Goal: Transaction & Acquisition: Purchase product/service

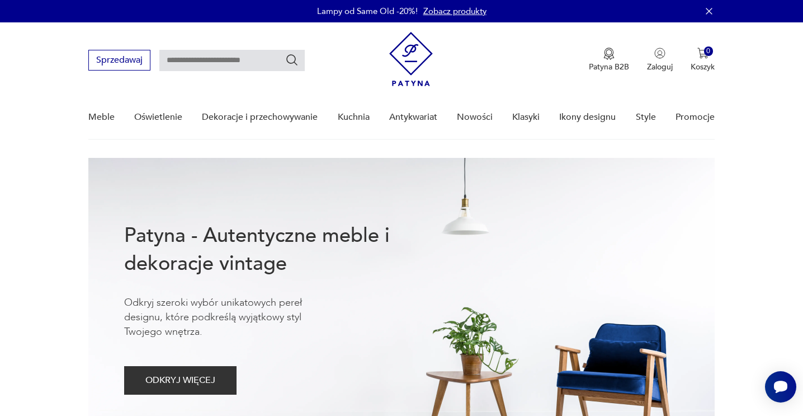
click at [218, 61] on input "text" at bounding box center [231, 60] width 145 height 21
type input "*****"
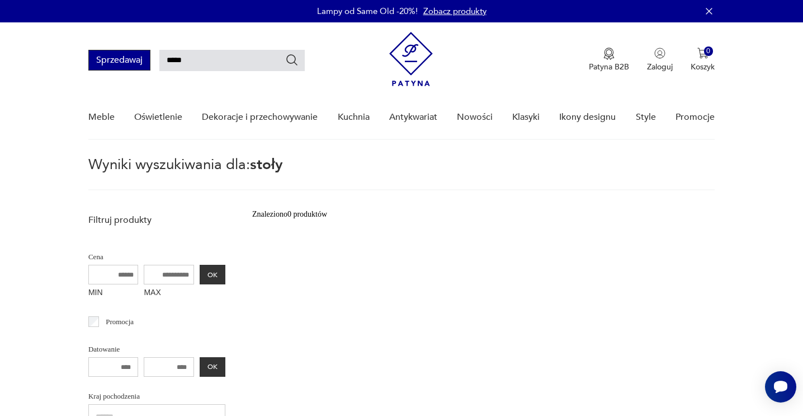
drag, startPoint x: 257, startPoint y: 64, endPoint x: 140, endPoint y: 56, distance: 116.6
click at [142, 56] on div "Sprzedawaj *****" at bounding box center [196, 60] width 216 height 21
type input "****"
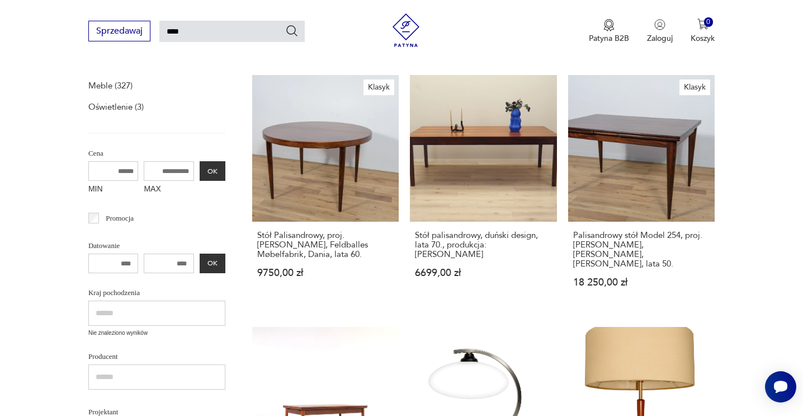
scroll to position [173, 0]
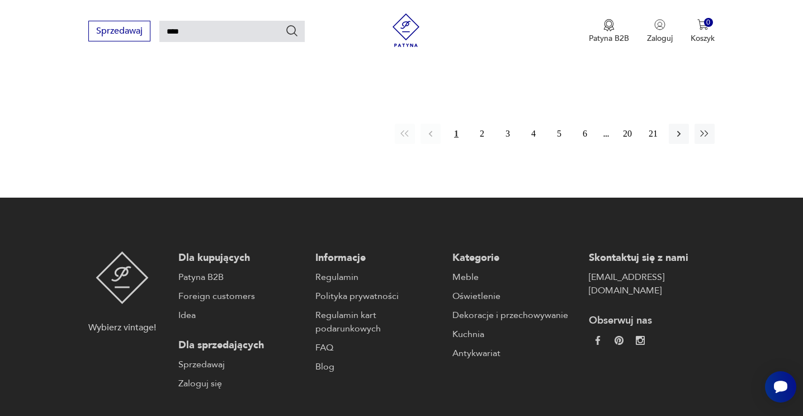
scroll to position [1503, 0]
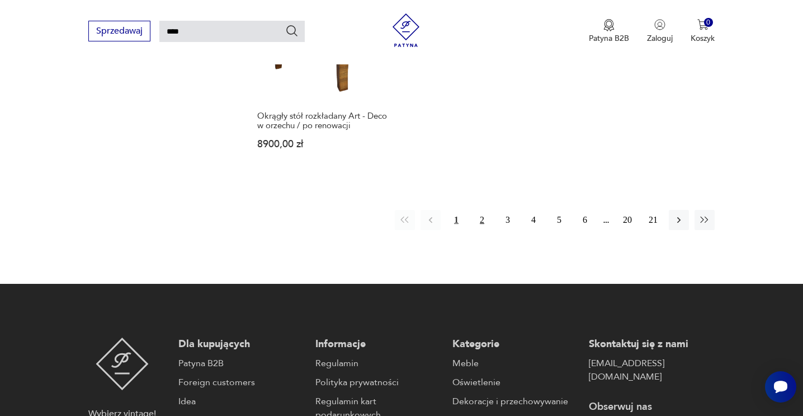
click at [480, 213] on button "2" at bounding box center [482, 220] width 20 height 20
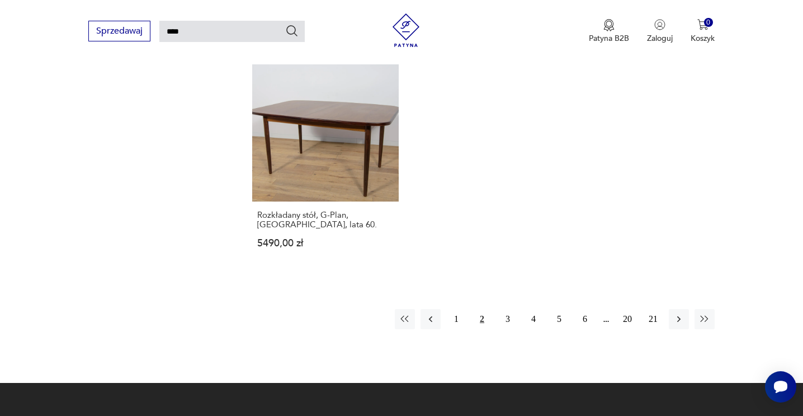
scroll to position [1374, 0]
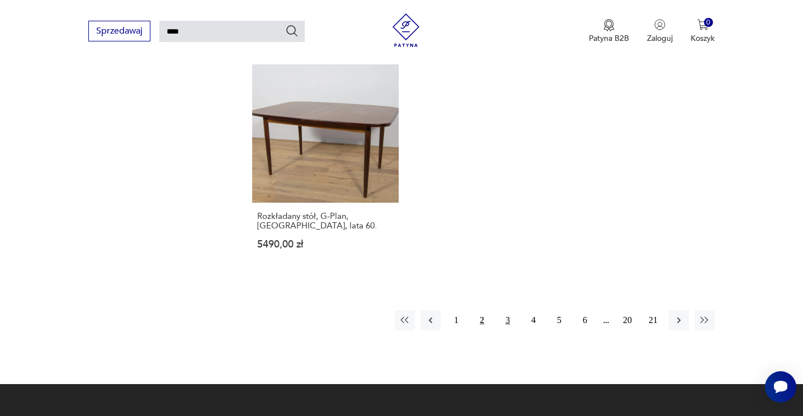
click at [504, 321] on button "3" at bounding box center [508, 320] width 20 height 20
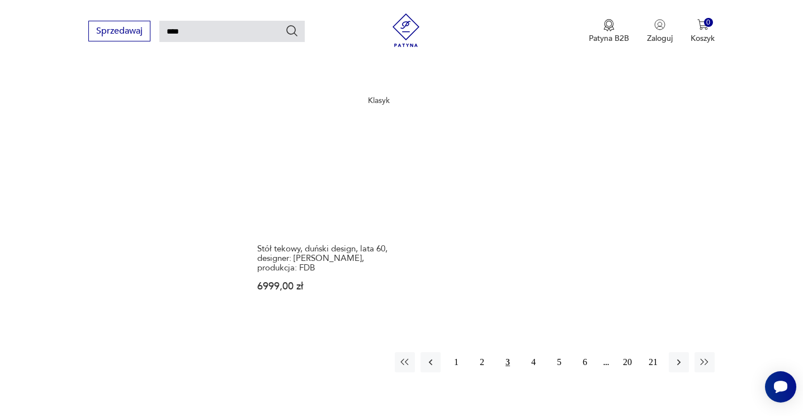
scroll to position [1397, 0]
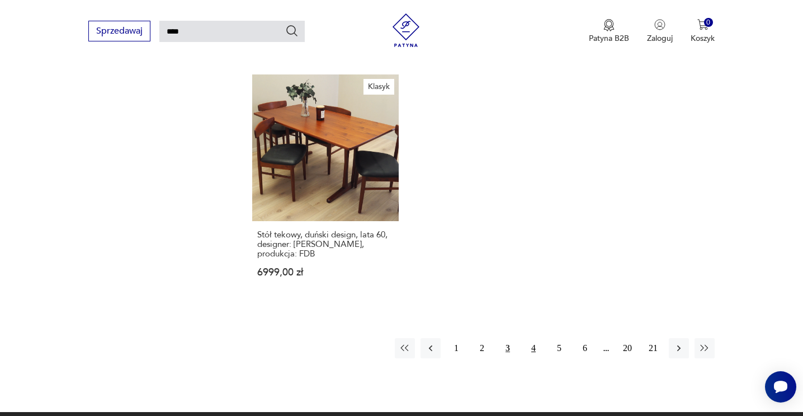
click at [535, 338] on button "4" at bounding box center [534, 348] width 20 height 20
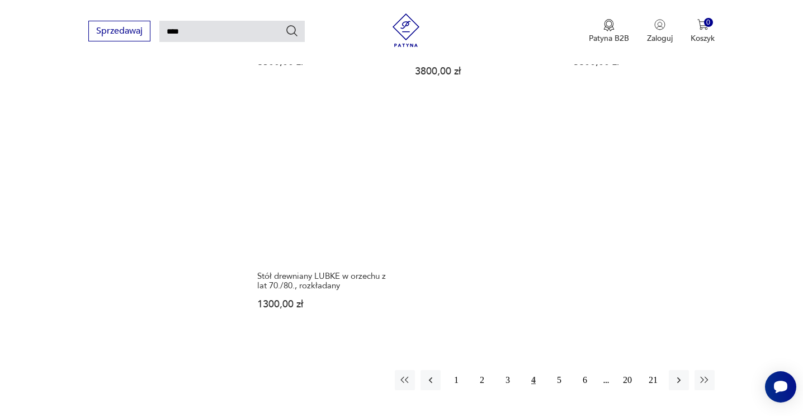
scroll to position [1368, 0]
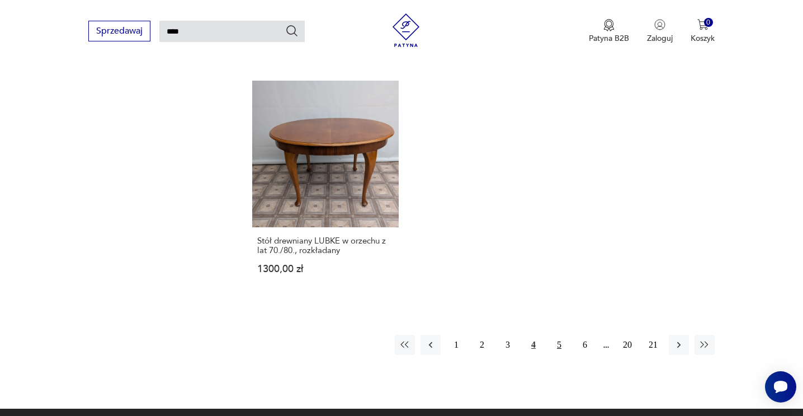
click at [559, 346] on button "5" at bounding box center [559, 345] width 20 height 20
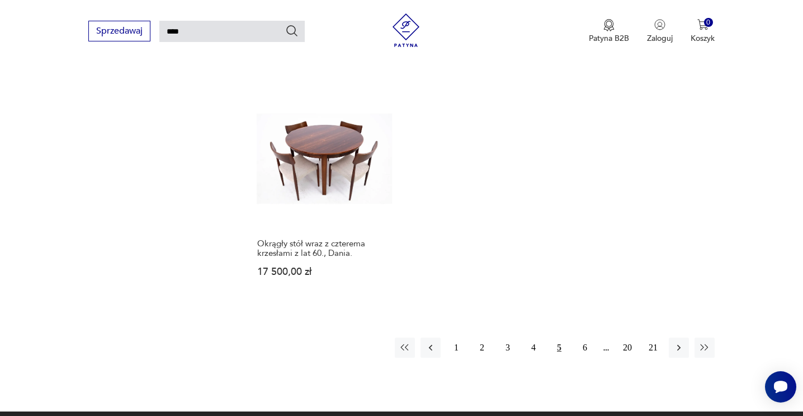
scroll to position [1343, 0]
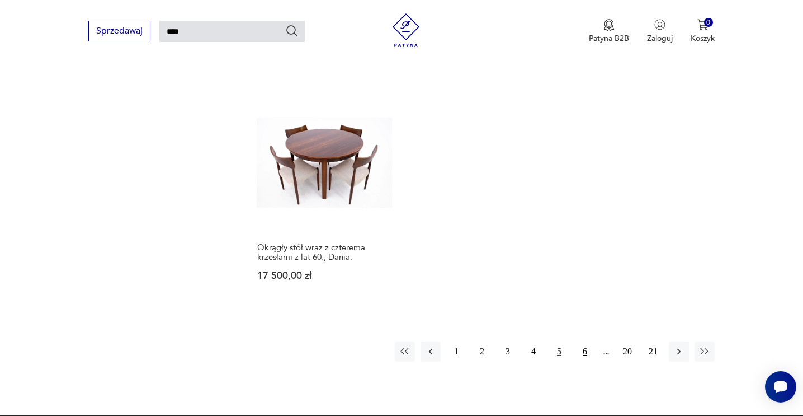
click at [585, 341] on button "6" at bounding box center [585, 351] width 20 height 20
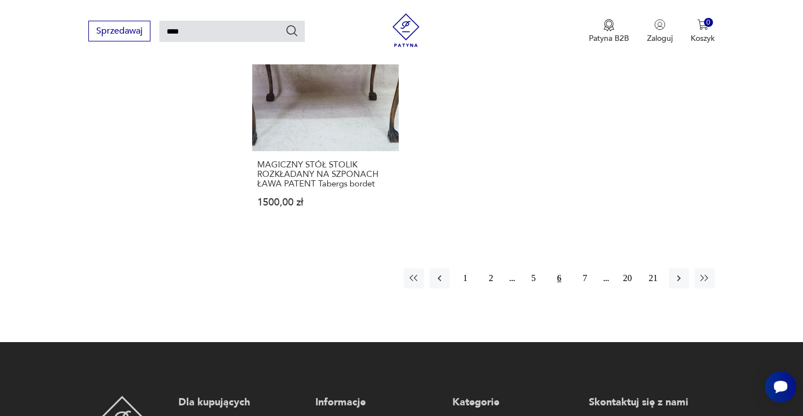
scroll to position [1433, 0]
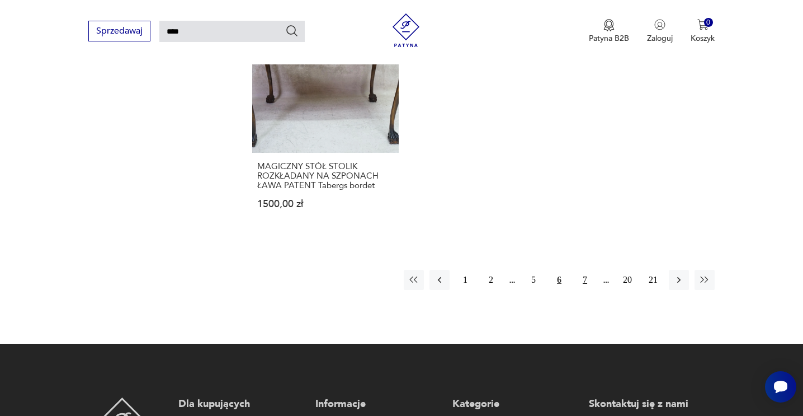
click at [590, 270] on button "7" at bounding box center [585, 280] width 20 height 20
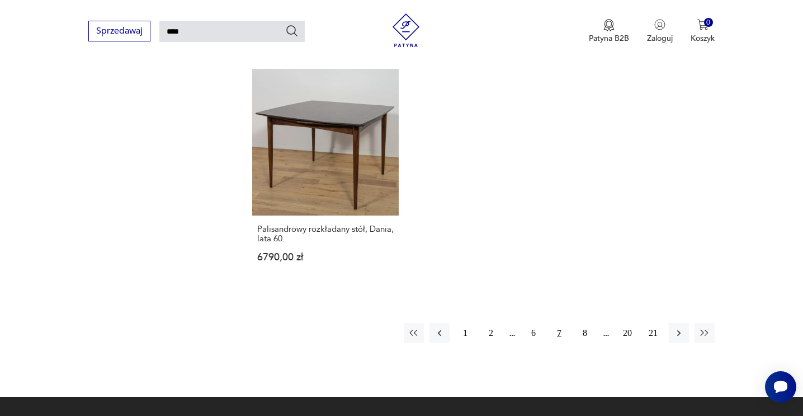
scroll to position [1402, 0]
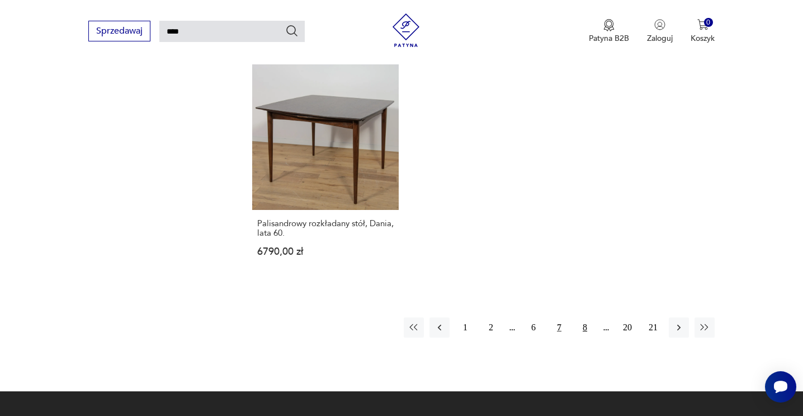
click at [583, 325] on button "8" at bounding box center [585, 327] width 20 height 20
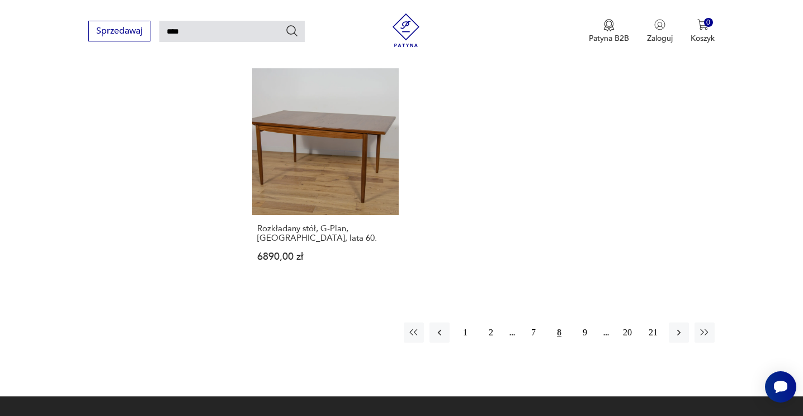
scroll to position [1376, 0]
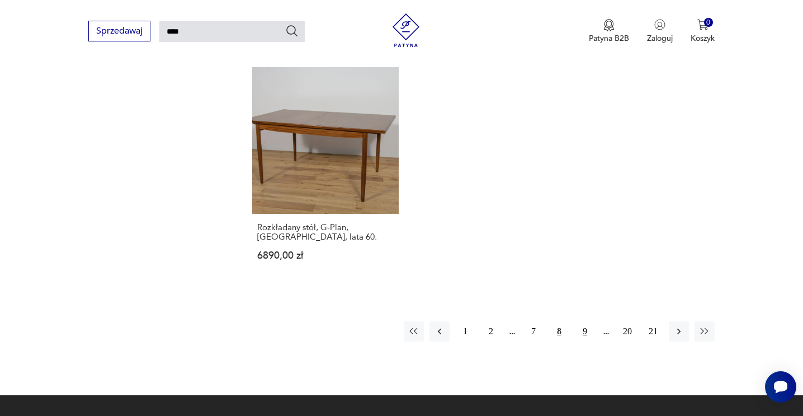
click at [585, 321] on button "9" at bounding box center [585, 331] width 20 height 20
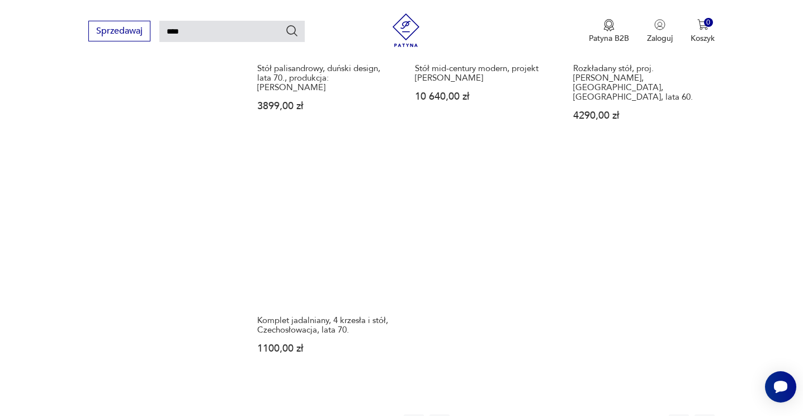
scroll to position [1484, 0]
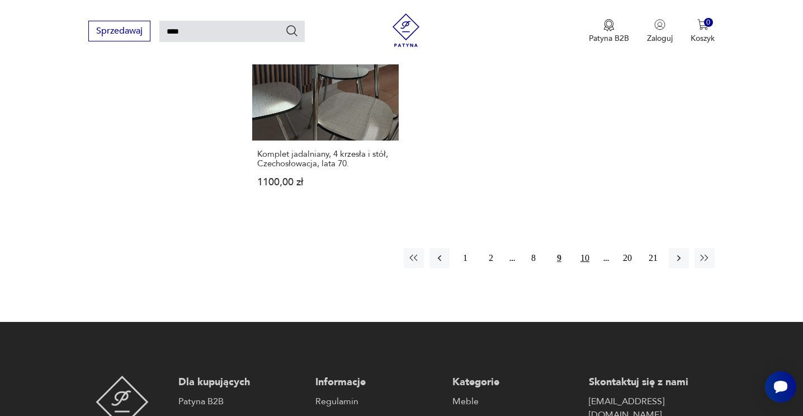
click at [585, 248] on button "10" at bounding box center [585, 258] width 20 height 20
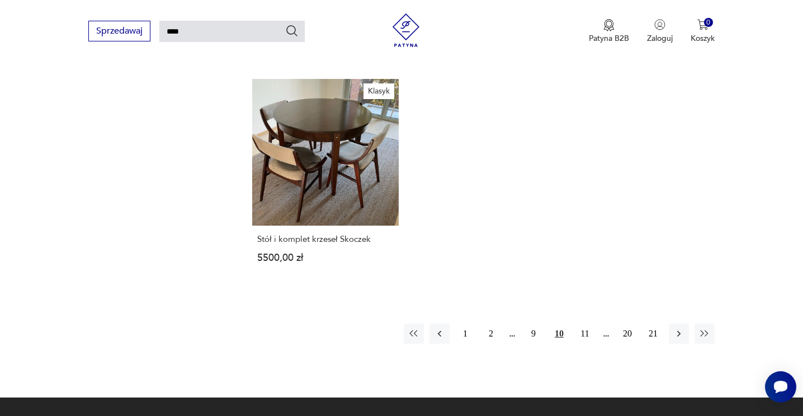
scroll to position [1434, 0]
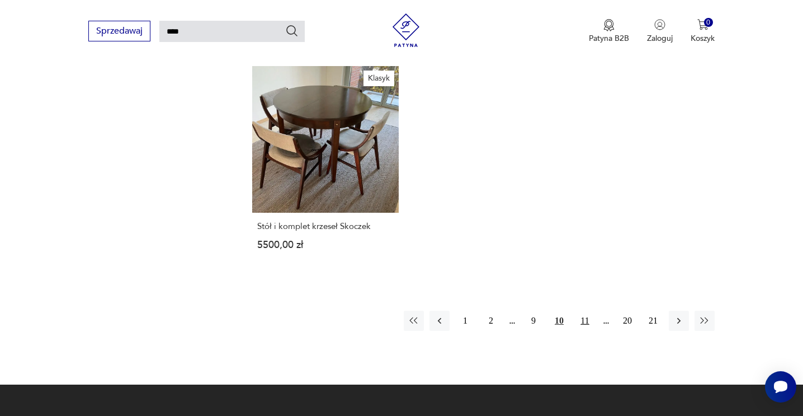
click at [585, 310] on button "11" at bounding box center [585, 320] width 20 height 20
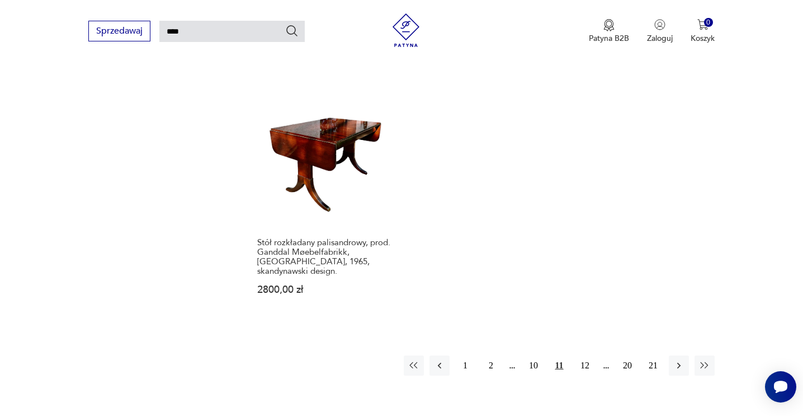
scroll to position [1418, 0]
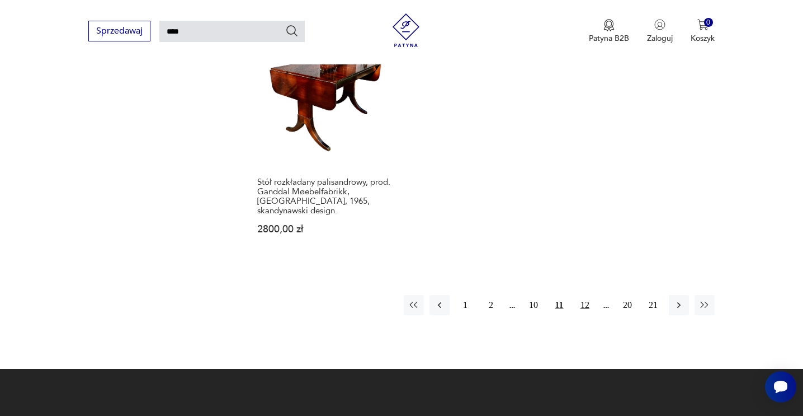
click at [577, 295] on button "12" at bounding box center [585, 305] width 20 height 20
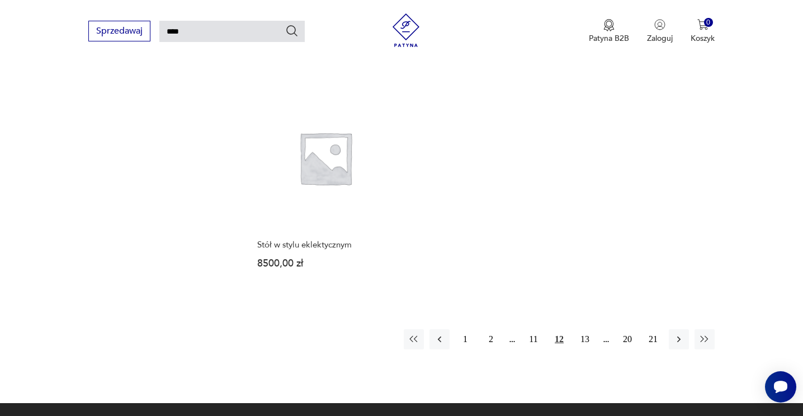
scroll to position [1431, 0]
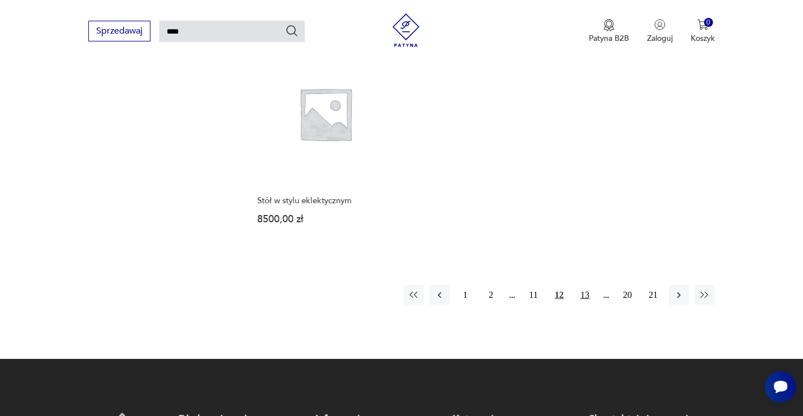
click at [583, 285] on button "13" at bounding box center [585, 295] width 20 height 20
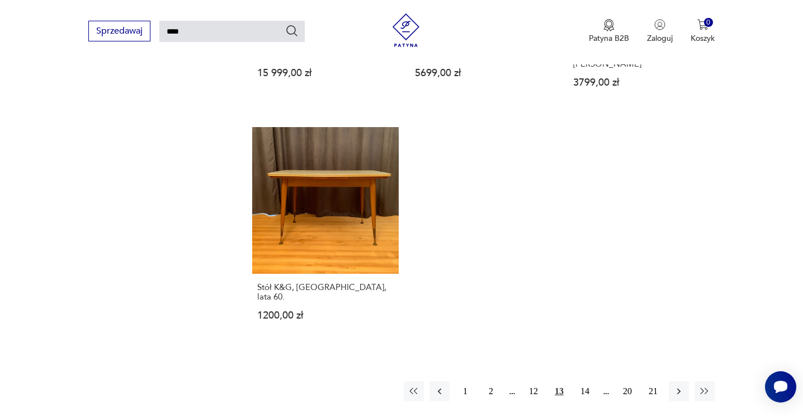
scroll to position [1327, 0]
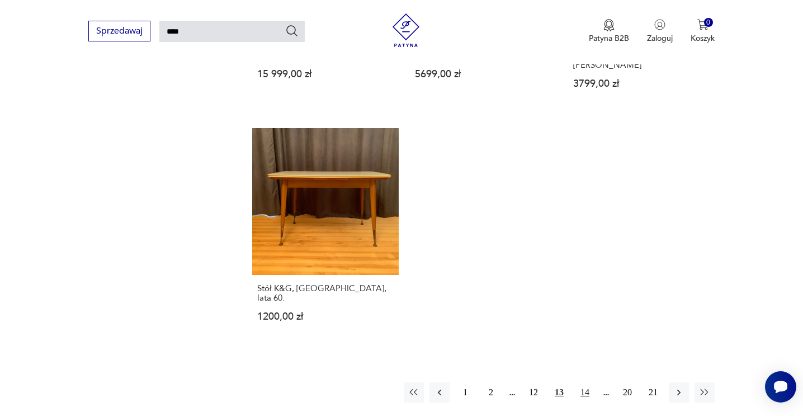
click at [590, 382] on button "14" at bounding box center [585, 392] width 20 height 20
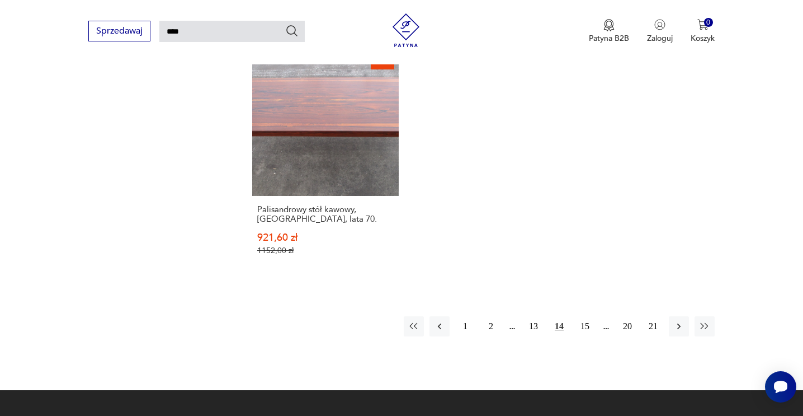
scroll to position [1417, 0]
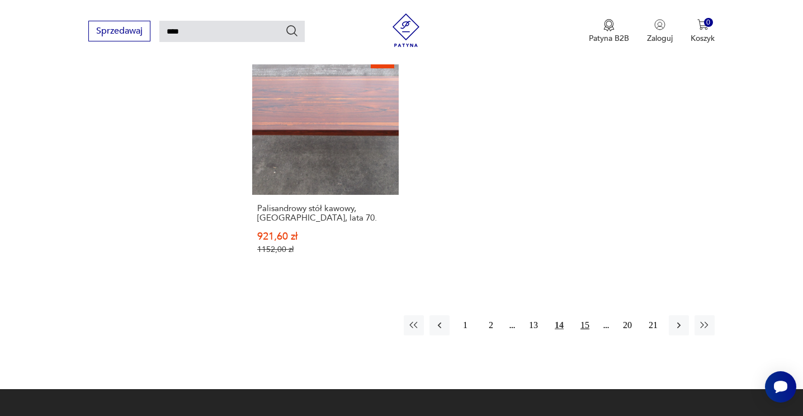
click at [588, 315] on button "15" at bounding box center [585, 325] width 20 height 20
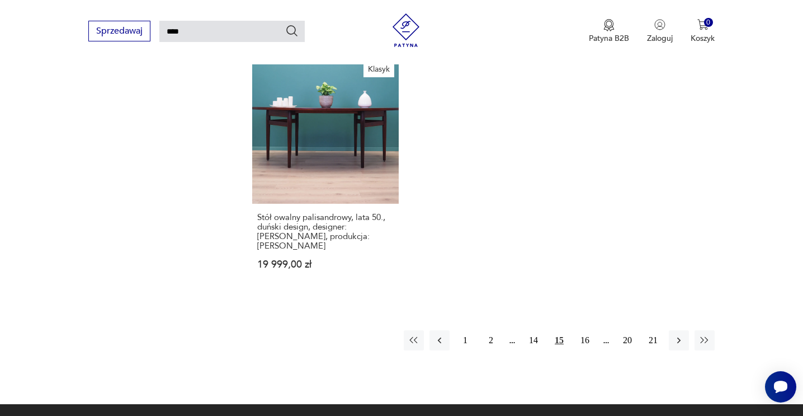
scroll to position [1412, 0]
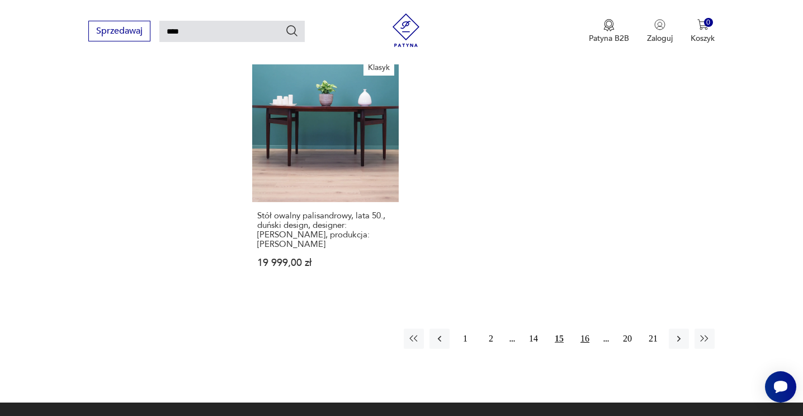
click at [586, 328] on button "16" at bounding box center [585, 338] width 20 height 20
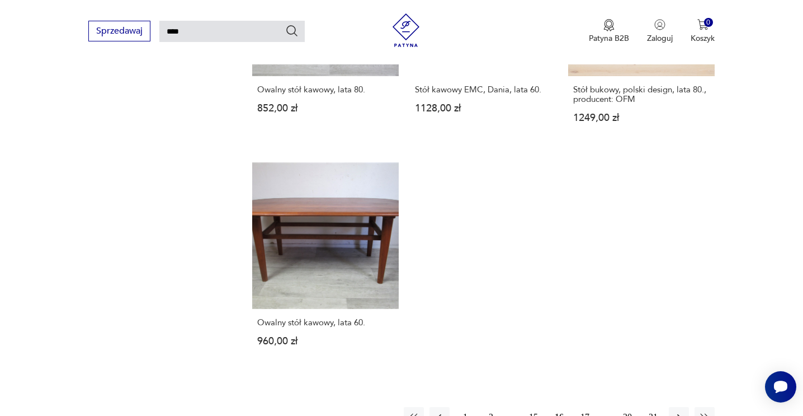
scroll to position [1393, 0]
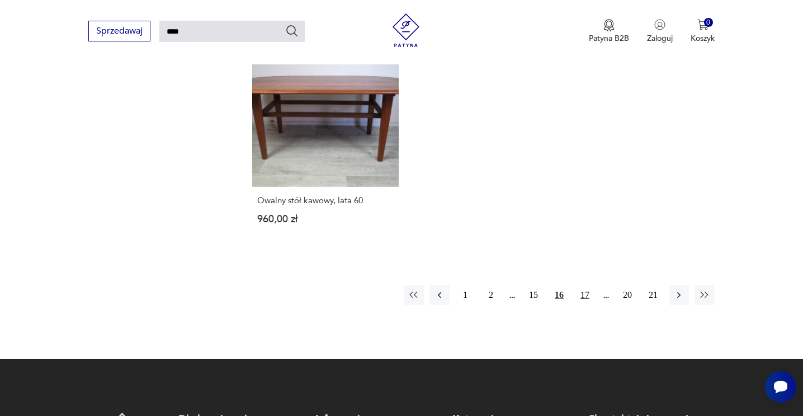
click at [586, 285] on button "17" at bounding box center [585, 295] width 20 height 20
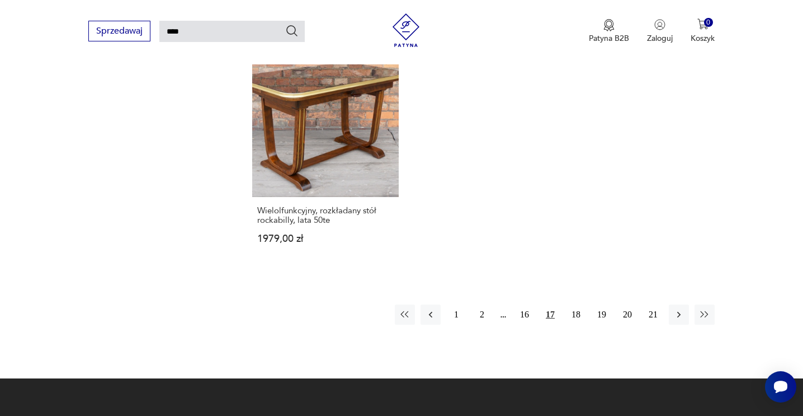
scroll to position [1432, 0]
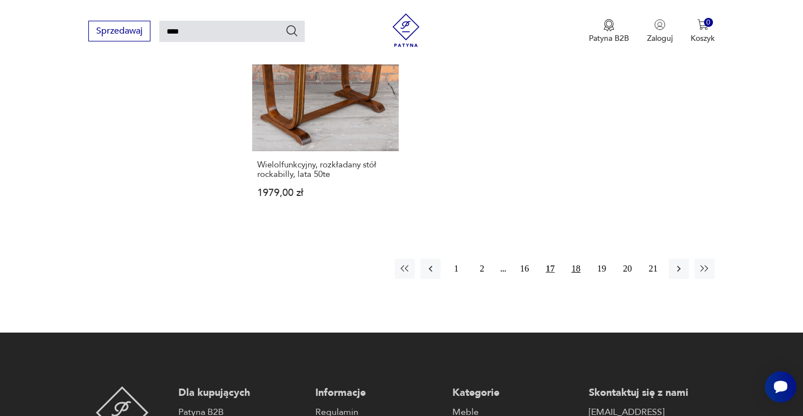
click at [583, 262] on button "18" at bounding box center [576, 268] width 20 height 20
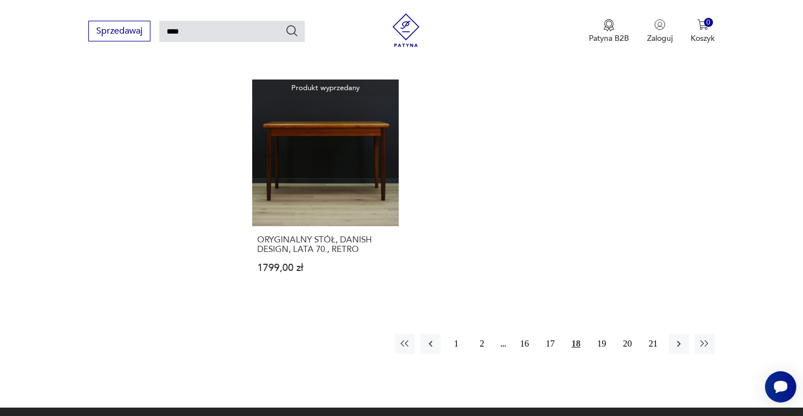
scroll to position [1372, 0]
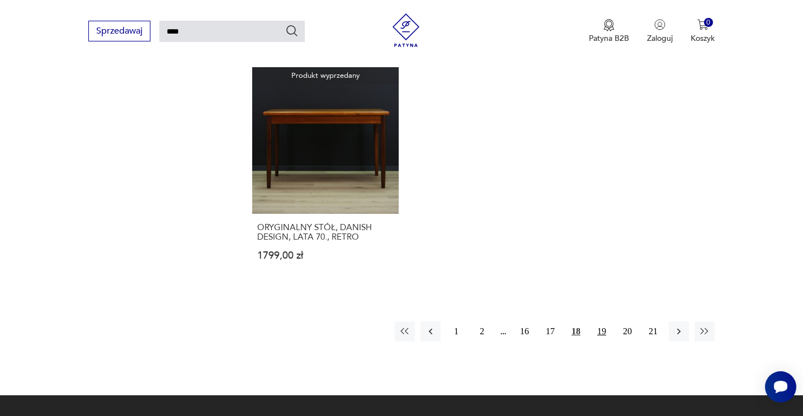
click at [602, 323] on button "19" at bounding box center [602, 331] width 20 height 20
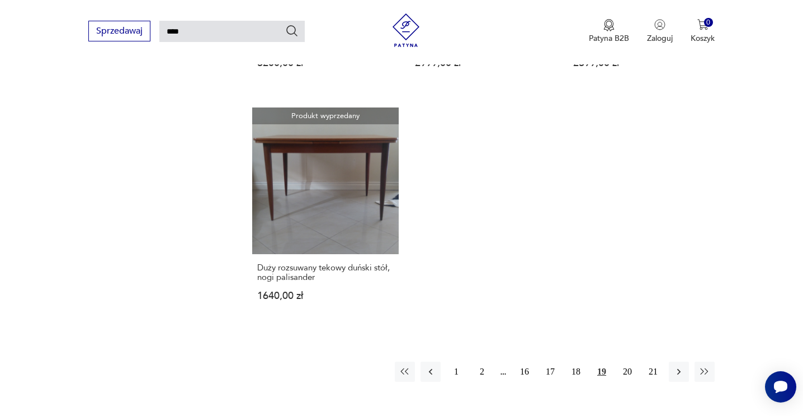
scroll to position [1308, 0]
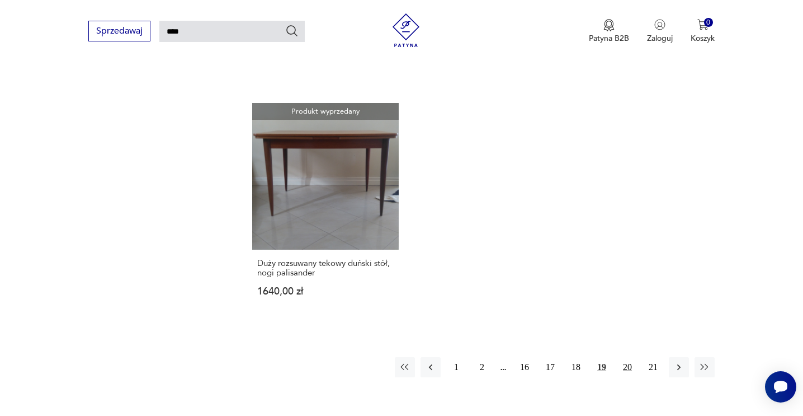
click at [632, 365] on button "20" at bounding box center [628, 367] width 20 height 20
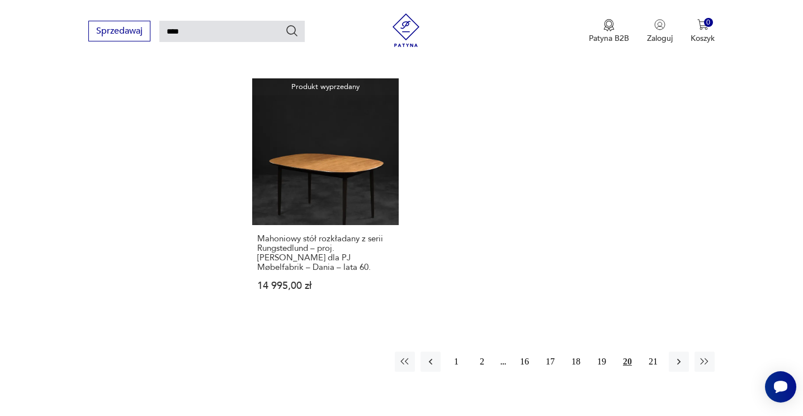
scroll to position [1457, 0]
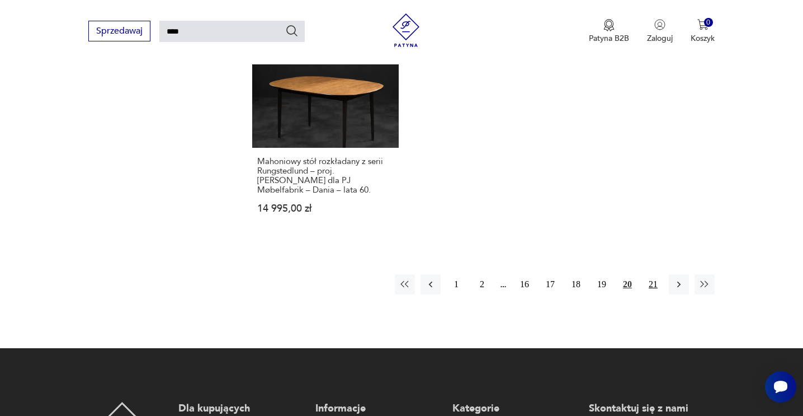
click at [650, 274] on button "21" at bounding box center [653, 284] width 20 height 20
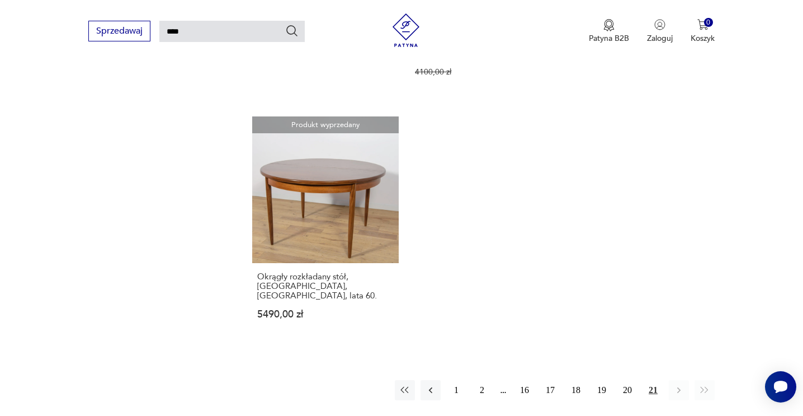
scroll to position [871, 0]
drag, startPoint x: 205, startPoint y: 27, endPoint x: 175, endPoint y: 23, distance: 31.0
click at [176, 23] on input "****" at bounding box center [231, 31] width 145 height 21
paste input "**********"
type input "**********"
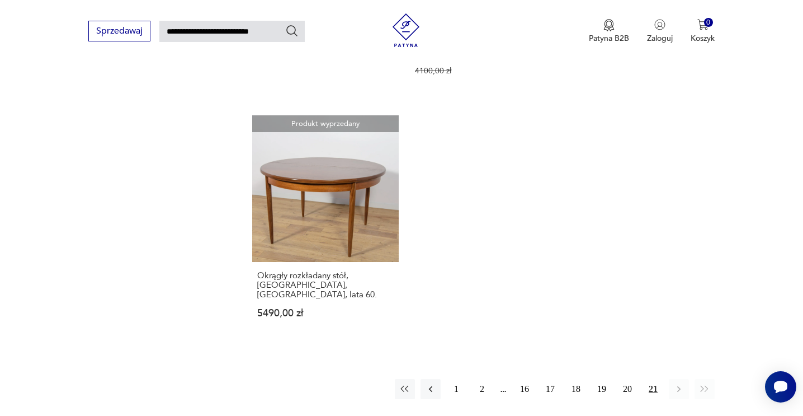
click at [292, 29] on icon "Szukaj" at bounding box center [291, 30] width 13 height 13
type input "**********"
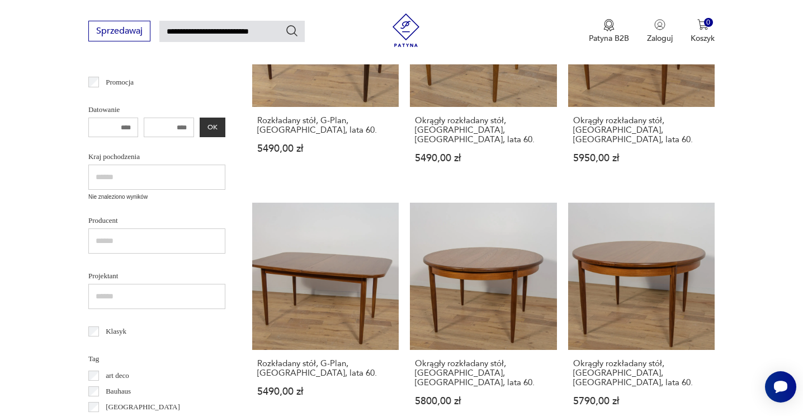
scroll to position [290, 0]
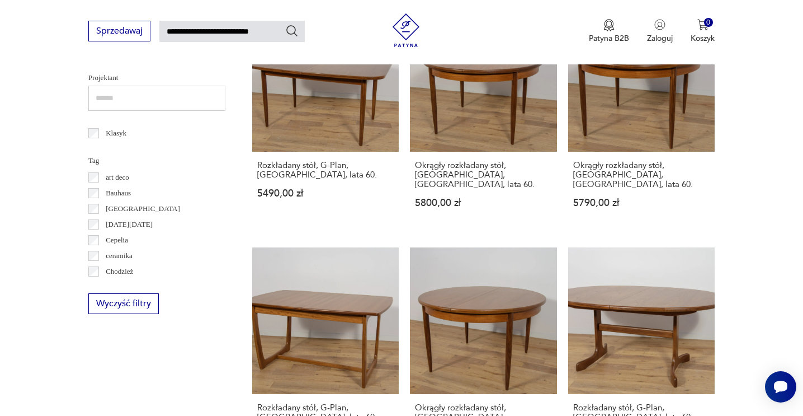
scroll to position [374, 0]
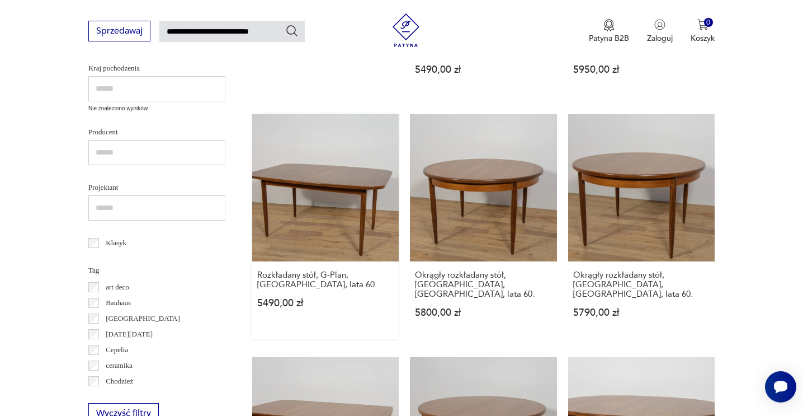
click at [353, 166] on link "Rozkładany stół, G-Plan, Wielka Brytania, lata 60. 5490,00 zł" at bounding box center [325, 226] width 147 height 224
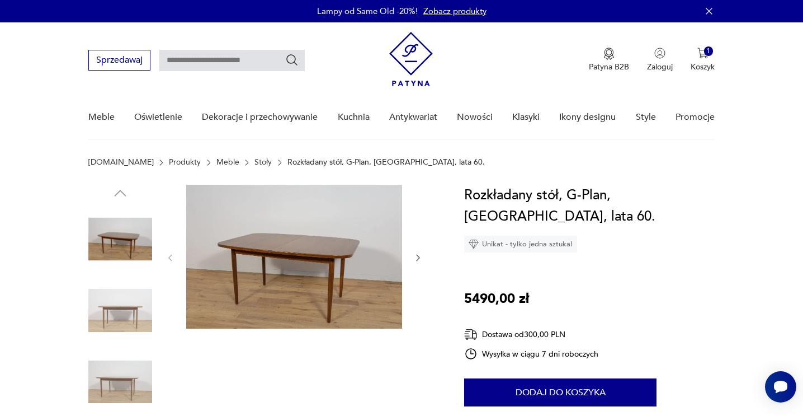
click at [101, 375] on img at bounding box center [120, 382] width 64 height 64
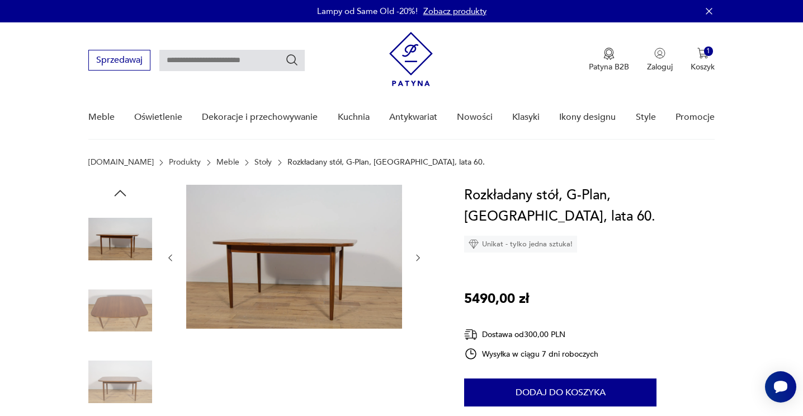
click at [121, 316] on img at bounding box center [120, 311] width 64 height 64
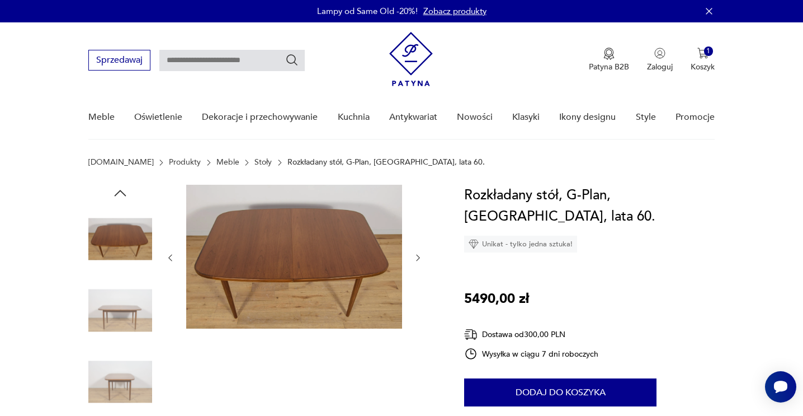
type input "**********"
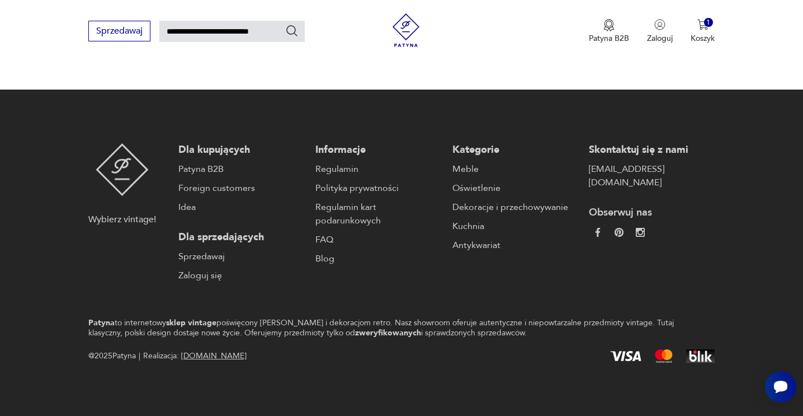
scroll to position [374, 0]
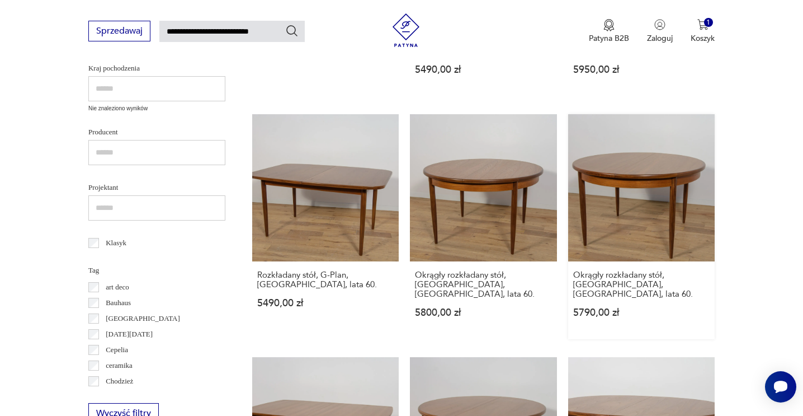
click at [685, 181] on link "Okrągły rozkładany stół, G-Plan, Wielka Brytania, lata 60. 5790,00 zł" at bounding box center [641, 226] width 147 height 224
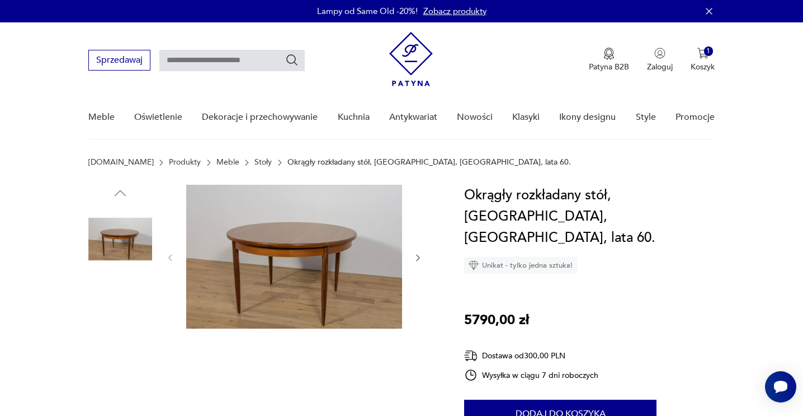
click at [131, 373] on img at bounding box center [120, 382] width 64 height 64
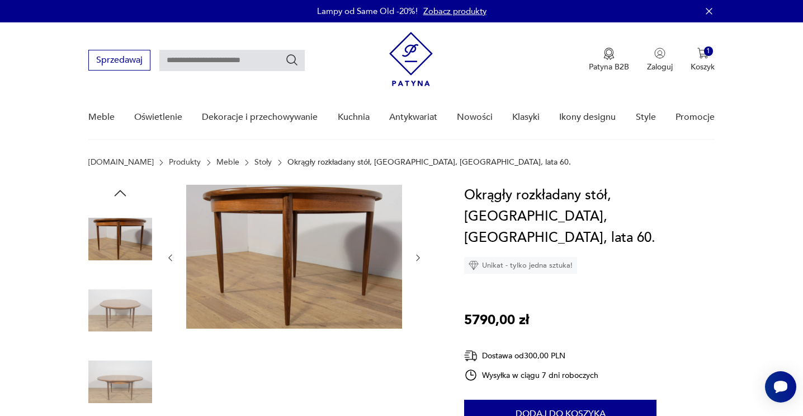
click at [125, 328] on img at bounding box center [120, 311] width 64 height 64
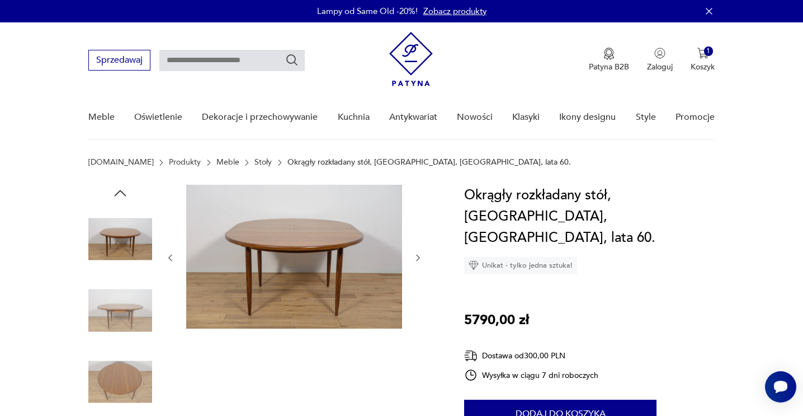
click at [127, 384] on img at bounding box center [120, 382] width 64 height 64
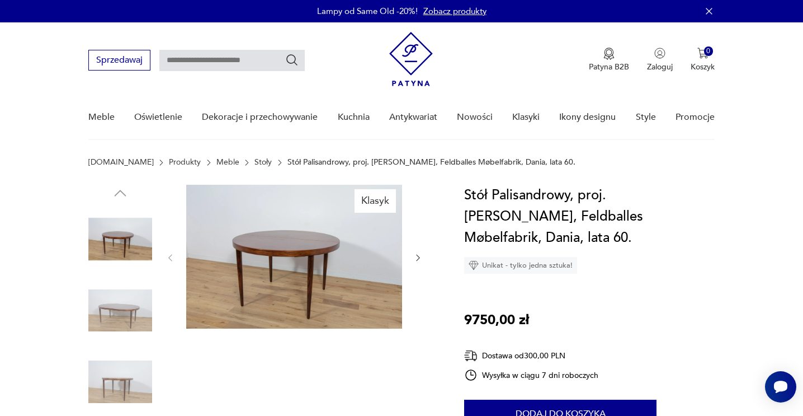
click at [289, 228] on img at bounding box center [294, 257] width 216 height 144
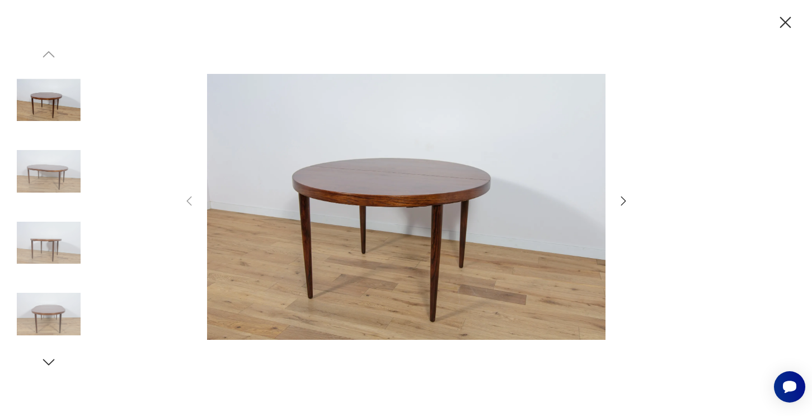
click at [397, 216] on img at bounding box center [406, 206] width 398 height 332
click at [627, 200] on icon "button" at bounding box center [622, 200] width 13 height 13
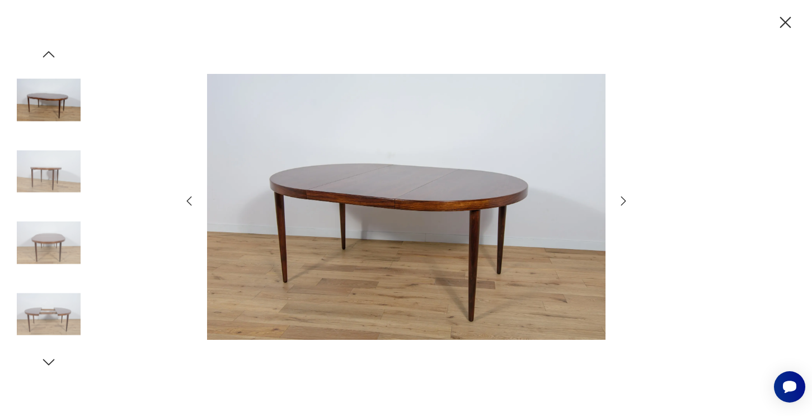
click at [627, 200] on icon "button" at bounding box center [622, 200] width 13 height 13
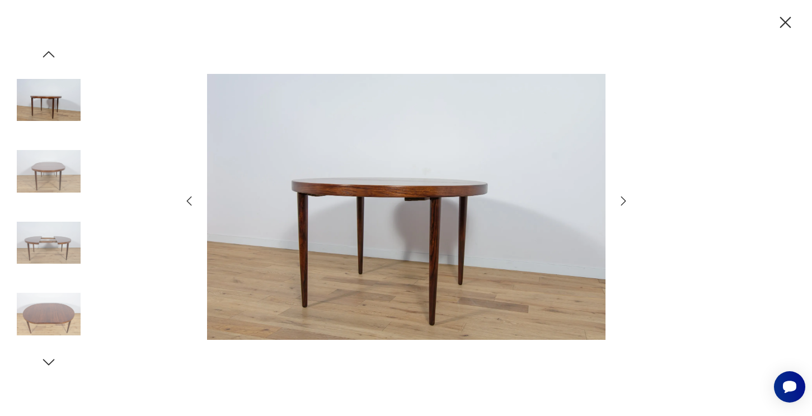
click at [627, 200] on icon "button" at bounding box center [622, 200] width 13 height 13
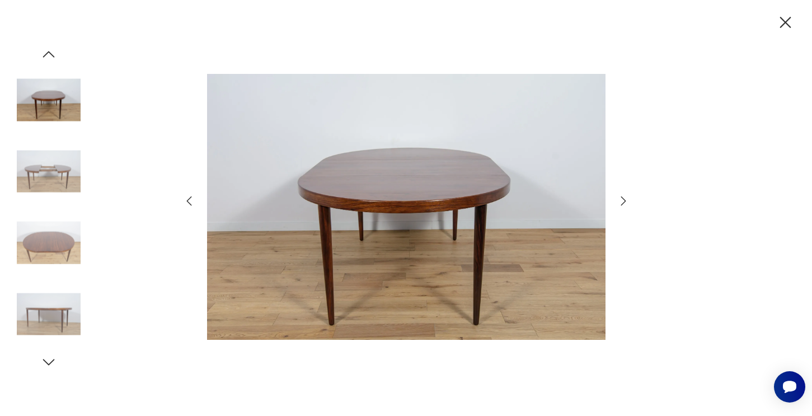
click at [627, 200] on icon "button" at bounding box center [622, 200] width 13 height 13
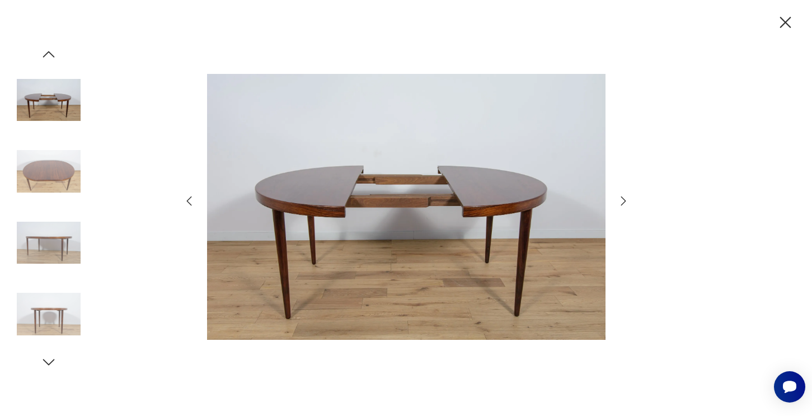
click at [627, 200] on icon "button" at bounding box center [622, 200] width 13 height 13
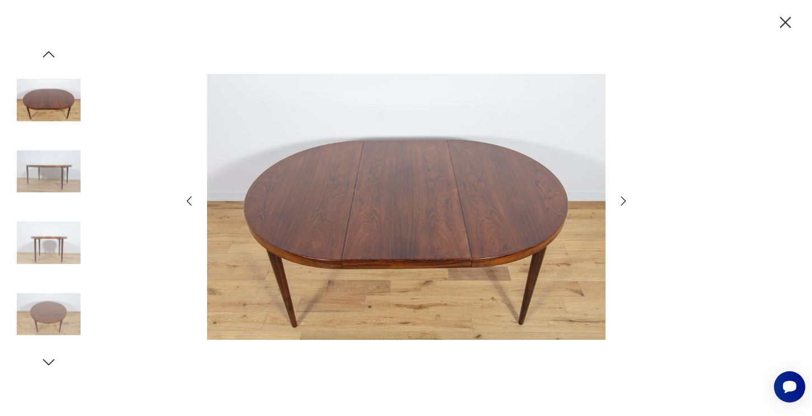
click at [627, 200] on icon "button" at bounding box center [622, 200] width 13 height 13
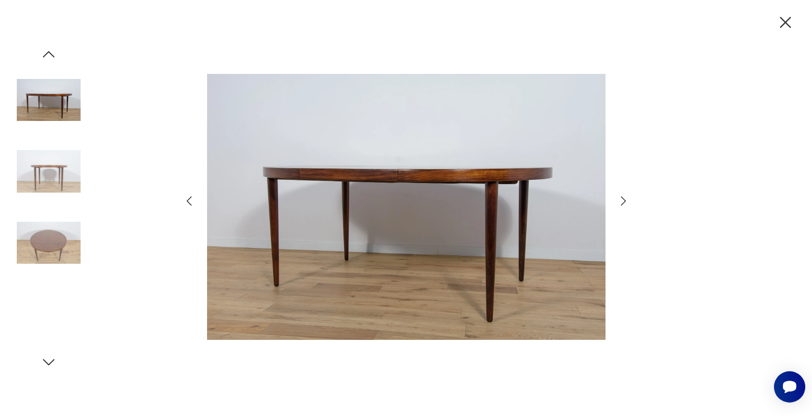
click at [627, 200] on icon "button" at bounding box center [622, 200] width 13 height 13
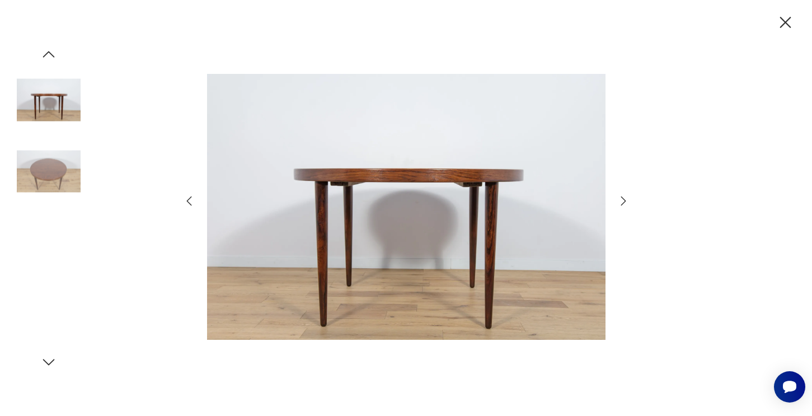
click at [627, 200] on icon "button" at bounding box center [622, 200] width 13 height 13
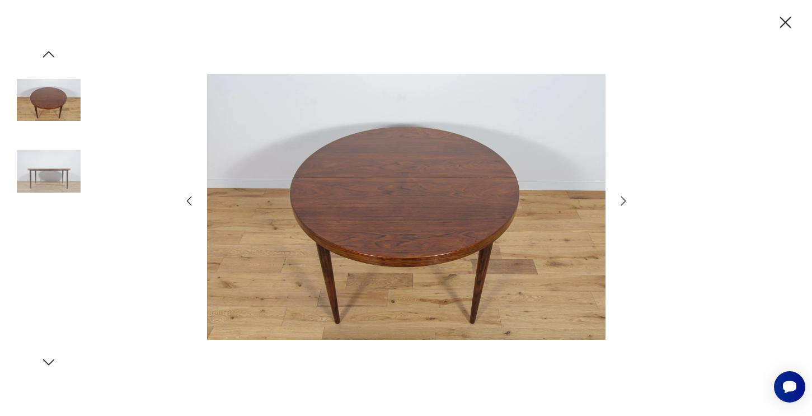
click at [627, 200] on icon "button" at bounding box center [622, 200] width 13 height 13
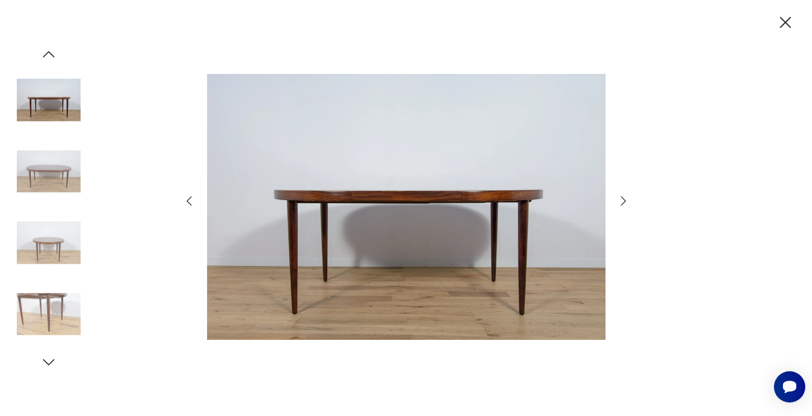
click at [787, 22] on icon "button" at bounding box center [785, 23] width 20 height 20
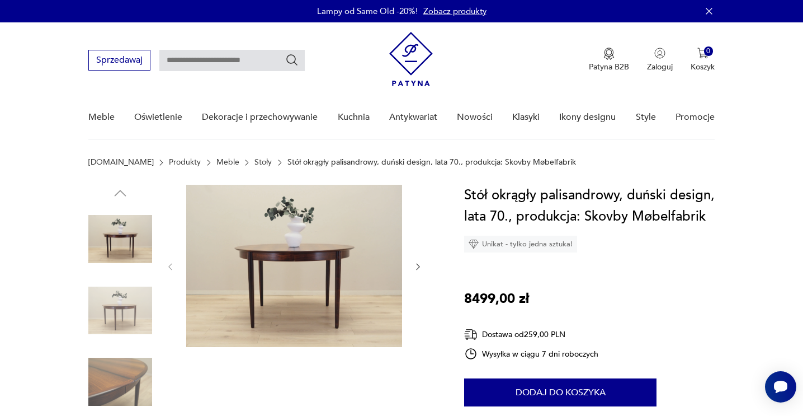
click at [272, 245] on img at bounding box center [294, 266] width 216 height 162
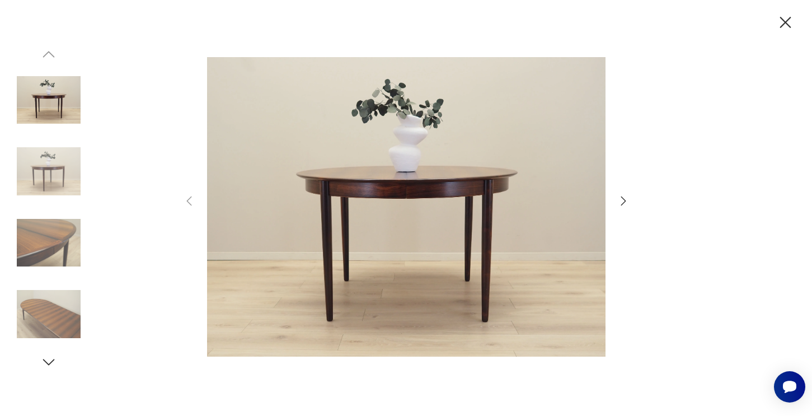
click at [621, 200] on icon "button" at bounding box center [622, 200] width 13 height 13
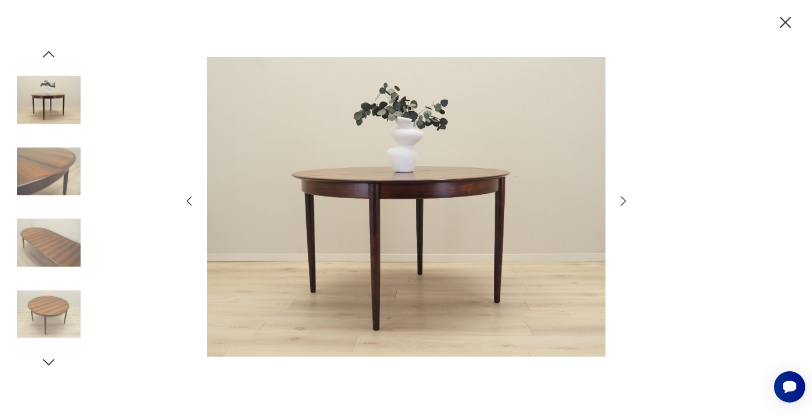
click at [621, 200] on icon "button" at bounding box center [622, 200] width 13 height 13
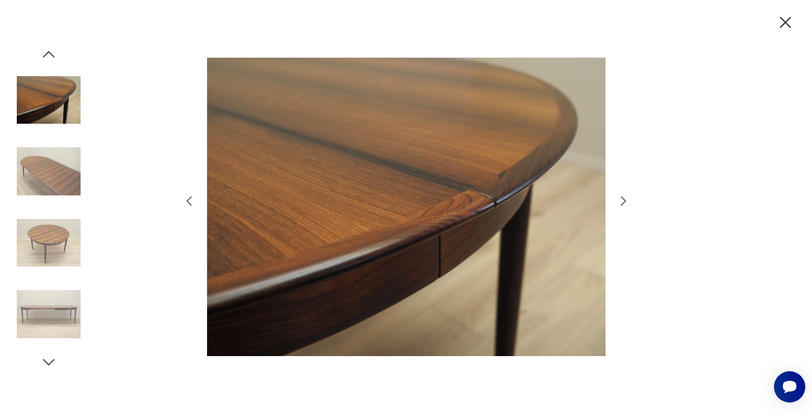
click at [621, 200] on icon "button" at bounding box center [622, 200] width 13 height 13
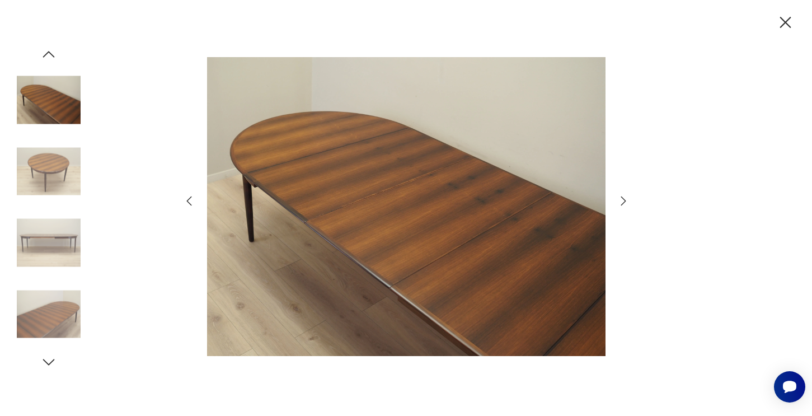
click at [621, 200] on icon "button" at bounding box center [622, 200] width 13 height 13
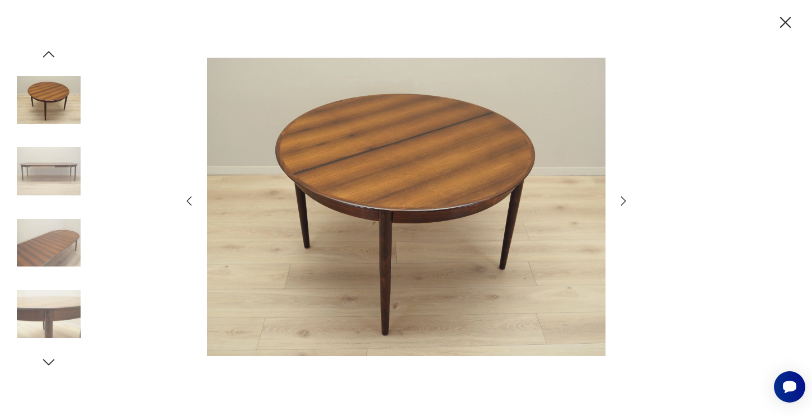
click at [621, 200] on icon "button" at bounding box center [622, 200] width 13 height 13
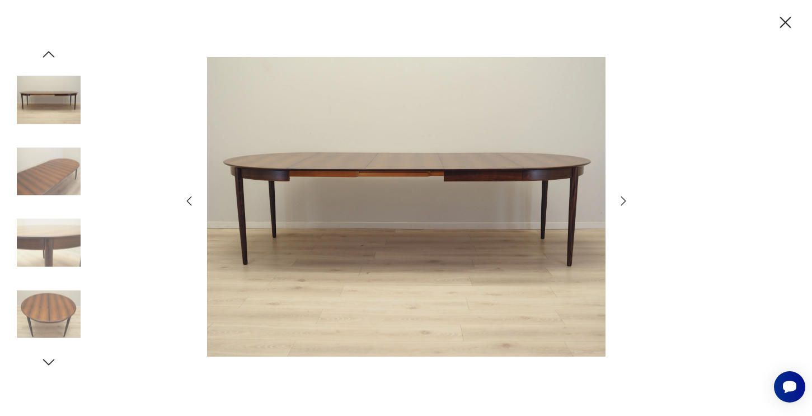
click at [621, 200] on icon "button" at bounding box center [622, 200] width 13 height 13
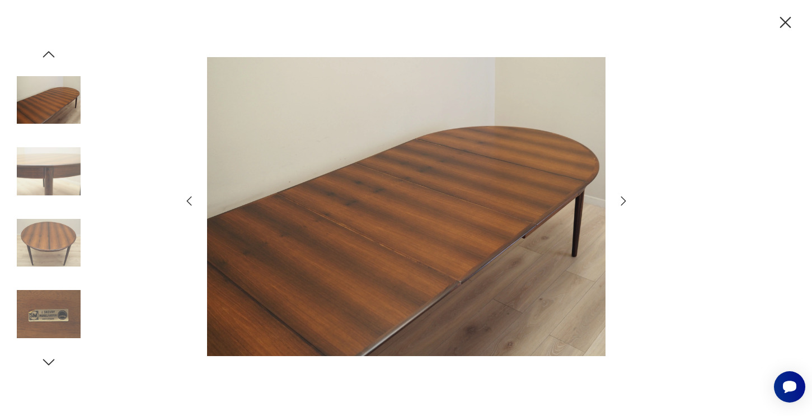
click at [621, 200] on icon "button" at bounding box center [622, 200] width 13 height 13
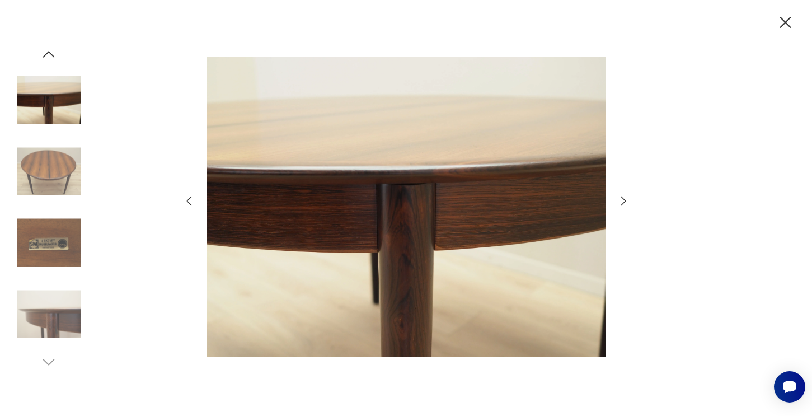
click at [776, 29] on icon "button" at bounding box center [785, 23] width 20 height 20
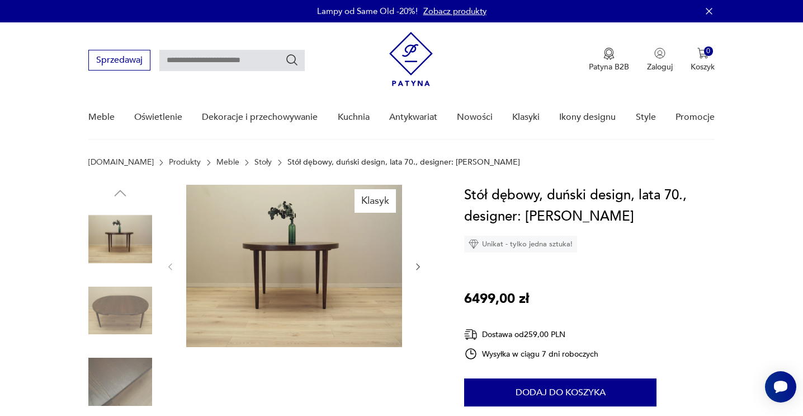
click at [258, 263] on img at bounding box center [294, 266] width 216 height 162
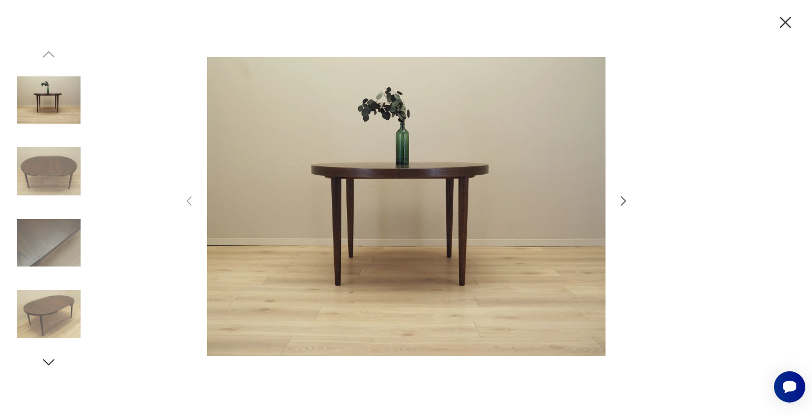
click at [624, 197] on icon "button" at bounding box center [622, 200] width 13 height 13
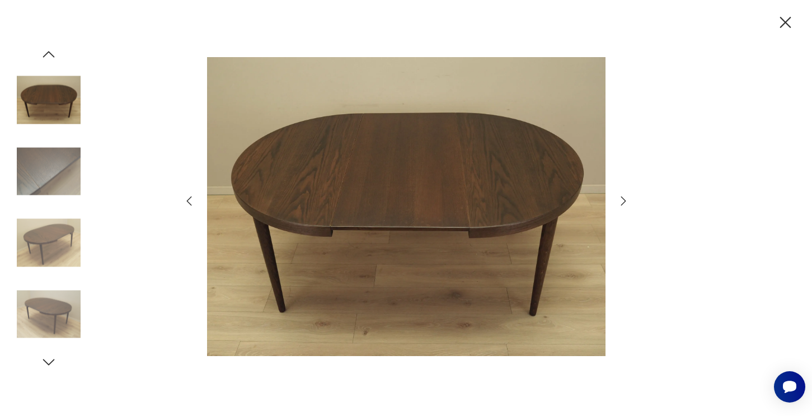
click at [624, 197] on icon "button" at bounding box center [622, 200] width 13 height 13
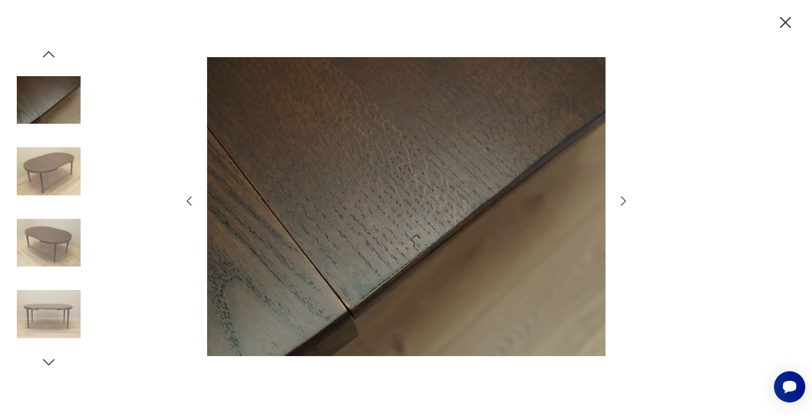
click at [624, 197] on icon "button" at bounding box center [622, 200] width 13 height 13
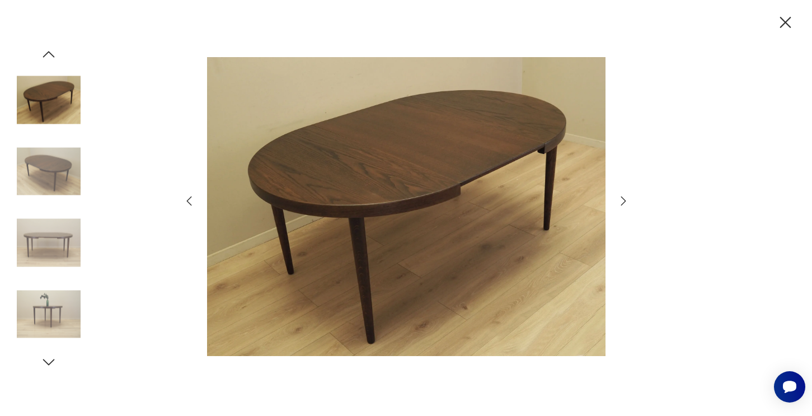
click at [624, 197] on icon "button" at bounding box center [622, 200] width 13 height 13
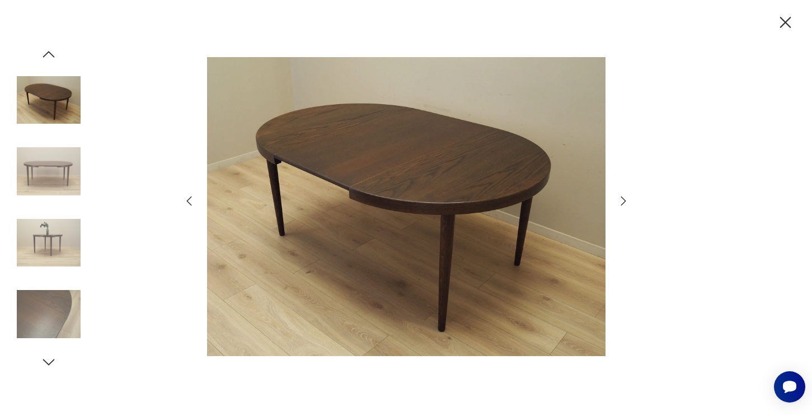
click at [624, 197] on icon "button" at bounding box center [622, 200] width 13 height 13
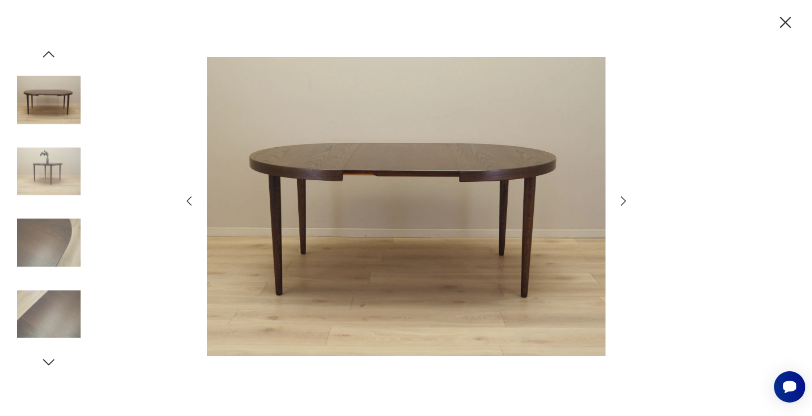
click at [624, 197] on icon "button" at bounding box center [622, 200] width 13 height 13
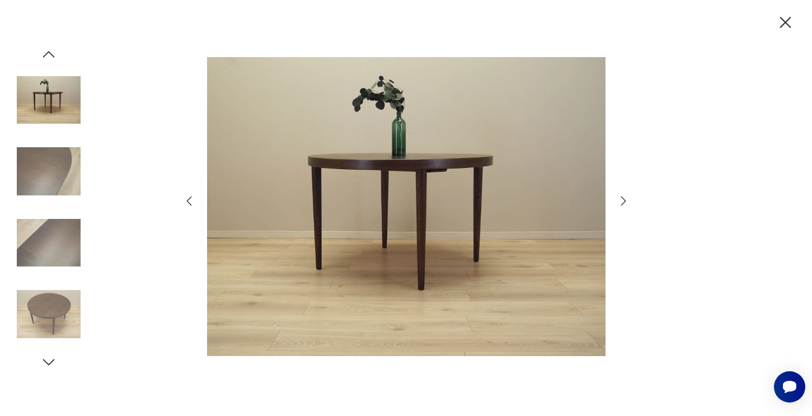
click at [624, 197] on icon "button" at bounding box center [622, 200] width 13 height 13
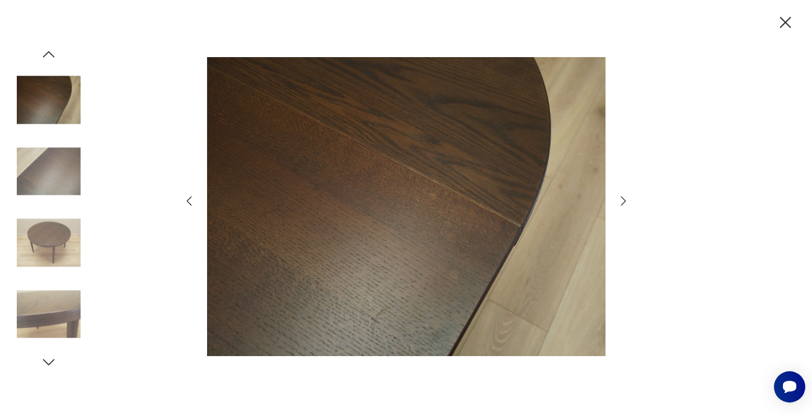
click at [624, 197] on icon "button" at bounding box center [622, 200] width 13 height 13
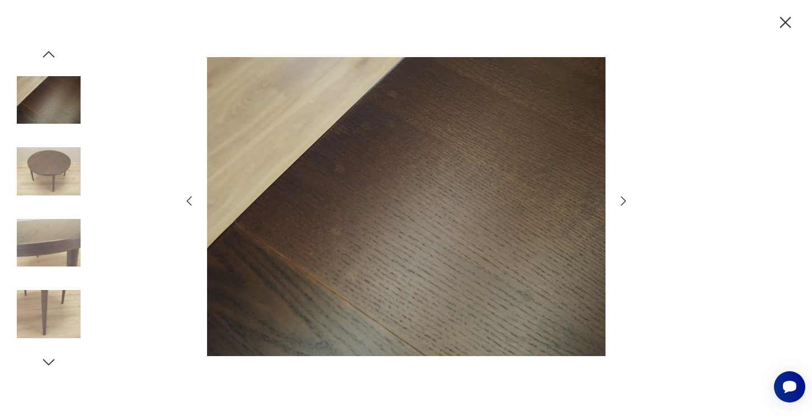
click at [781, 22] on icon "button" at bounding box center [785, 23] width 20 height 20
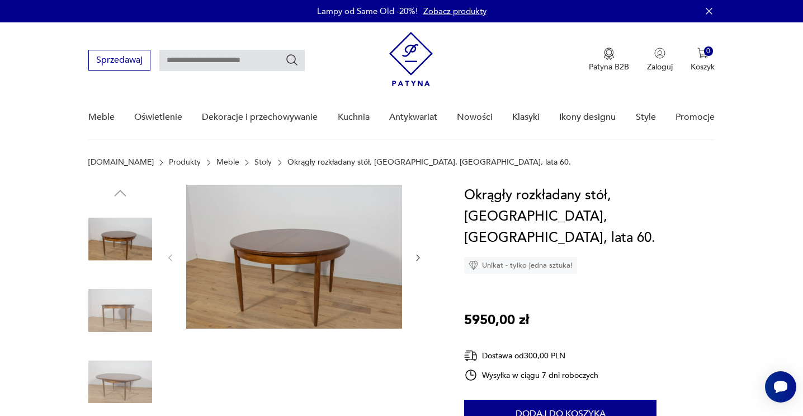
click at [308, 259] on img at bounding box center [294, 257] width 216 height 144
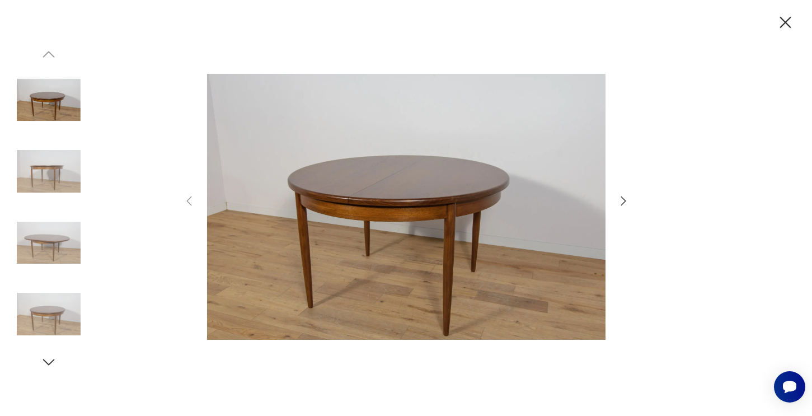
click at [623, 202] on icon "button" at bounding box center [622, 200] width 5 height 9
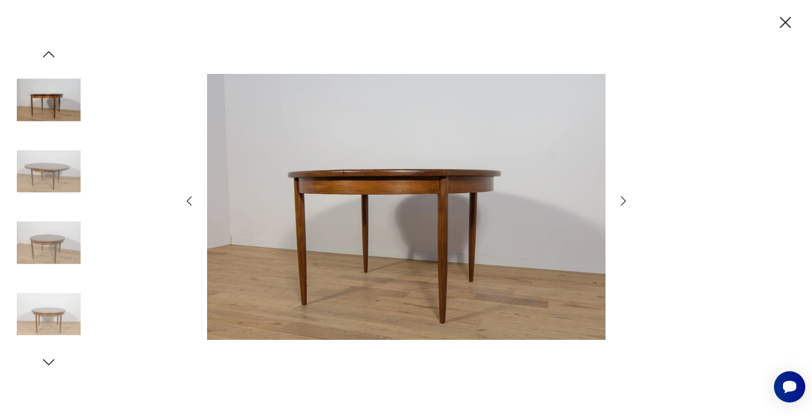
click at [623, 202] on icon "button" at bounding box center [622, 200] width 5 height 9
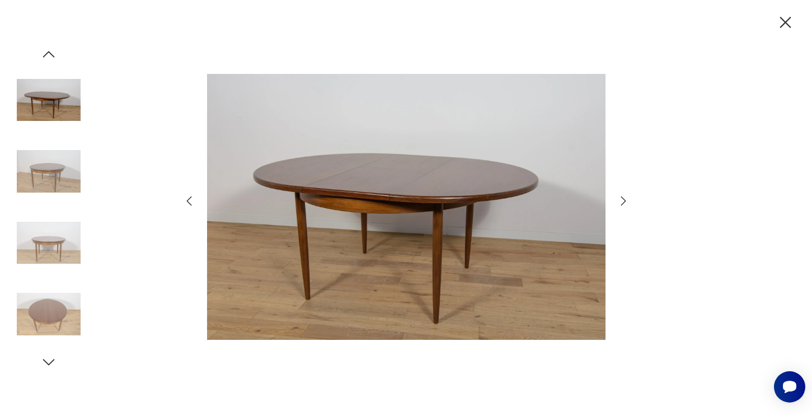
click at [623, 202] on icon "button" at bounding box center [622, 200] width 5 height 9
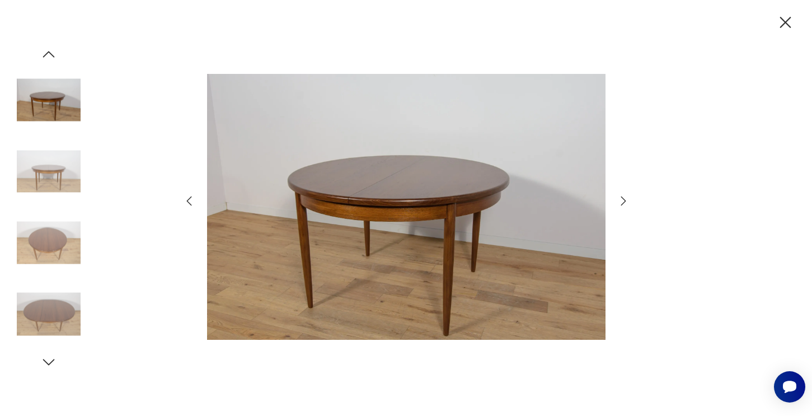
click at [623, 202] on icon "button" at bounding box center [622, 200] width 5 height 9
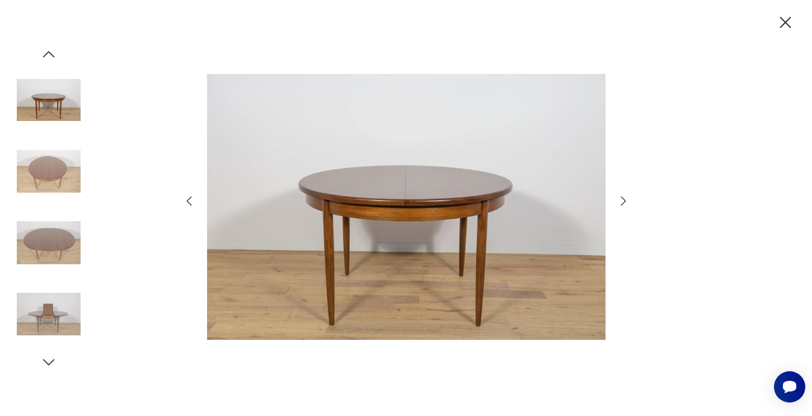
click at [623, 202] on icon "button" at bounding box center [622, 200] width 5 height 9
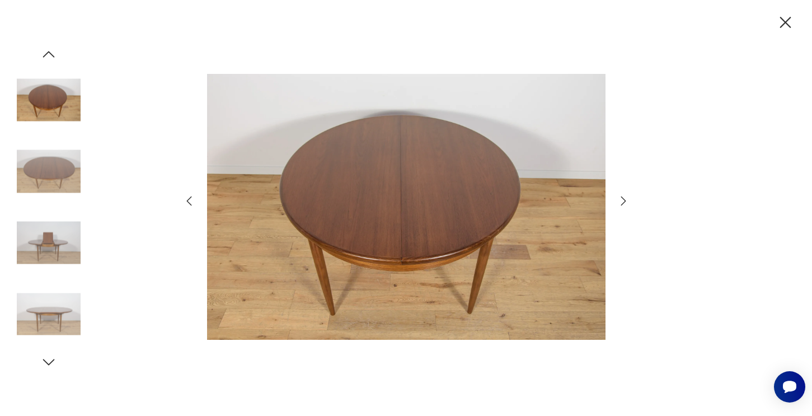
click at [623, 202] on icon "button" at bounding box center [622, 200] width 5 height 9
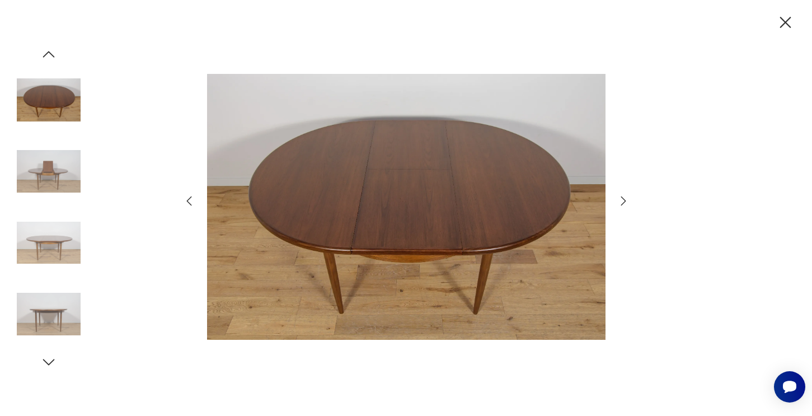
click at [623, 202] on icon "button" at bounding box center [622, 200] width 5 height 9
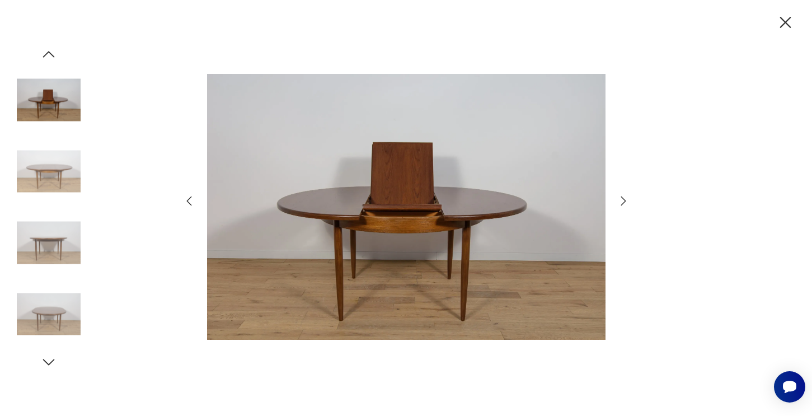
click at [623, 202] on icon "button" at bounding box center [622, 200] width 5 height 9
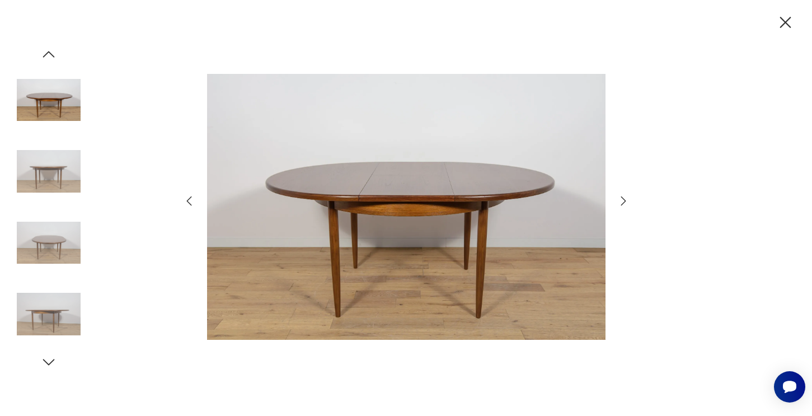
click at [623, 202] on icon "button" at bounding box center [622, 200] width 5 height 9
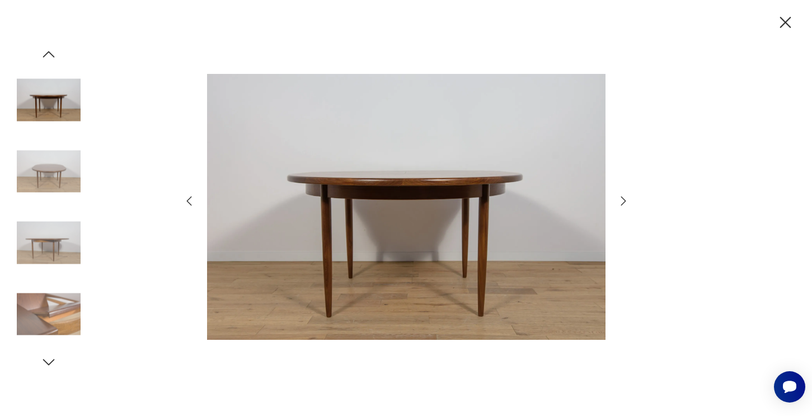
click at [623, 202] on icon "button" at bounding box center [622, 200] width 5 height 9
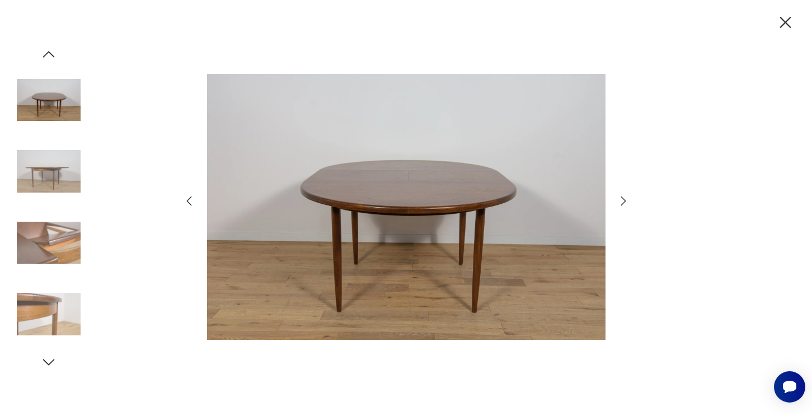
click at [623, 202] on icon "button" at bounding box center [622, 200] width 5 height 9
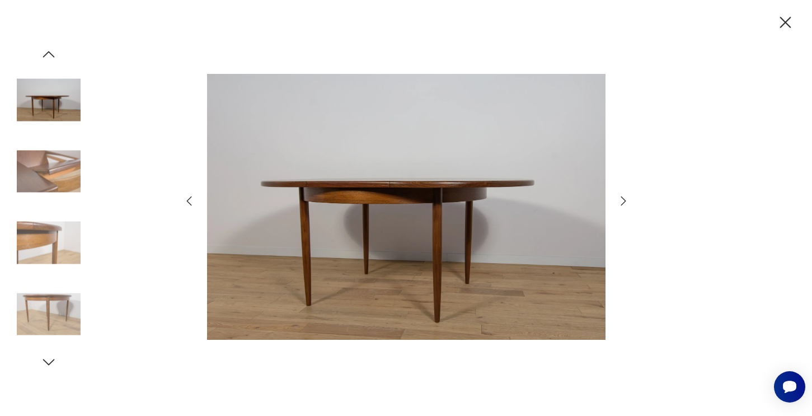
click at [623, 202] on icon "button" at bounding box center [622, 200] width 5 height 9
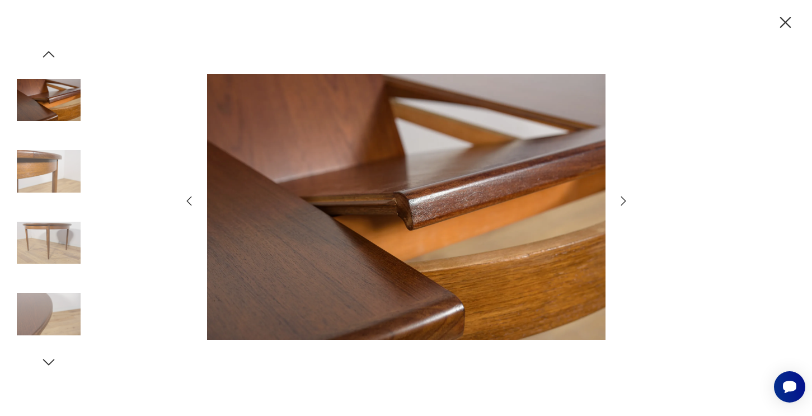
click at [623, 202] on icon "button" at bounding box center [622, 200] width 5 height 9
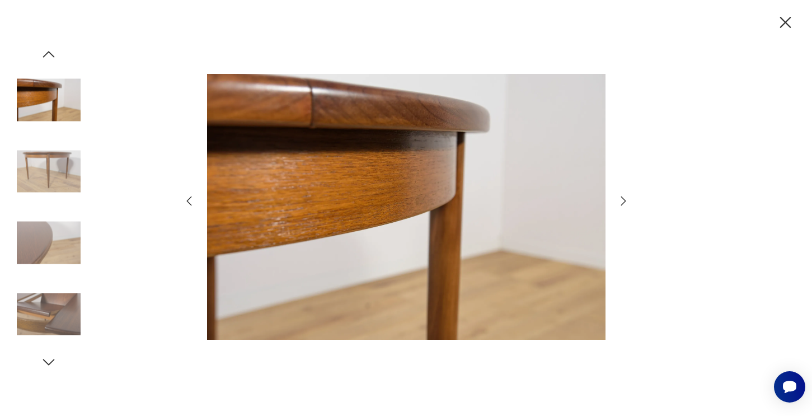
click at [623, 202] on icon "button" at bounding box center [622, 200] width 5 height 9
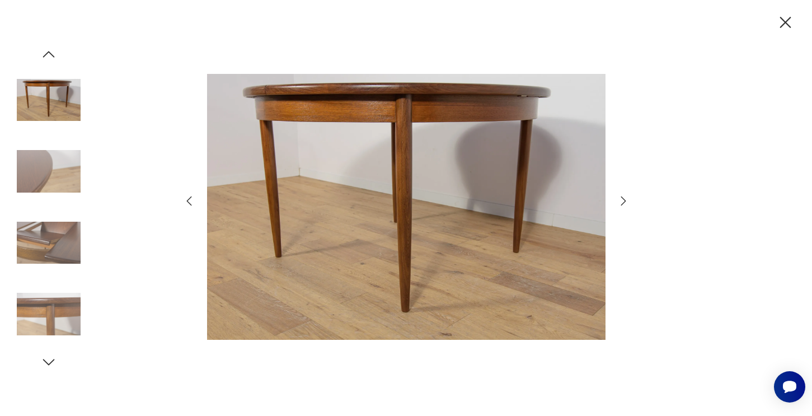
click at [623, 202] on icon "button" at bounding box center [622, 200] width 5 height 9
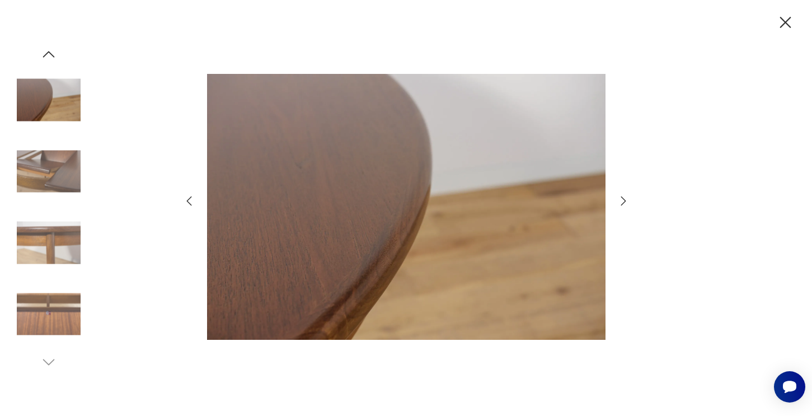
click at [623, 202] on icon "button" at bounding box center [622, 200] width 5 height 9
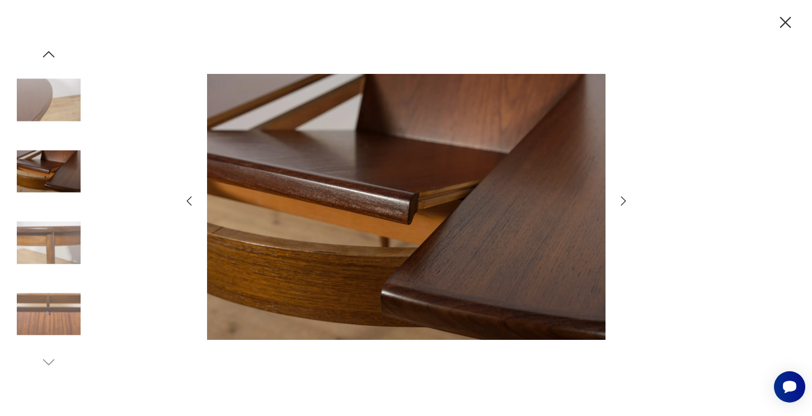
click at [623, 202] on icon "button" at bounding box center [622, 200] width 5 height 9
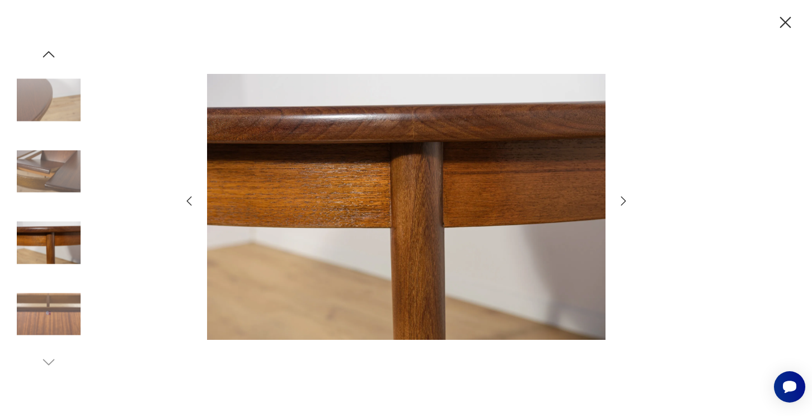
click at [623, 202] on icon "button" at bounding box center [622, 200] width 5 height 9
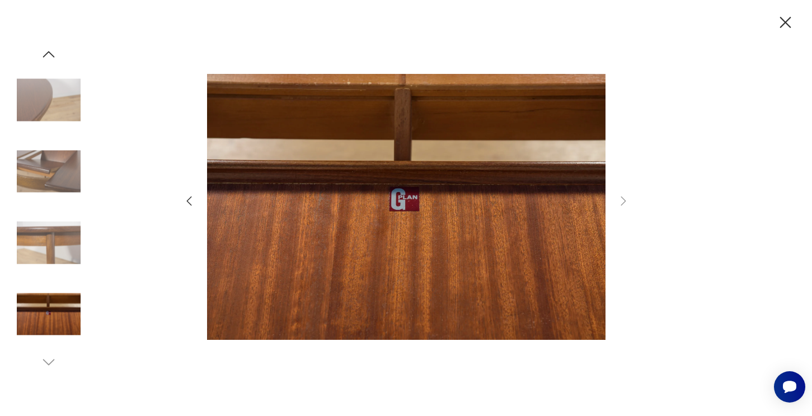
click at [773, 25] on div at bounding box center [406, 208] width 812 height 416
click at [783, 23] on icon "button" at bounding box center [785, 23] width 20 height 20
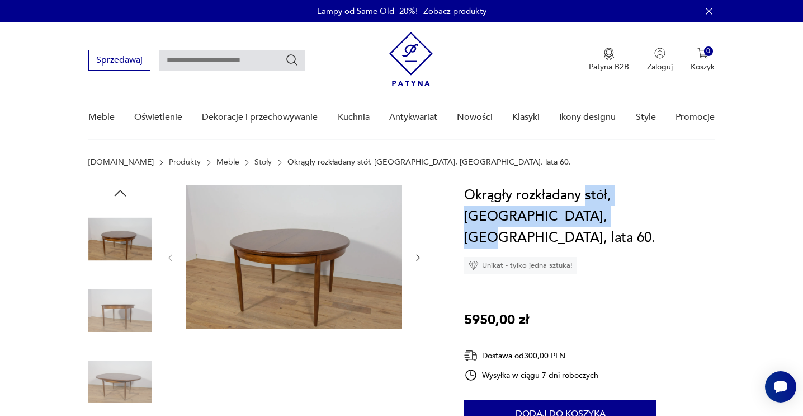
drag, startPoint x: 515, startPoint y: 220, endPoint x: 587, endPoint y: 195, distance: 76.4
click at [587, 195] on h1 "Okrągły rozkładany stół, G-Plan, Wielka Brytania, lata 60." at bounding box center [589, 217] width 251 height 64
copy h1 "stół, G-Plan, Wielka Brytania"
click at [268, 269] on img at bounding box center [294, 257] width 216 height 144
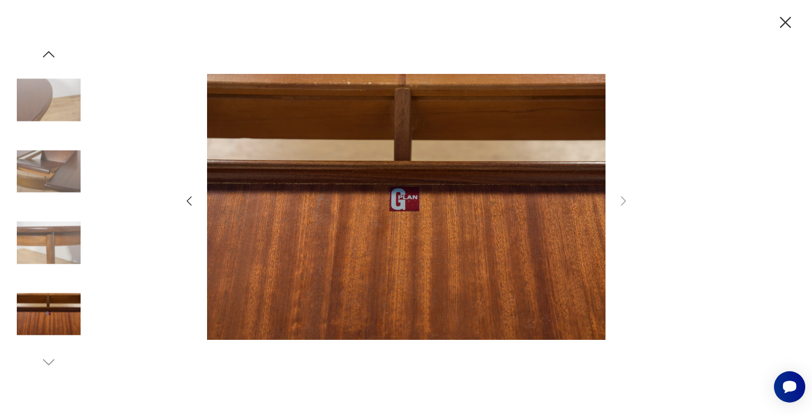
click at [186, 200] on icon "button" at bounding box center [188, 200] width 13 height 13
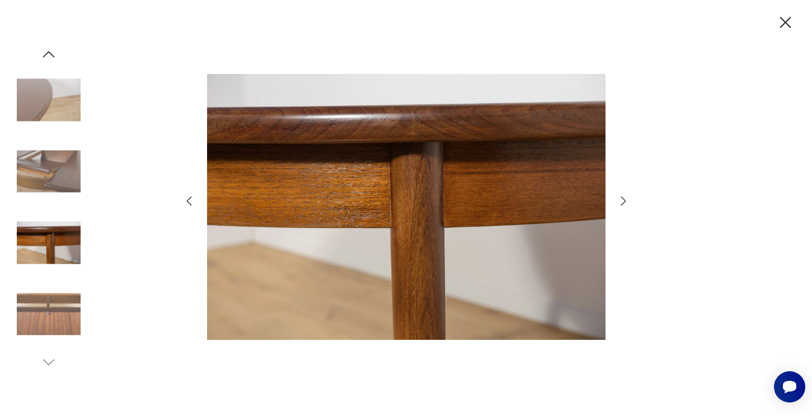
click at [186, 200] on icon "button" at bounding box center [188, 200] width 13 height 13
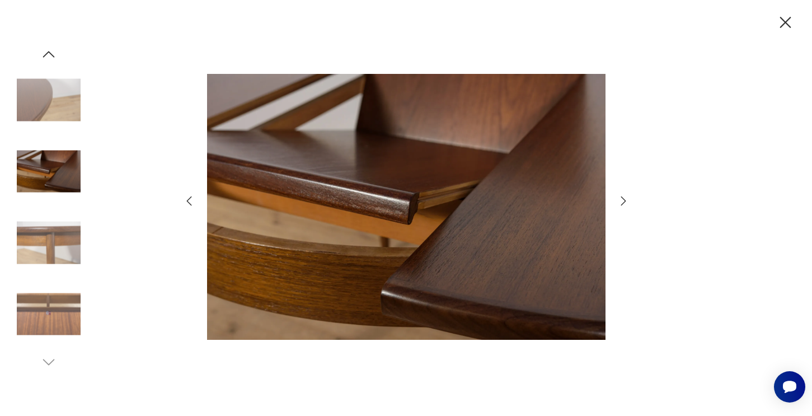
click at [186, 200] on icon "button" at bounding box center [188, 200] width 13 height 13
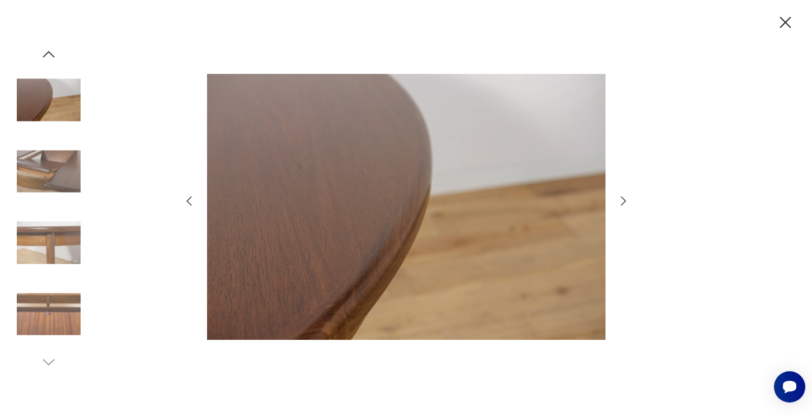
click at [186, 200] on icon "button" at bounding box center [188, 200] width 13 height 13
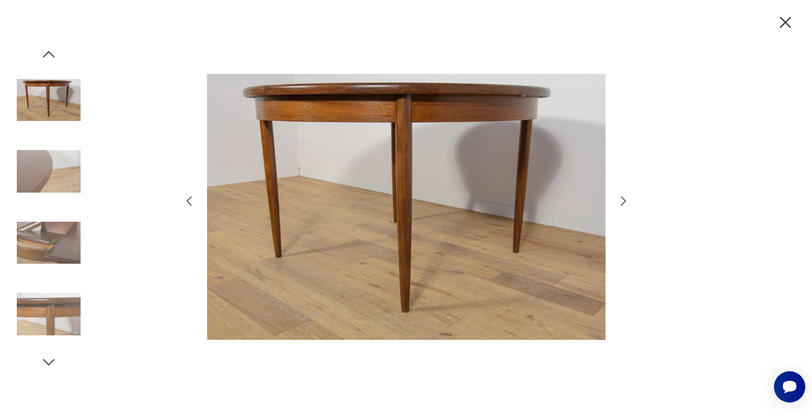
click at [186, 200] on icon "button" at bounding box center [188, 200] width 13 height 13
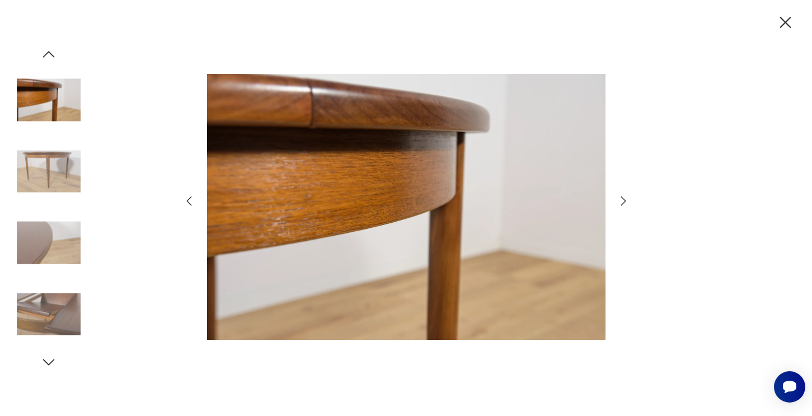
click at [186, 200] on icon "button" at bounding box center [188, 200] width 13 height 13
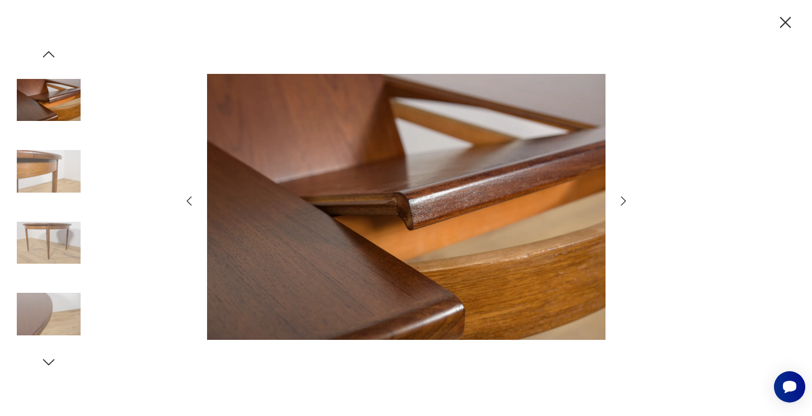
click at [186, 200] on icon "button" at bounding box center [188, 200] width 13 height 13
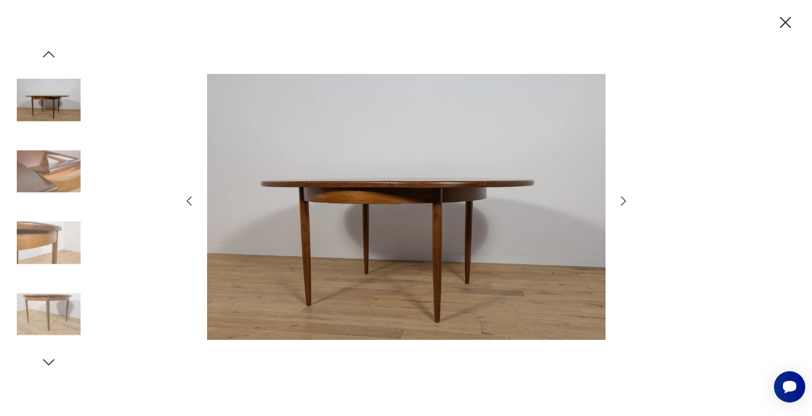
click at [186, 200] on icon "button" at bounding box center [188, 200] width 13 height 13
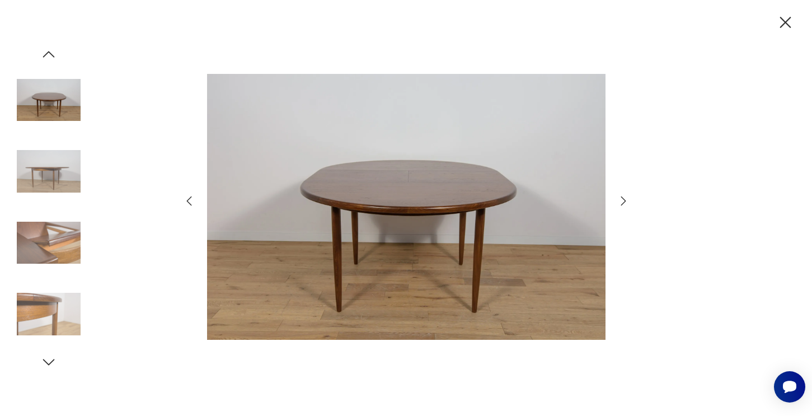
click at [186, 200] on icon "button" at bounding box center [188, 200] width 13 height 13
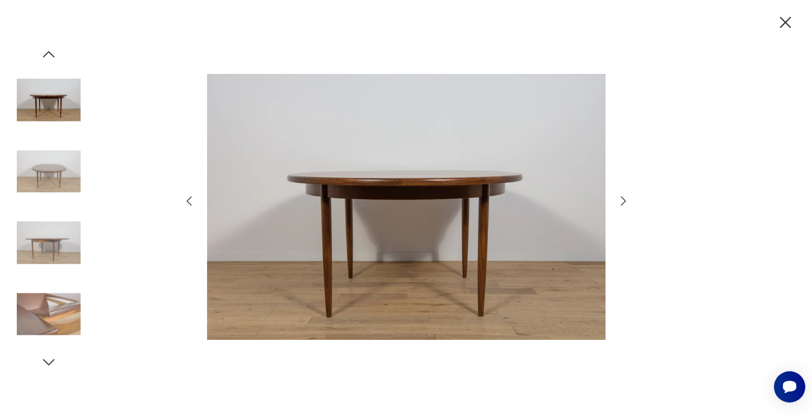
click at [186, 200] on icon "button" at bounding box center [188, 200] width 13 height 13
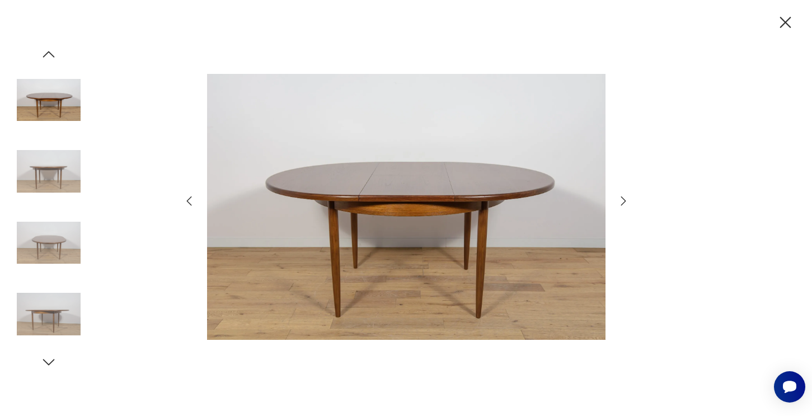
click at [186, 200] on icon "button" at bounding box center [188, 200] width 13 height 13
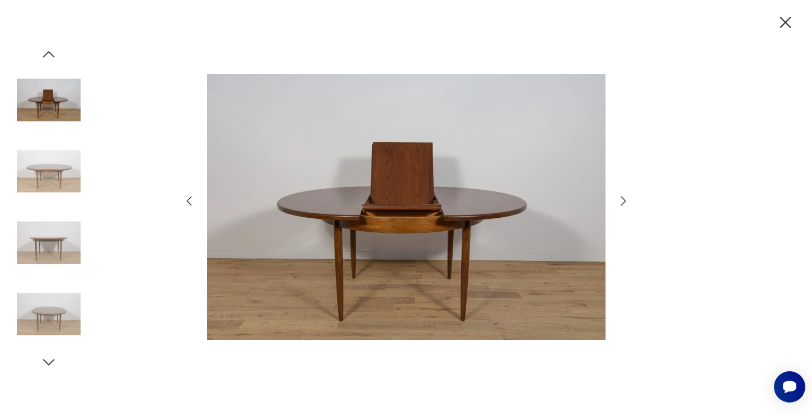
click at [186, 200] on icon "button" at bounding box center [188, 200] width 13 height 13
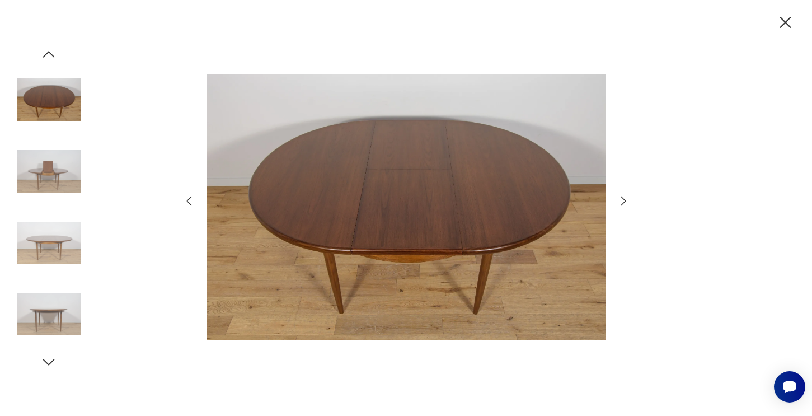
click at [186, 200] on icon "button" at bounding box center [188, 200] width 13 height 13
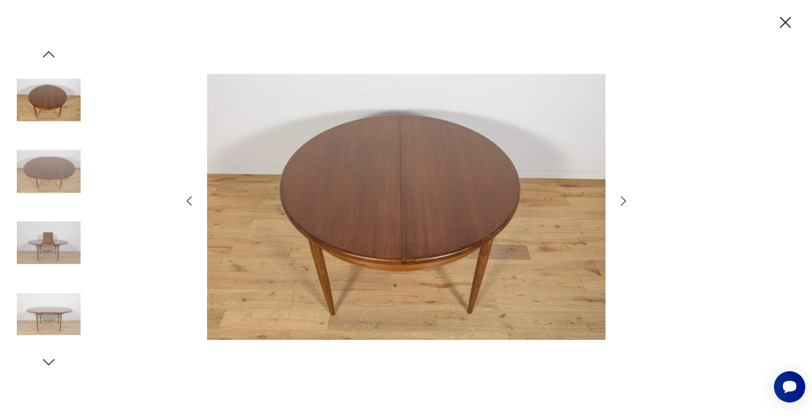
click at [186, 200] on icon "button" at bounding box center [188, 200] width 13 height 13
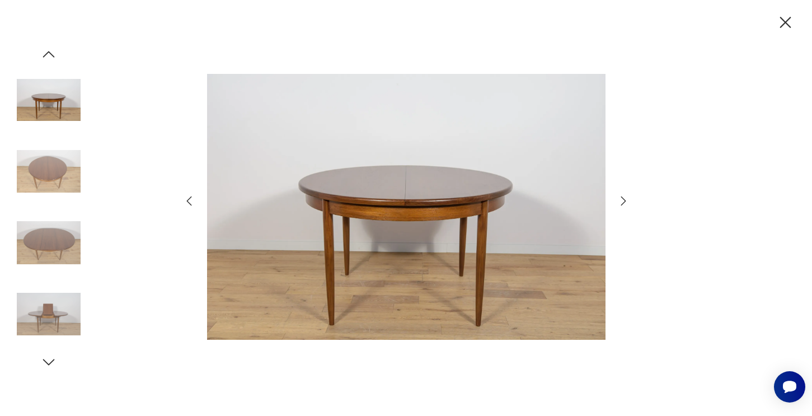
click at [186, 200] on icon "button" at bounding box center [188, 200] width 13 height 13
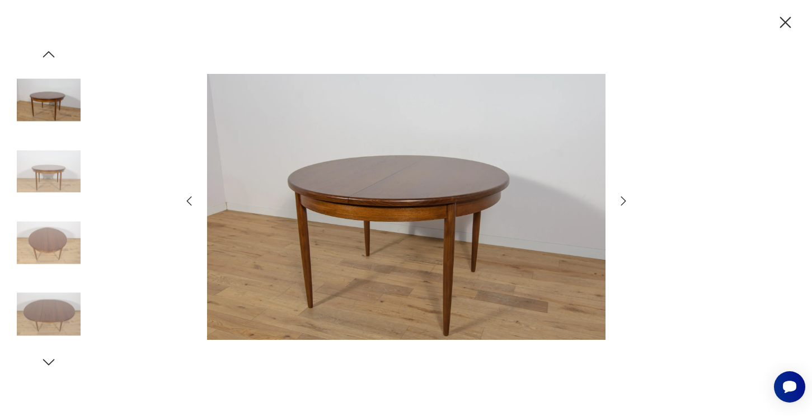
click at [186, 200] on icon "button" at bounding box center [188, 200] width 13 height 13
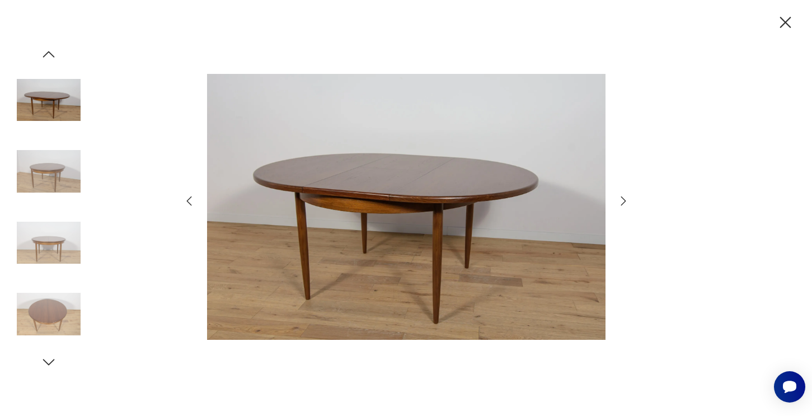
click at [186, 200] on icon "button" at bounding box center [188, 200] width 13 height 13
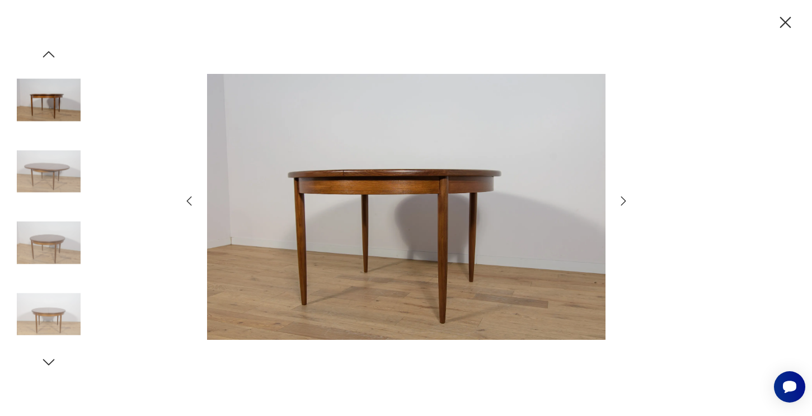
click at [186, 200] on icon "button" at bounding box center [188, 200] width 13 height 13
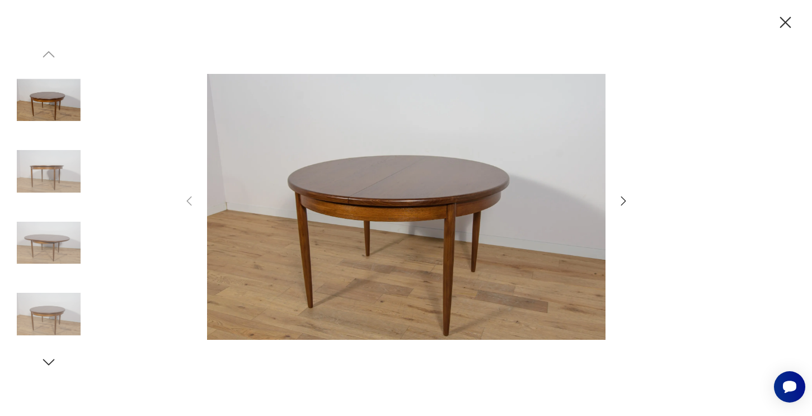
click at [778, 12] on div at bounding box center [406, 208] width 812 height 416
click at [790, 28] on icon "button" at bounding box center [785, 23] width 20 height 20
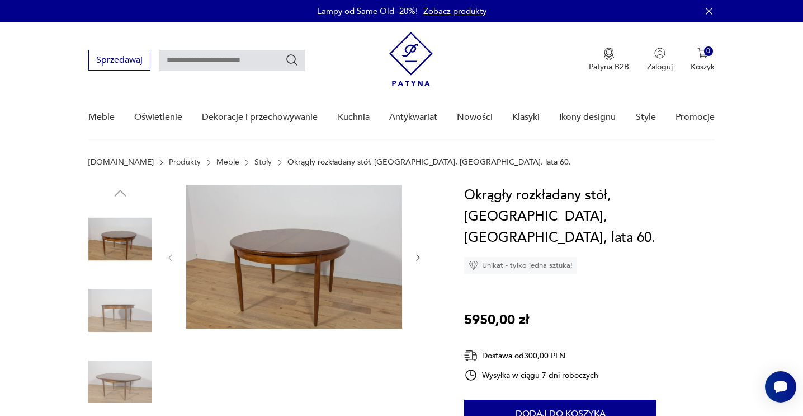
click at [778, 76] on nav "Sprzedawaj Patyna B2B Zaloguj 0 Koszyk Twój koszyk ( 0 ) Brak produktów w koszy…" at bounding box center [401, 80] width 803 height 117
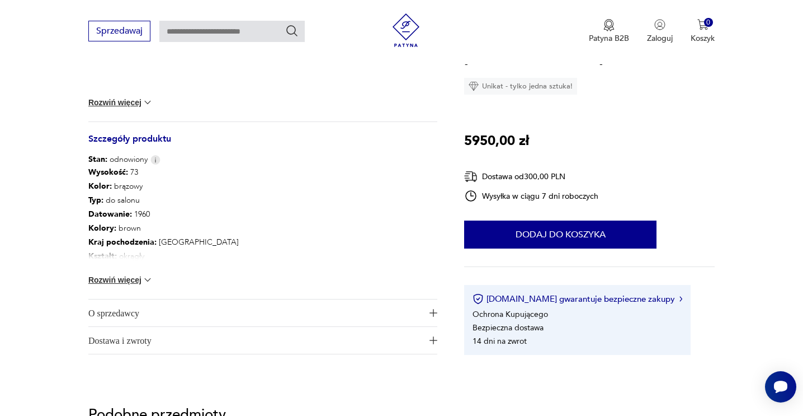
scroll to position [541, 0]
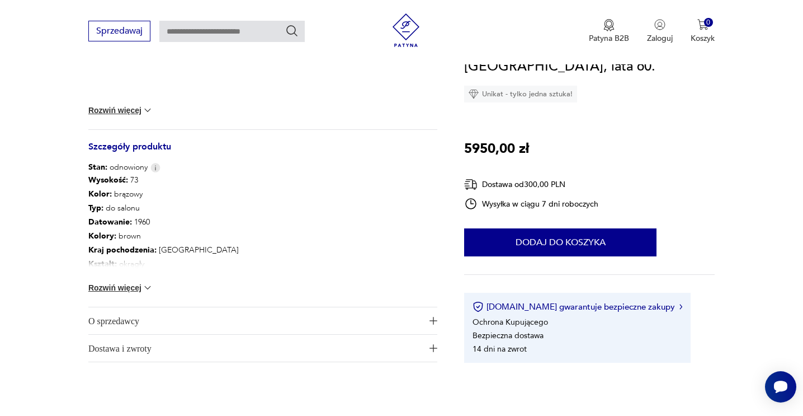
click at [139, 285] on button "Rozwiń więcej" at bounding box center [120, 287] width 65 height 11
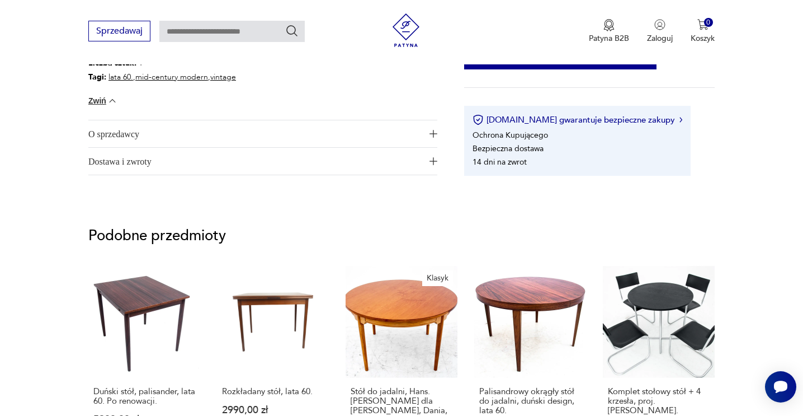
scroll to position [846, 0]
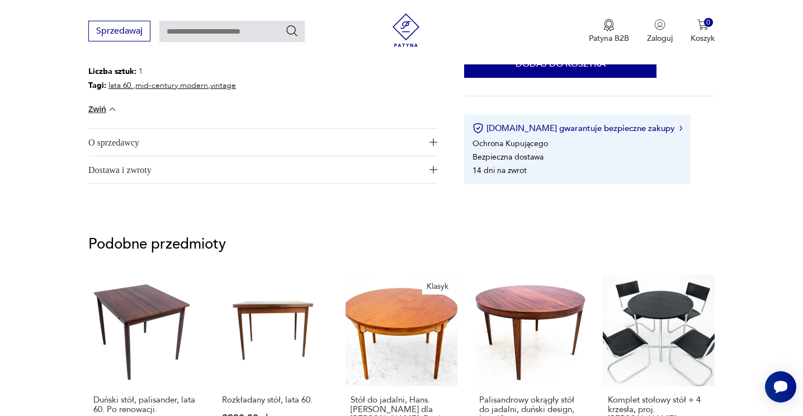
click at [338, 138] on span "O sprzedawcy" at bounding box center [255, 142] width 334 height 27
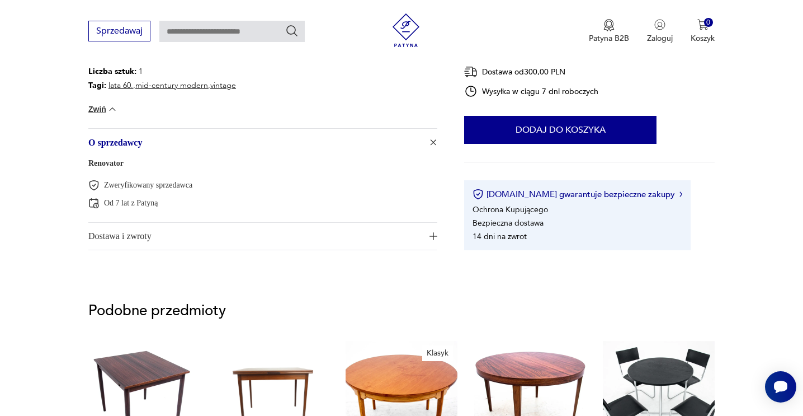
click at [120, 163] on link "Renovator" at bounding box center [105, 163] width 35 height 8
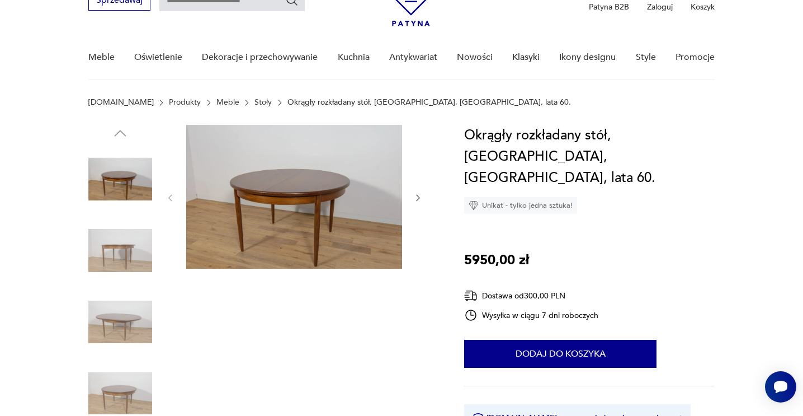
scroll to position [58, 0]
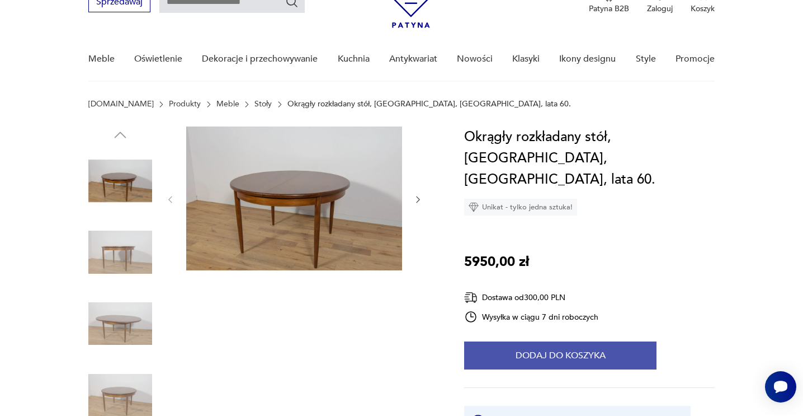
click at [611, 341] on button "Dodaj do koszyka" at bounding box center [560, 355] width 192 height 28
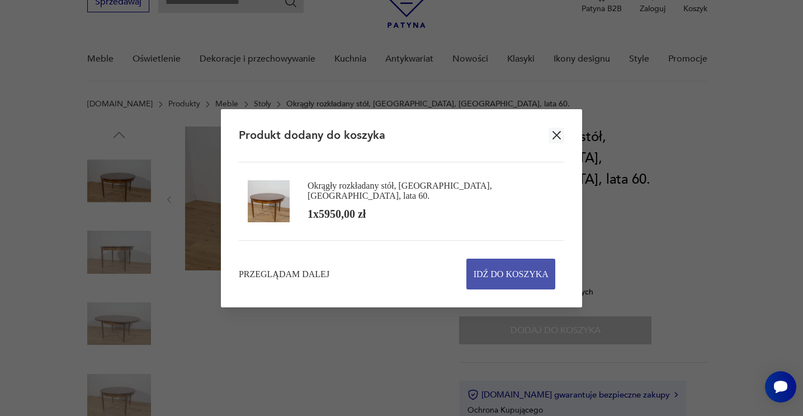
click at [522, 282] on span "Idź do koszyka" at bounding box center [511, 274] width 75 height 30
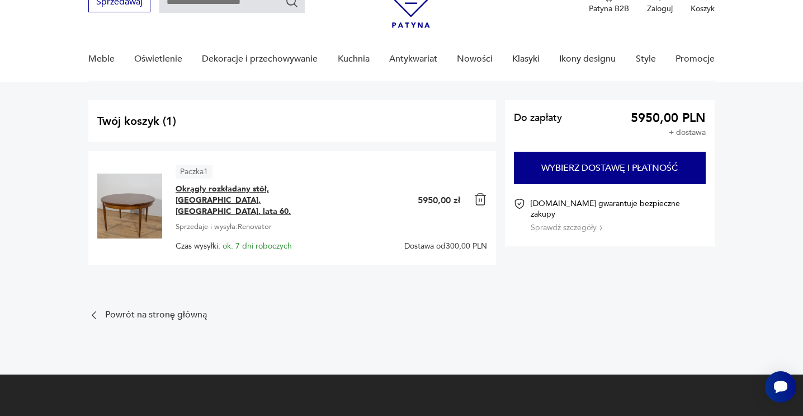
click at [283, 201] on span "Okrągły rozkładany stół, [GEOGRAPHIC_DATA], [GEOGRAPHIC_DATA], lata 60." at bounding box center [246, 200] width 140 height 34
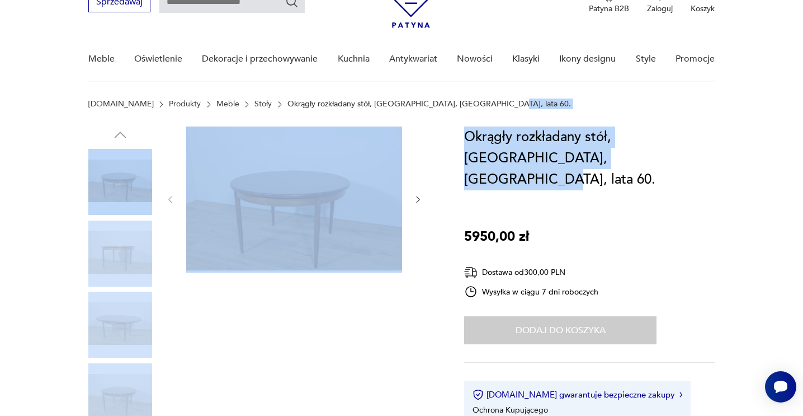
drag, startPoint x: 592, startPoint y: 167, endPoint x: 468, endPoint y: 125, distance: 130.6
click at [468, 126] on h1 "Okrągły rozkładany stół, [GEOGRAPHIC_DATA], [GEOGRAPHIC_DATA], lata 60." at bounding box center [589, 158] width 251 height 64
copy body "Okrągły rozkładany stół, G-Plan, Wielka Brytania, lata 60. Opis produktu Rozkła…"
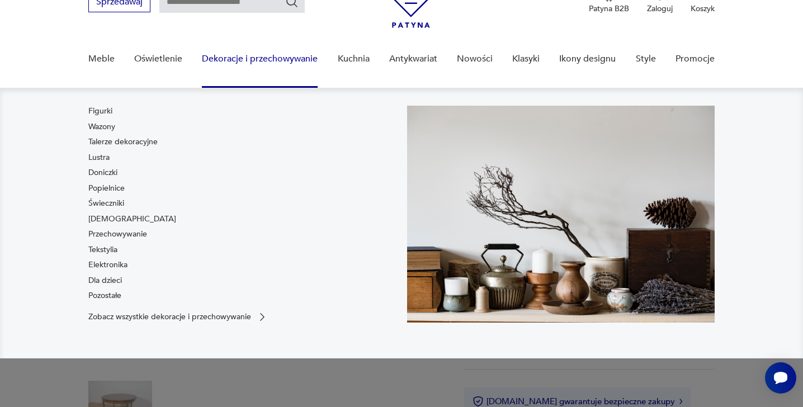
click at [792, 192] on nav "Figurki Wazony Talerze dekoracyjne Lustra Doniczki Popielnice Świeczniki Bibelo…" at bounding box center [401, 223] width 803 height 271
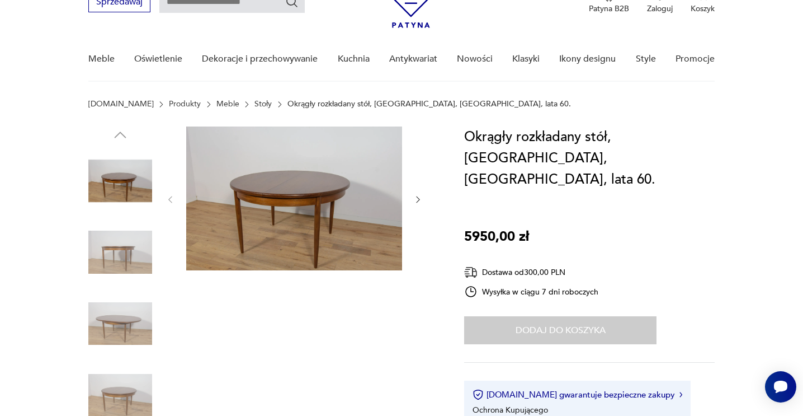
click at [275, 184] on img at bounding box center [294, 198] width 216 height 144
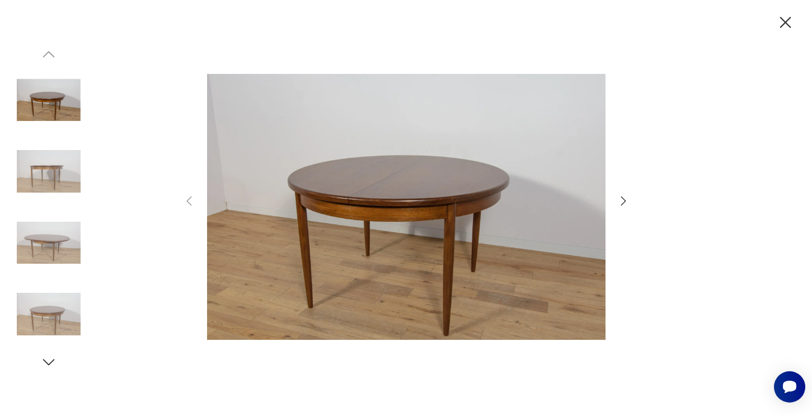
click at [275, 184] on img at bounding box center [406, 206] width 398 height 332
click at [436, 174] on img at bounding box center [406, 206] width 398 height 332
click at [54, 107] on img at bounding box center [49, 100] width 64 height 64
click at [623, 204] on icon "button" at bounding box center [622, 200] width 13 height 13
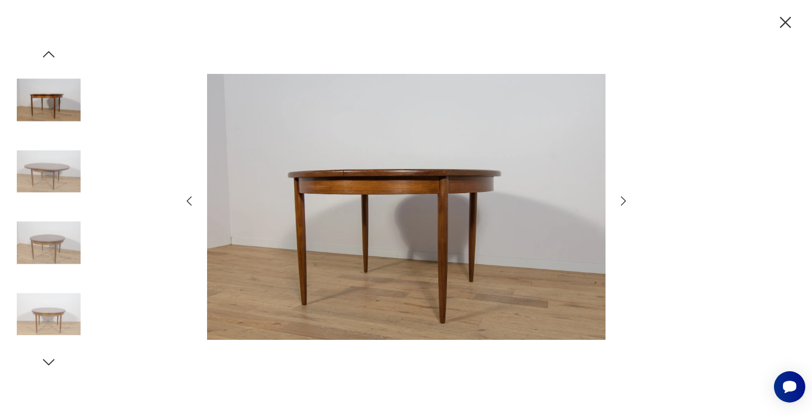
click at [623, 204] on icon "button" at bounding box center [622, 200] width 13 height 13
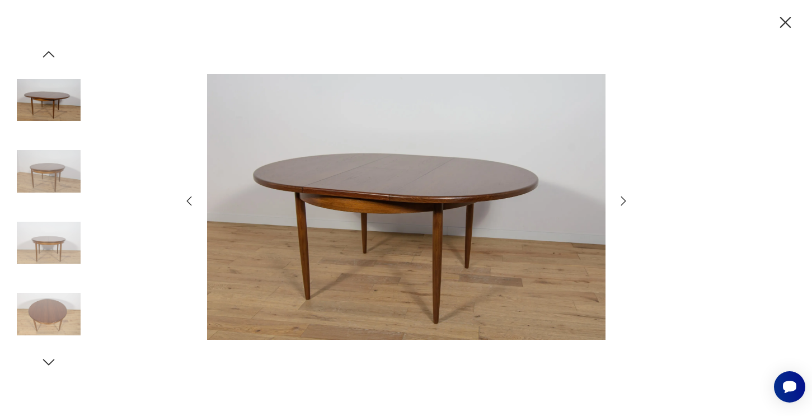
click at [623, 204] on icon "button" at bounding box center [622, 200] width 13 height 13
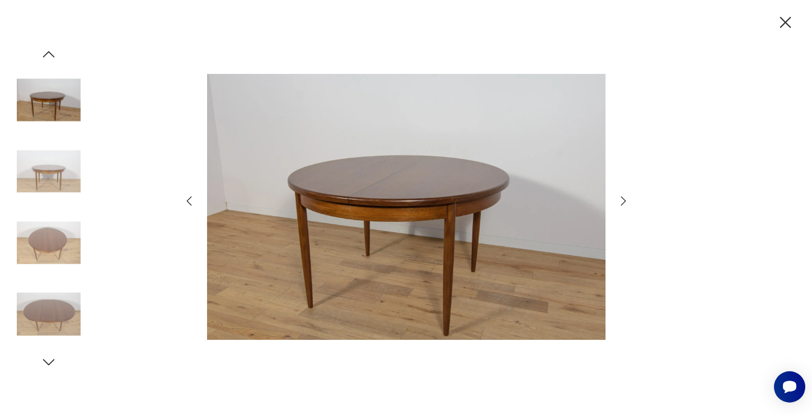
click at [623, 204] on icon "button" at bounding box center [622, 200] width 13 height 13
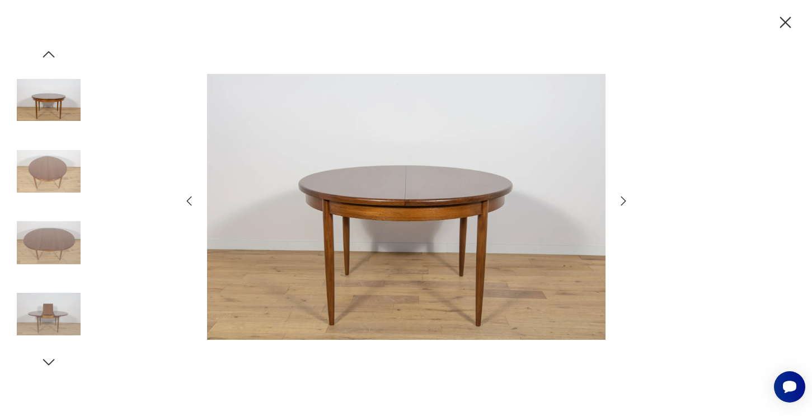
click at [623, 204] on icon "button" at bounding box center [622, 200] width 13 height 13
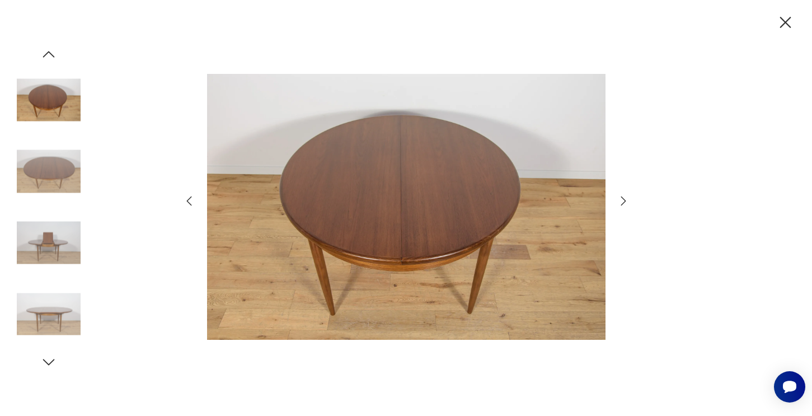
click at [623, 204] on icon "button" at bounding box center [622, 200] width 13 height 13
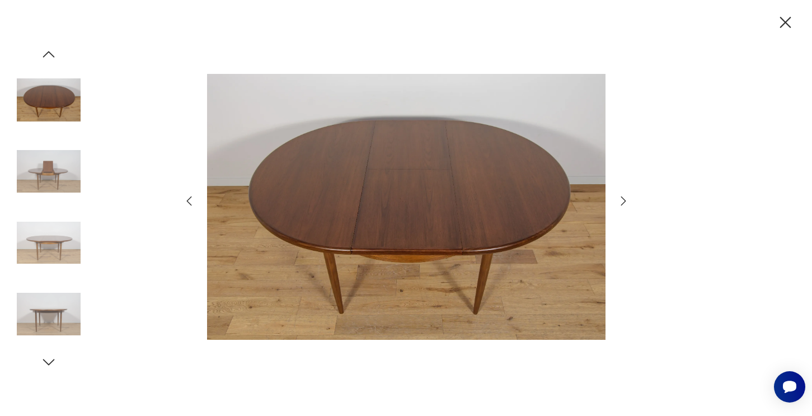
click at [623, 204] on icon "button" at bounding box center [622, 200] width 13 height 13
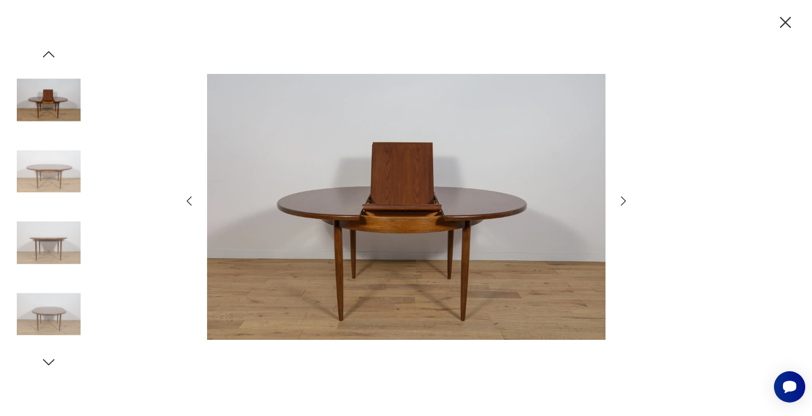
click at [623, 204] on icon "button" at bounding box center [622, 200] width 13 height 13
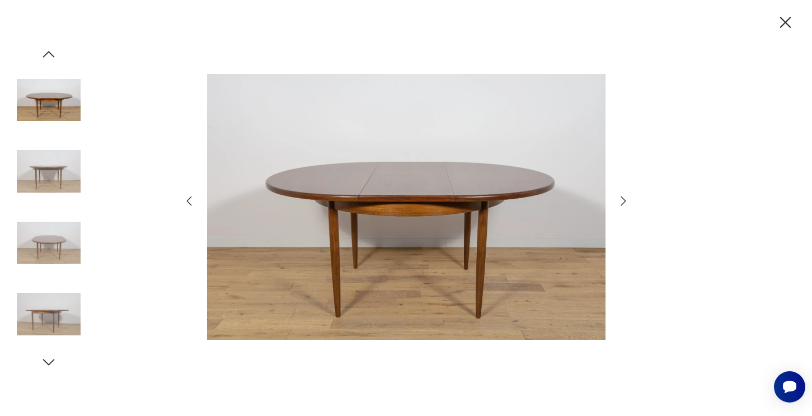
click at [623, 204] on icon "button" at bounding box center [622, 200] width 13 height 13
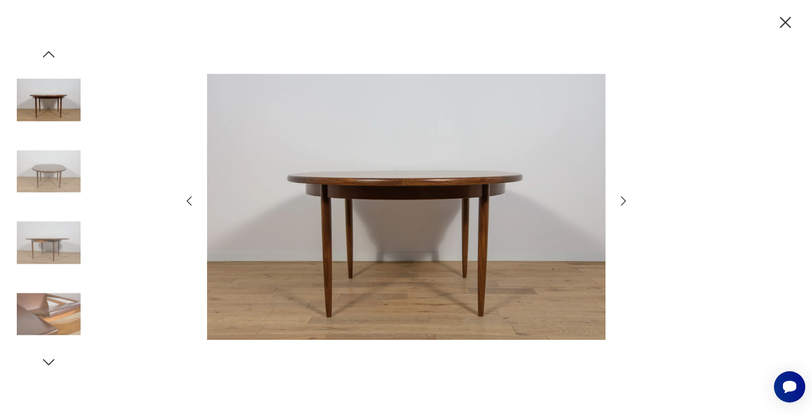
click at [623, 204] on icon "button" at bounding box center [622, 200] width 13 height 13
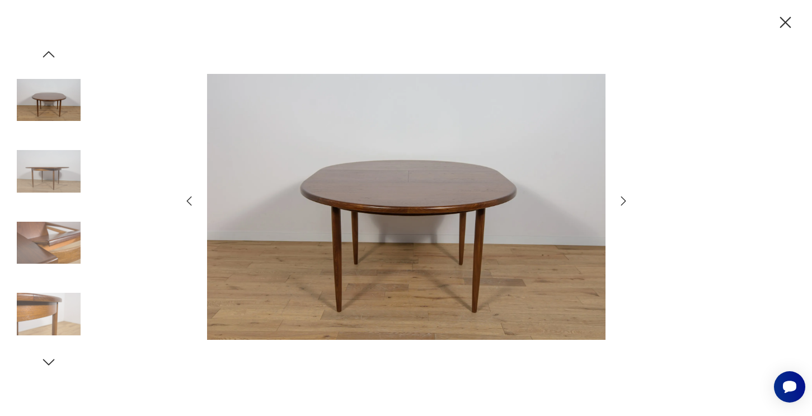
click at [623, 204] on icon "button" at bounding box center [622, 200] width 13 height 13
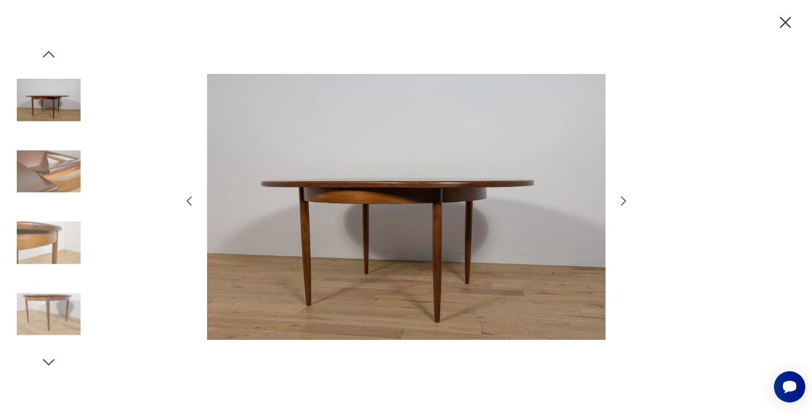
click at [623, 204] on icon "button" at bounding box center [622, 200] width 13 height 13
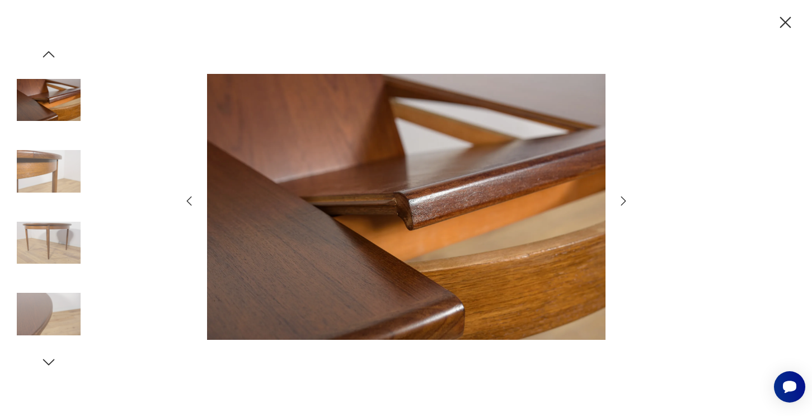
click at [623, 204] on icon "button" at bounding box center [622, 200] width 13 height 13
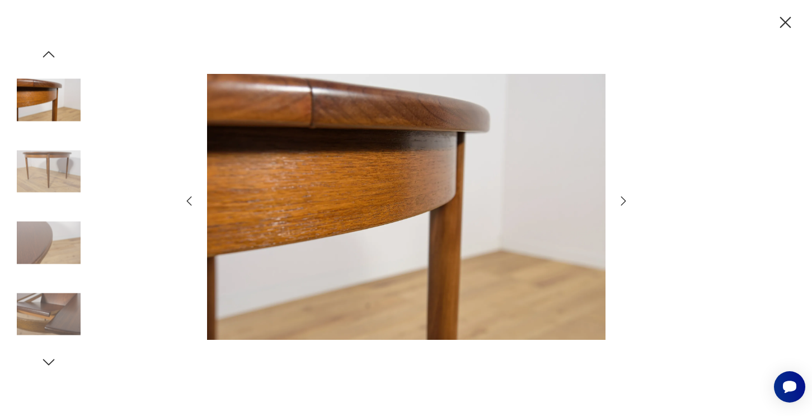
click at [623, 204] on icon "button" at bounding box center [622, 200] width 13 height 13
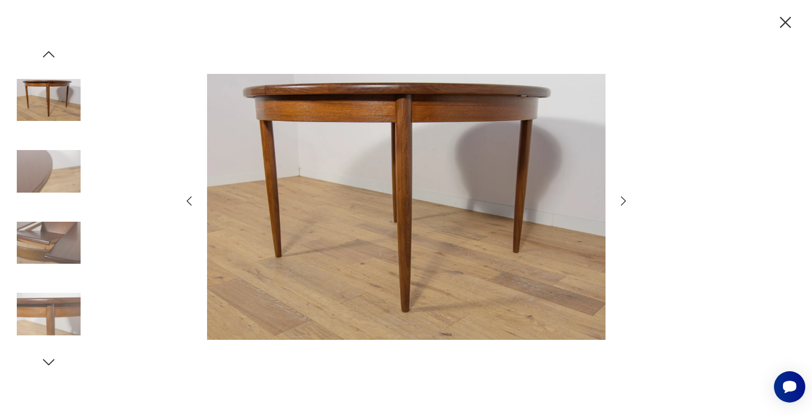
click at [623, 205] on icon "button" at bounding box center [622, 200] width 13 height 13
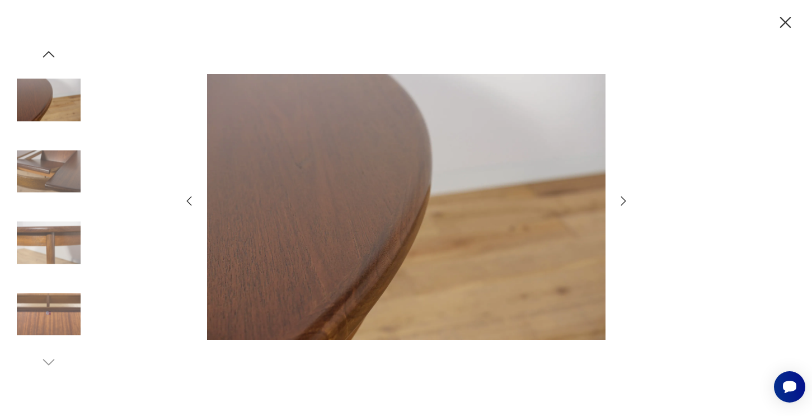
click at [623, 205] on icon "button" at bounding box center [622, 200] width 13 height 13
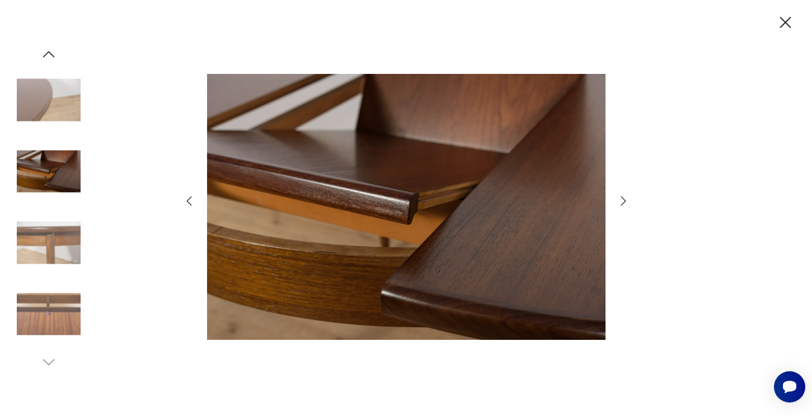
click at [623, 205] on icon "button" at bounding box center [622, 200] width 13 height 13
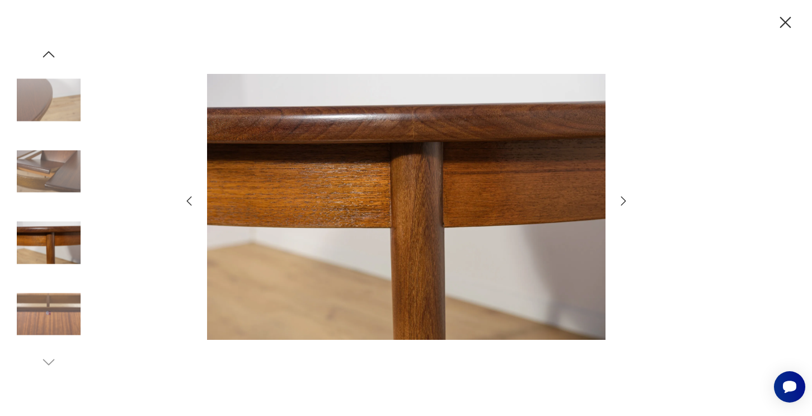
click at [623, 205] on icon "button" at bounding box center [622, 200] width 13 height 13
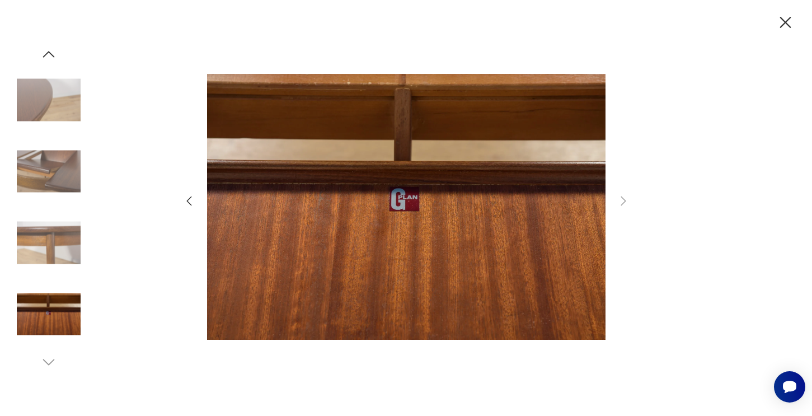
click at [630, 199] on div at bounding box center [406, 208] width 812 height 416
click at [187, 196] on icon "button" at bounding box center [188, 200] width 13 height 13
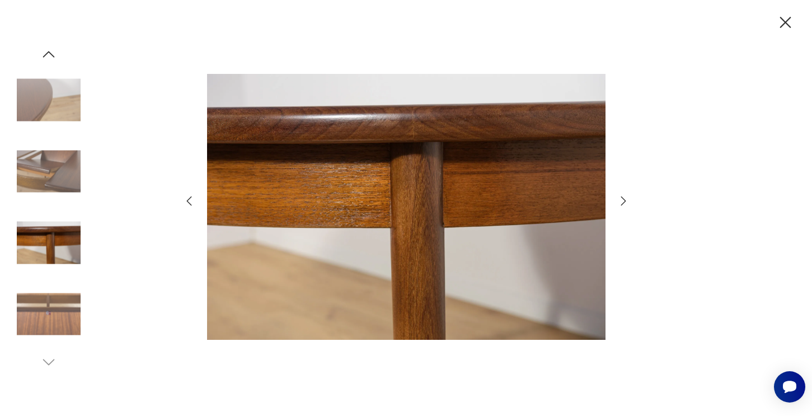
click at [187, 196] on icon "button" at bounding box center [188, 200] width 13 height 13
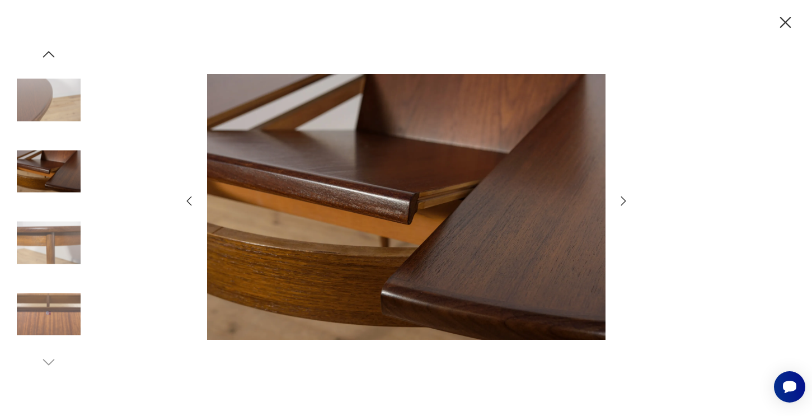
click at [187, 197] on icon "button" at bounding box center [188, 200] width 13 height 13
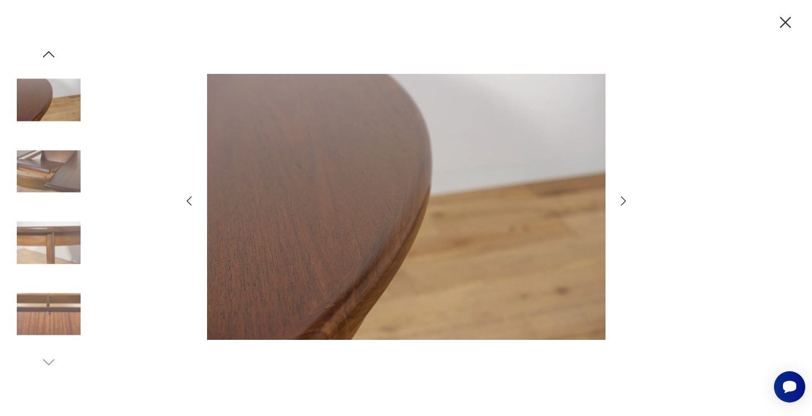
click at [187, 197] on icon "button" at bounding box center [188, 200] width 13 height 13
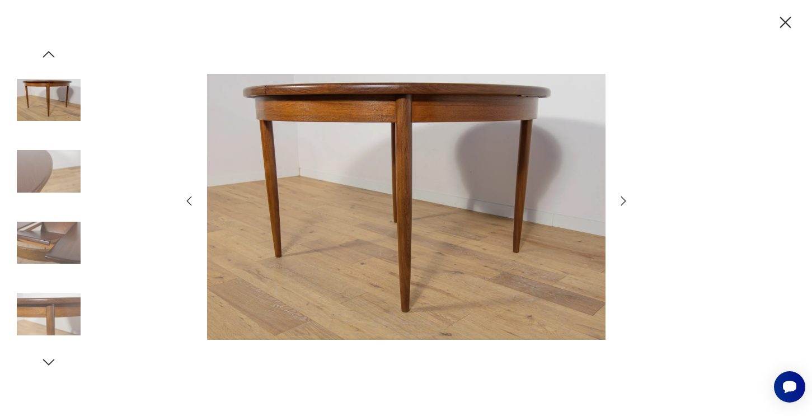
click at [187, 197] on icon "button" at bounding box center [188, 200] width 13 height 13
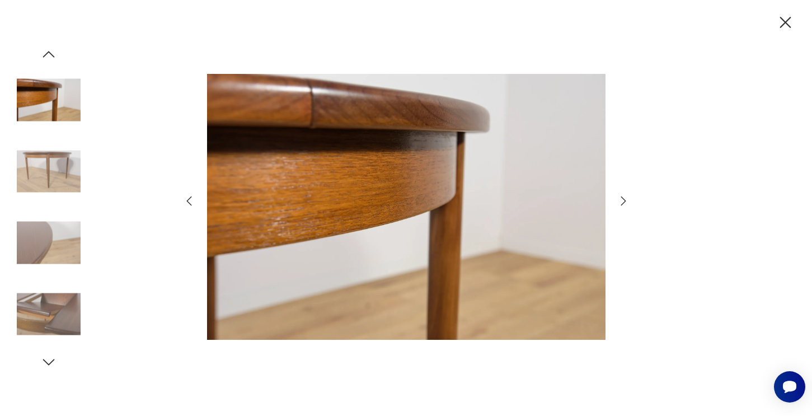
click at [187, 197] on icon "button" at bounding box center [188, 200] width 13 height 13
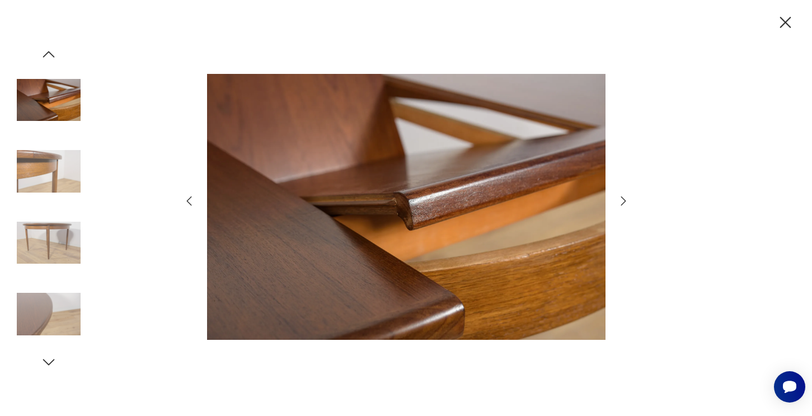
click at [187, 197] on icon "button" at bounding box center [188, 200] width 13 height 13
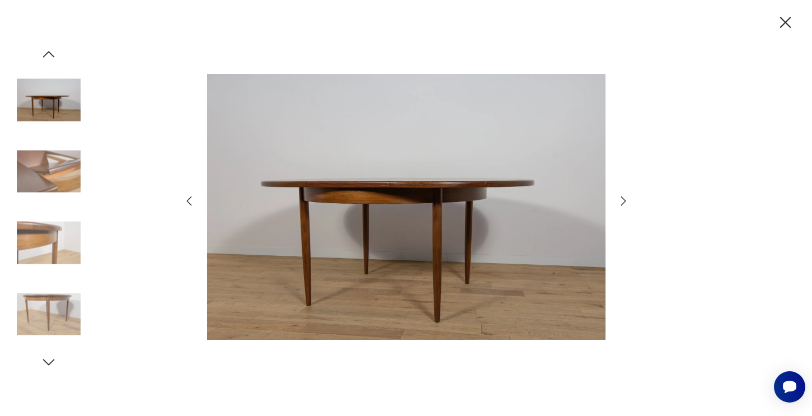
click at [187, 197] on icon "button" at bounding box center [188, 200] width 13 height 13
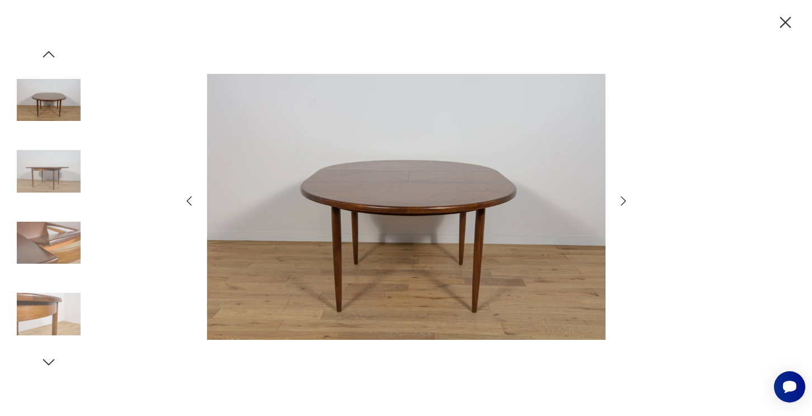
click at [187, 197] on icon "button" at bounding box center [188, 200] width 13 height 13
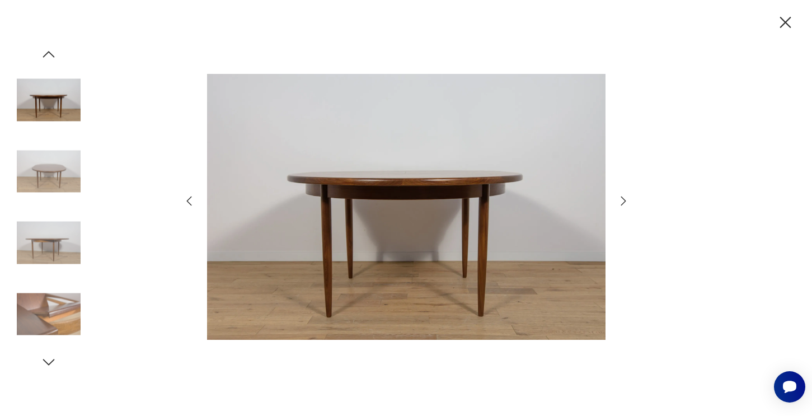
click at [187, 197] on icon "button" at bounding box center [188, 200] width 13 height 13
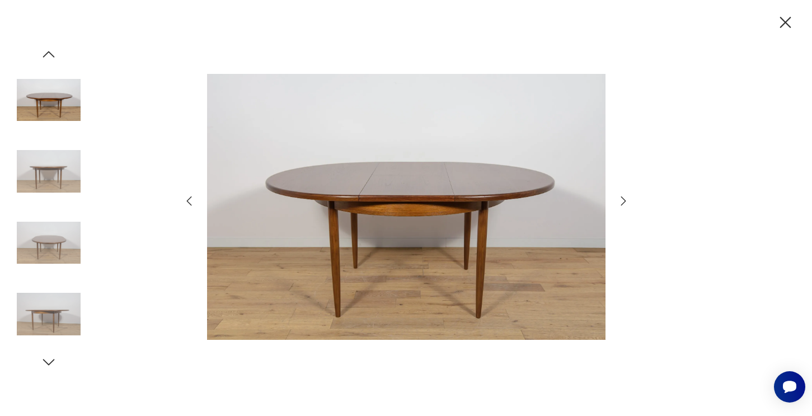
click at [187, 197] on icon "button" at bounding box center [188, 200] width 13 height 13
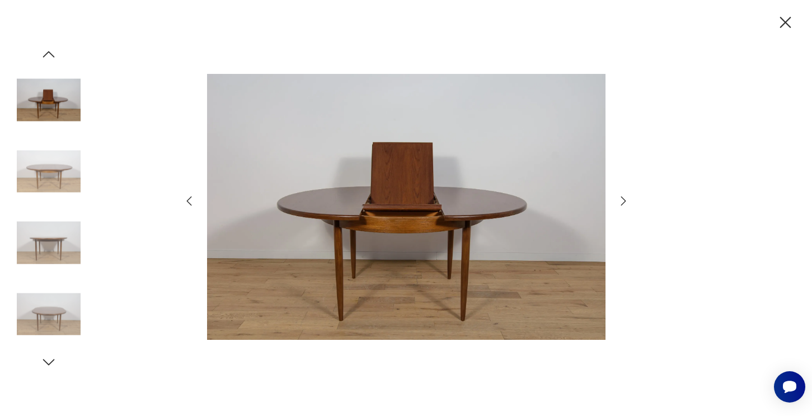
click at [187, 197] on icon "button" at bounding box center [188, 200] width 13 height 13
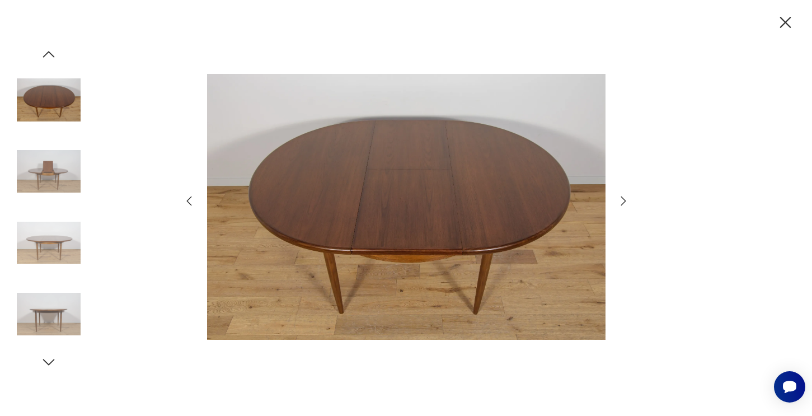
click at [187, 197] on icon "button" at bounding box center [188, 200] width 13 height 13
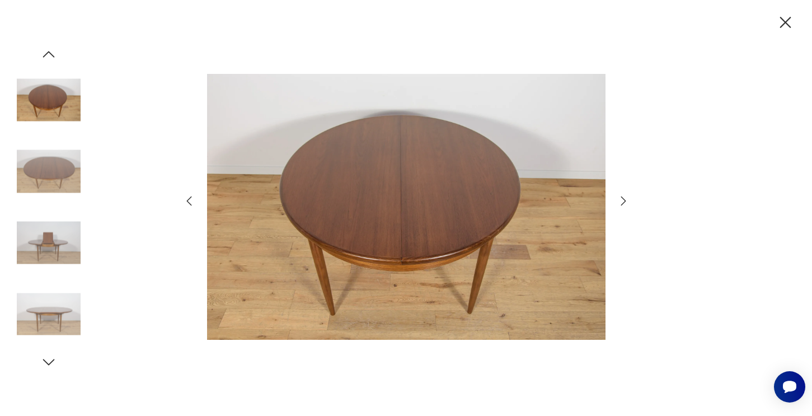
click at [187, 197] on icon "button" at bounding box center [188, 200] width 13 height 13
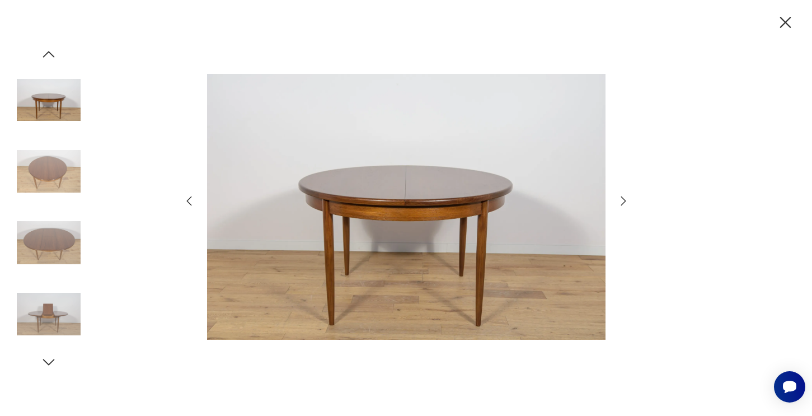
click at [187, 197] on icon "button" at bounding box center [188, 200] width 13 height 13
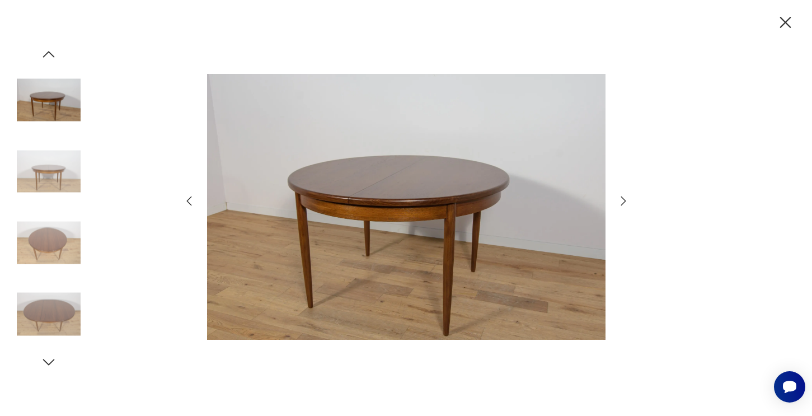
click at [187, 197] on icon "button" at bounding box center [188, 200] width 13 height 13
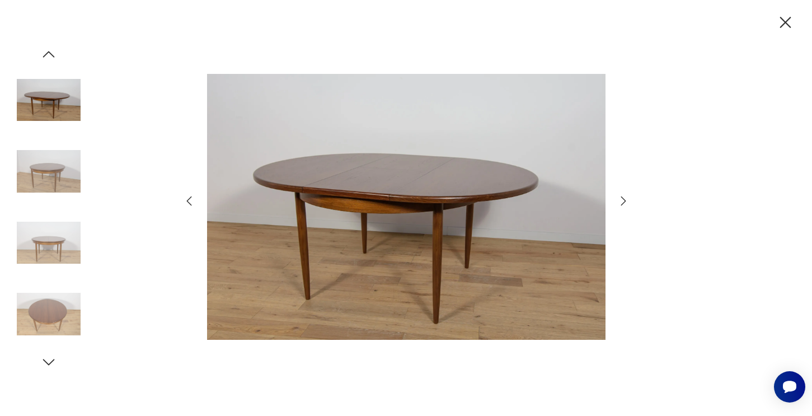
click at [187, 197] on icon "button" at bounding box center [188, 200] width 13 height 13
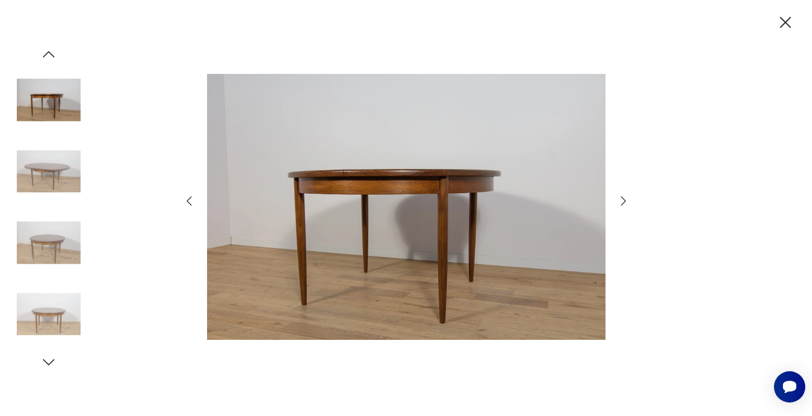
click at [187, 197] on icon "button" at bounding box center [188, 200] width 13 height 13
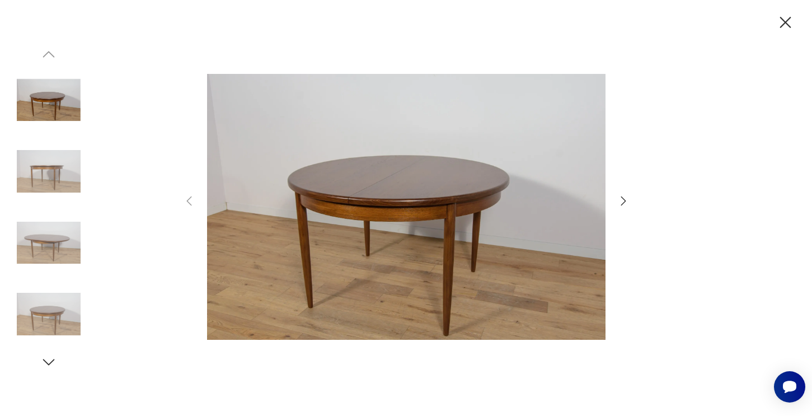
click at [624, 203] on icon "button" at bounding box center [622, 200] width 13 height 13
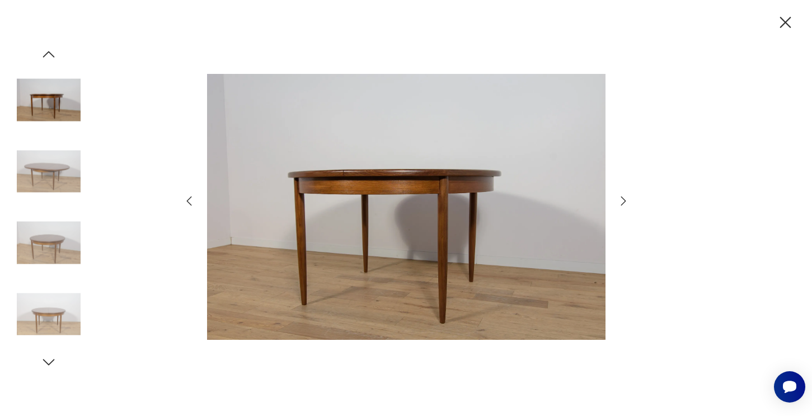
click at [624, 203] on icon "button" at bounding box center [622, 200] width 13 height 13
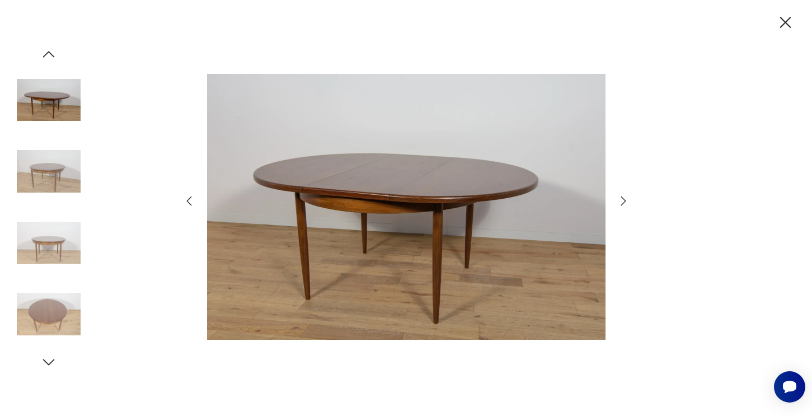
click at [624, 203] on icon "button" at bounding box center [622, 200] width 13 height 13
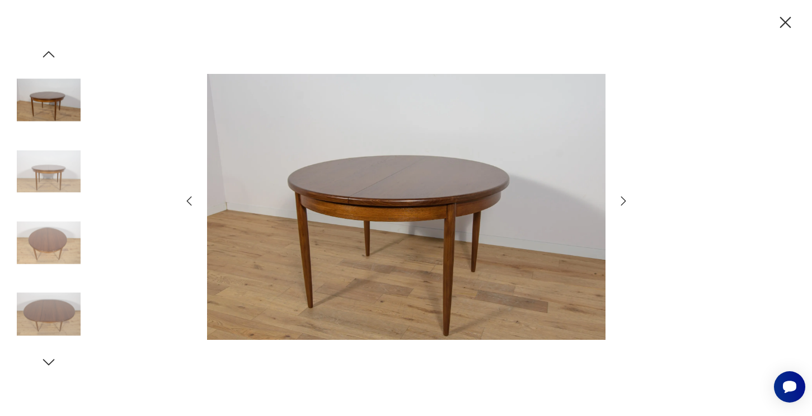
click at [624, 203] on icon "button" at bounding box center [622, 200] width 13 height 13
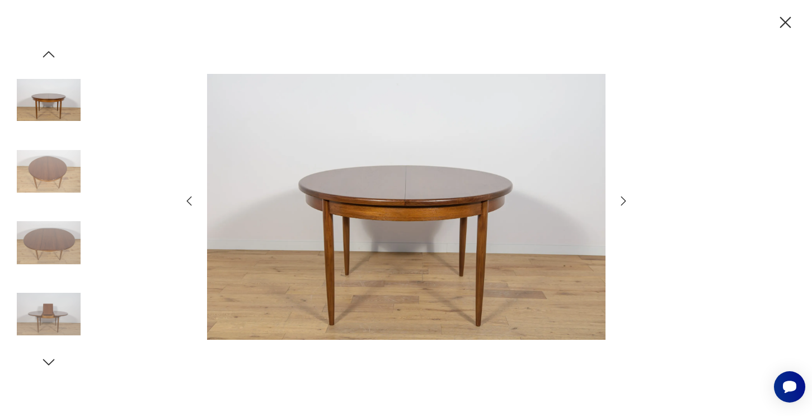
click at [624, 203] on icon "button" at bounding box center [622, 200] width 13 height 13
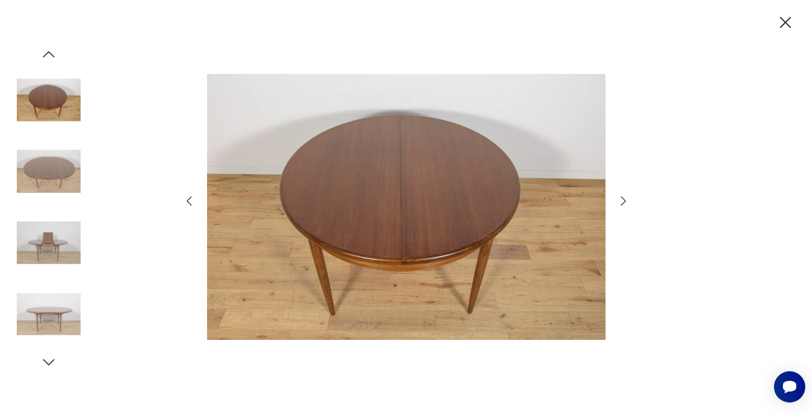
click at [624, 203] on icon "button" at bounding box center [622, 200] width 13 height 13
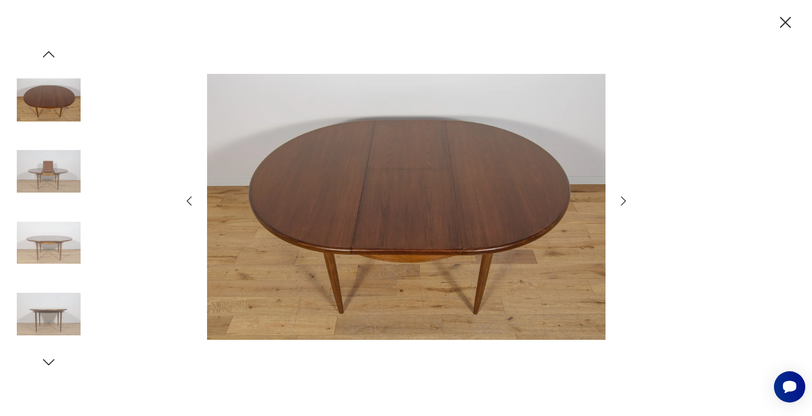
click at [624, 203] on icon "button" at bounding box center [622, 200] width 13 height 13
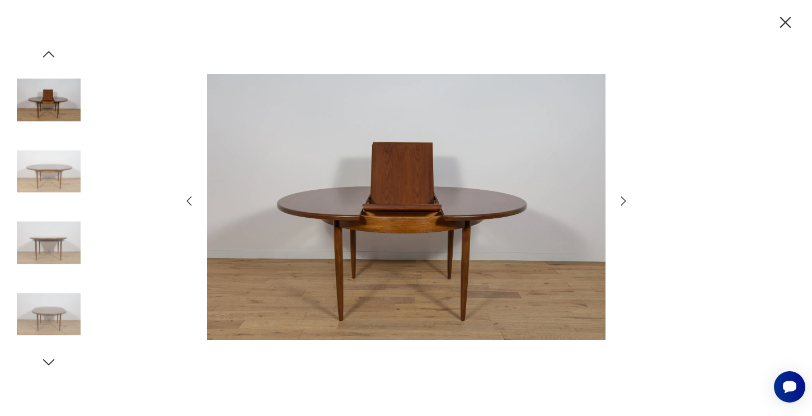
click at [624, 203] on icon "button" at bounding box center [622, 200] width 13 height 13
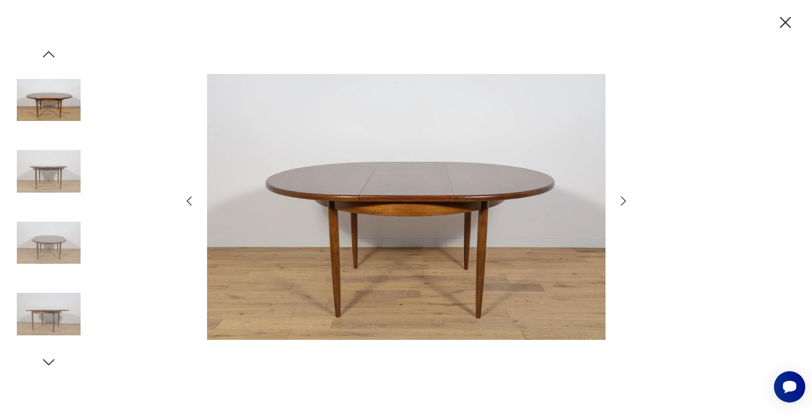
click at [624, 203] on icon "button" at bounding box center [622, 200] width 13 height 13
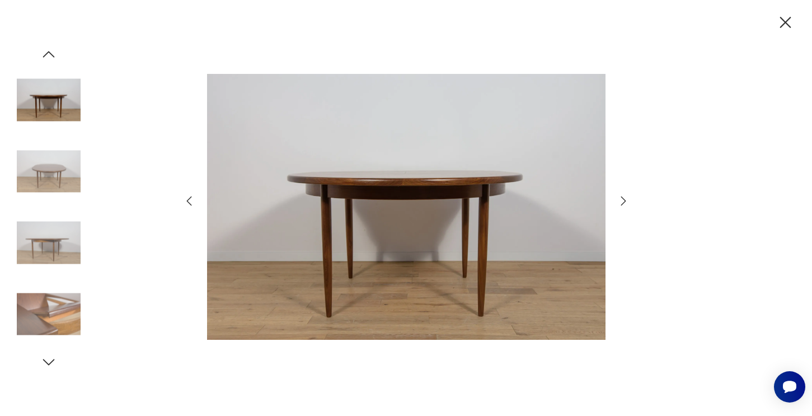
click at [624, 203] on icon "button" at bounding box center [622, 200] width 13 height 13
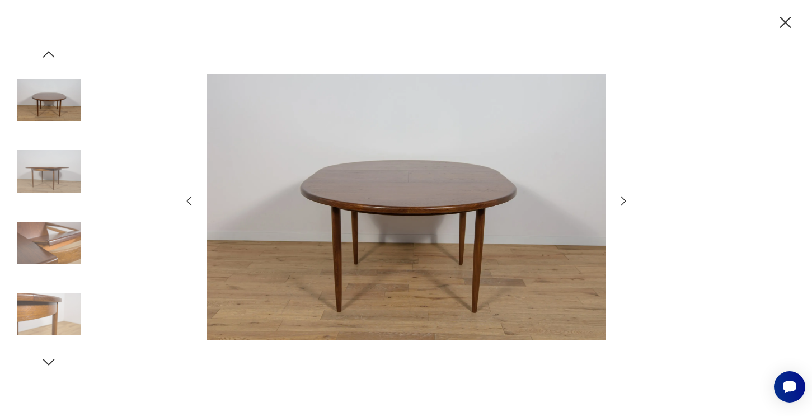
click at [624, 203] on icon "button" at bounding box center [622, 200] width 13 height 13
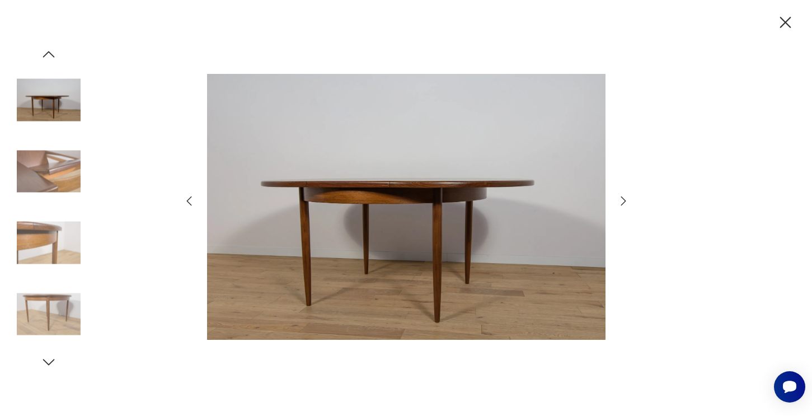
click at [624, 203] on icon "button" at bounding box center [622, 200] width 13 height 13
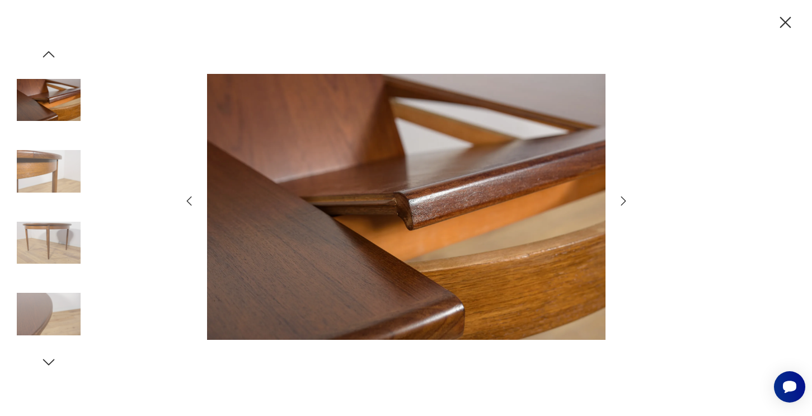
click at [624, 203] on icon "button" at bounding box center [622, 200] width 13 height 13
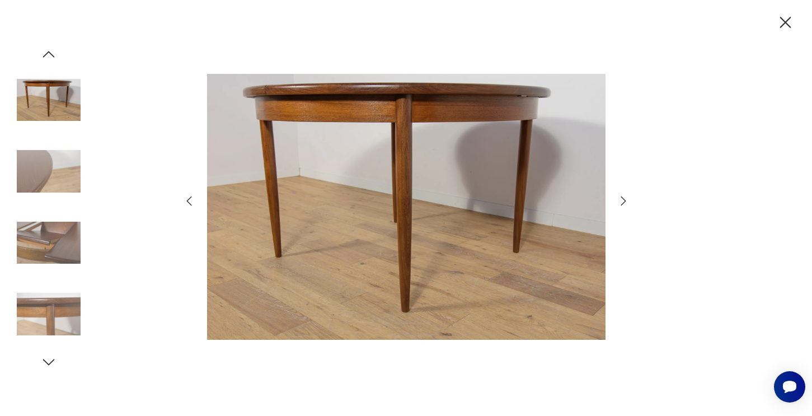
click at [782, 28] on icon "button" at bounding box center [785, 23] width 20 height 20
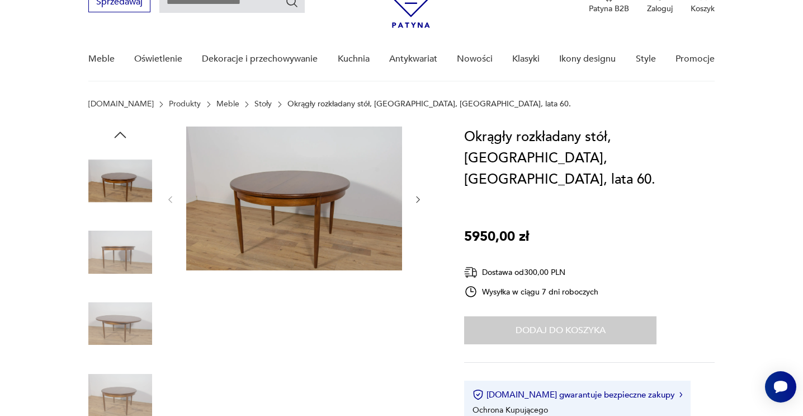
click at [624, 316] on div "Dodaj do koszyka" at bounding box center [560, 330] width 192 height 28
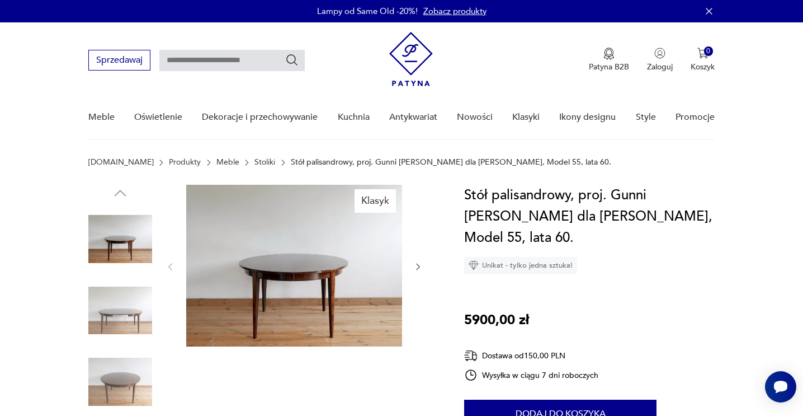
click at [260, 210] on img at bounding box center [294, 266] width 216 height 162
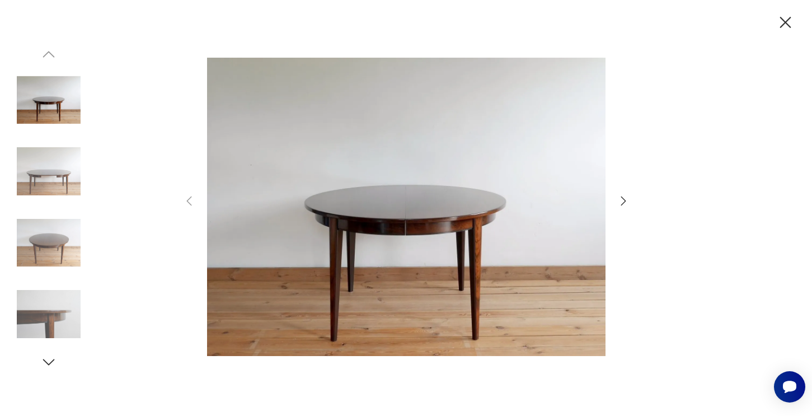
click at [345, 216] on img at bounding box center [406, 206] width 398 height 332
click at [55, 160] on img at bounding box center [49, 171] width 64 height 64
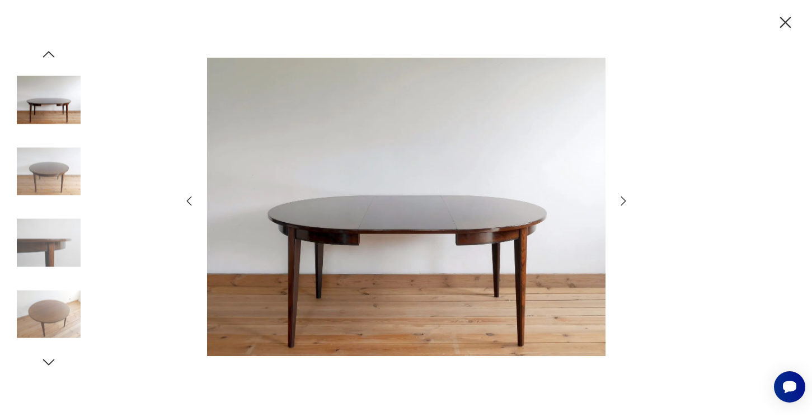
click at [58, 227] on img at bounding box center [49, 243] width 64 height 64
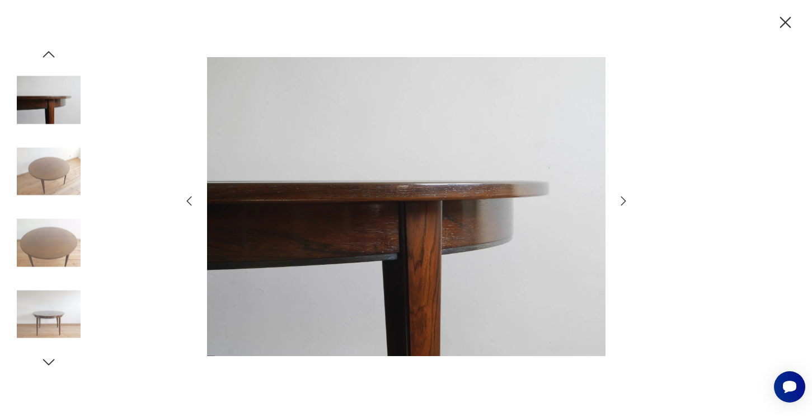
click at [57, 300] on img at bounding box center [49, 314] width 64 height 64
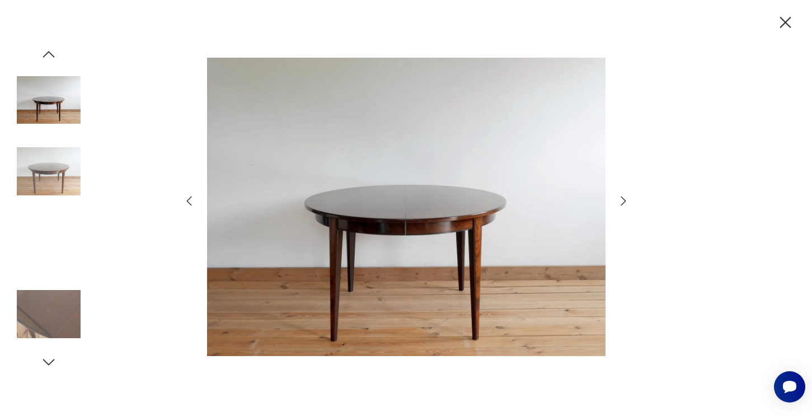
click at [51, 109] on img at bounding box center [49, 100] width 64 height 64
click at [55, 55] on icon "button" at bounding box center [48, 54] width 17 height 17
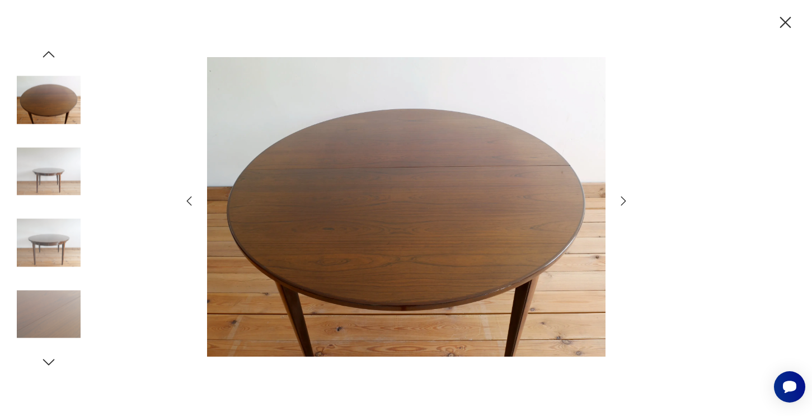
click at [55, 55] on icon "button" at bounding box center [48, 54] width 17 height 17
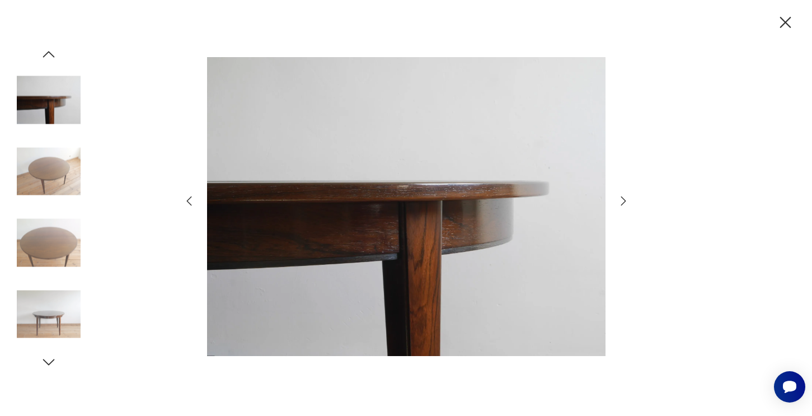
click at [55, 55] on icon "button" at bounding box center [48, 54] width 17 height 17
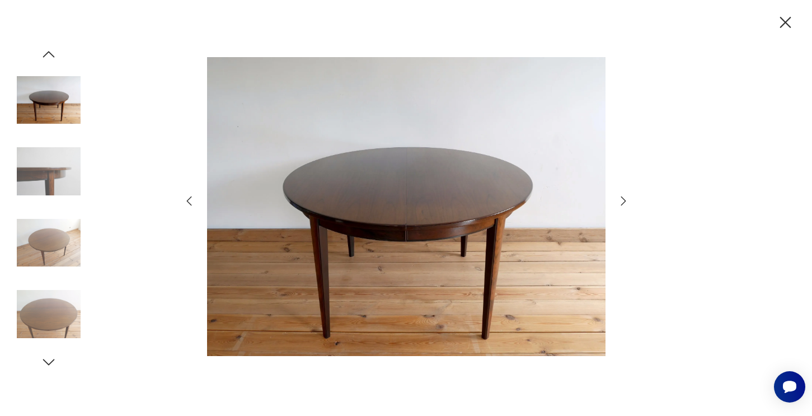
click at [55, 55] on icon "button" at bounding box center [48, 54] width 17 height 17
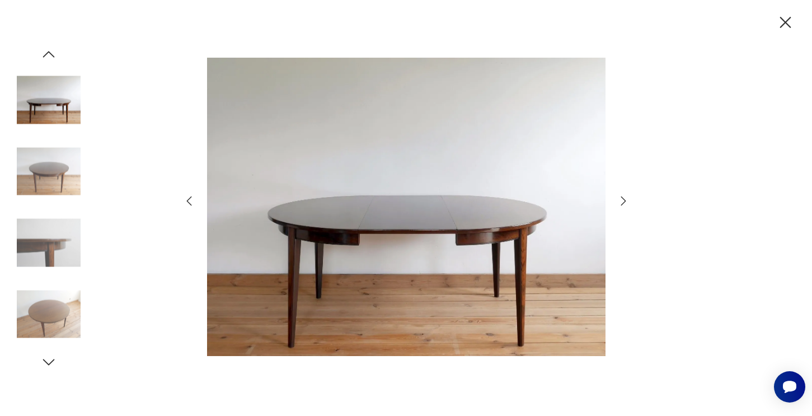
click at [55, 55] on icon "button" at bounding box center [48, 54] width 17 height 17
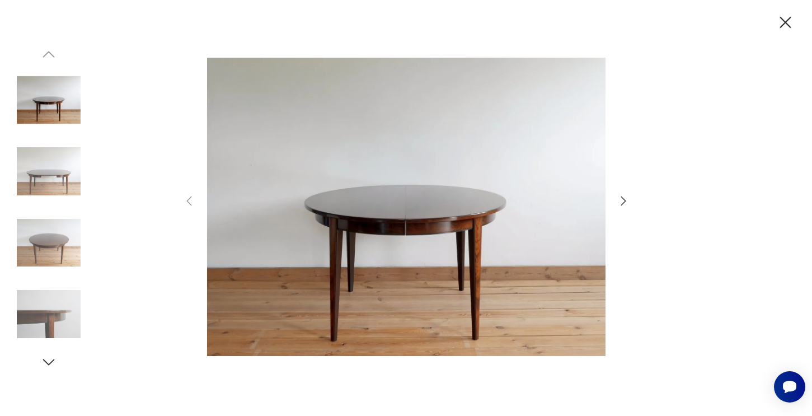
click at [319, 192] on img at bounding box center [406, 206] width 398 height 332
click at [621, 197] on icon "button" at bounding box center [622, 200] width 5 height 9
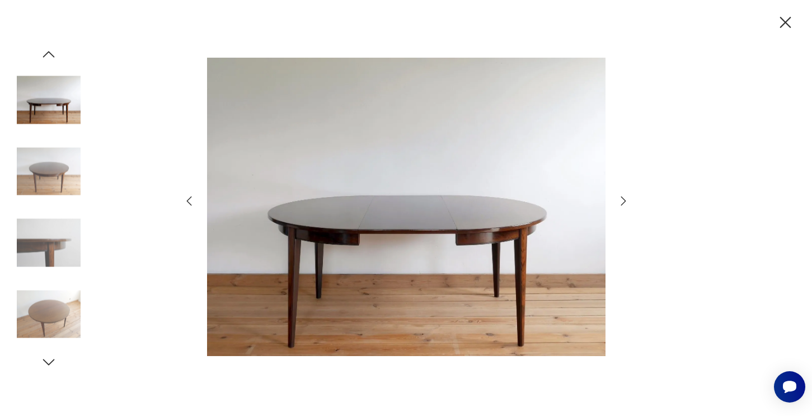
click at [623, 199] on icon "button" at bounding box center [622, 200] width 5 height 9
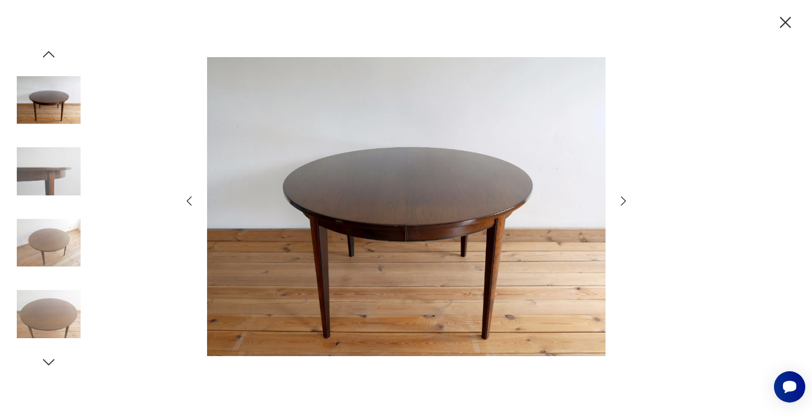
click at [623, 199] on icon "button" at bounding box center [622, 200] width 5 height 9
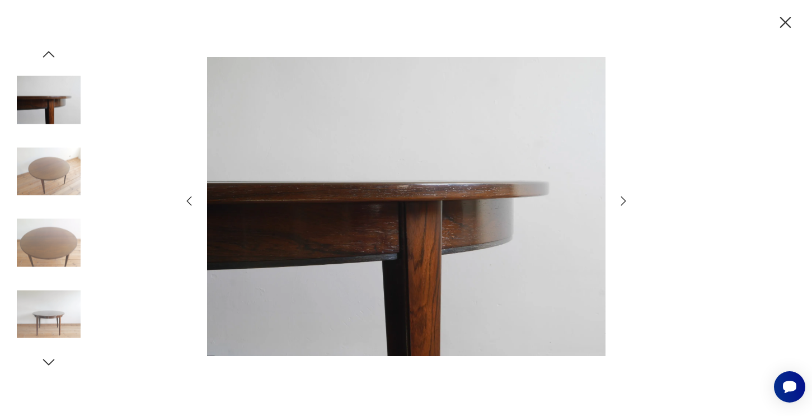
click at [623, 199] on icon "button" at bounding box center [622, 200] width 5 height 9
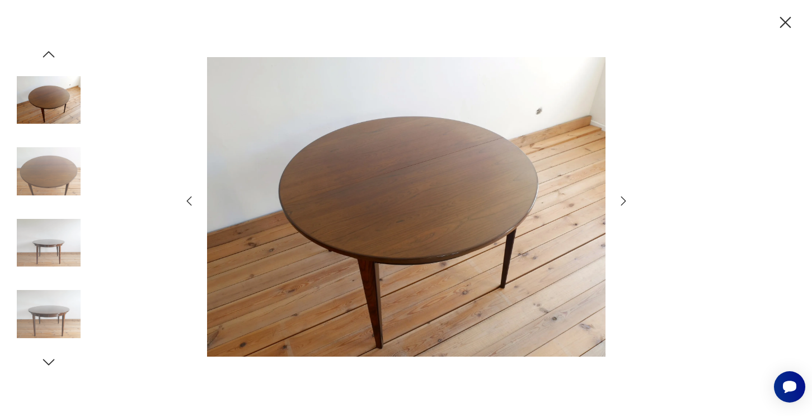
click at [623, 199] on icon "button" at bounding box center [622, 200] width 5 height 9
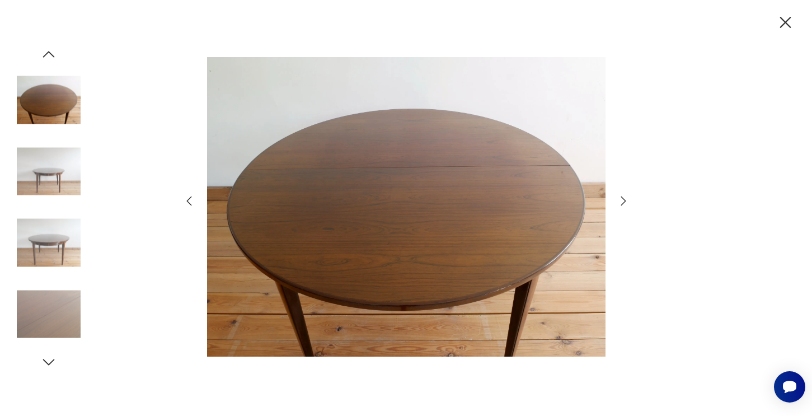
click at [623, 199] on icon "button" at bounding box center [622, 200] width 5 height 9
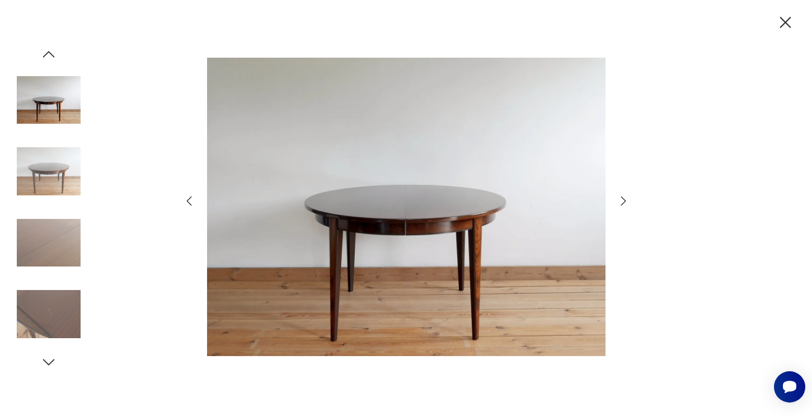
click at [623, 199] on icon "button" at bounding box center [622, 200] width 5 height 9
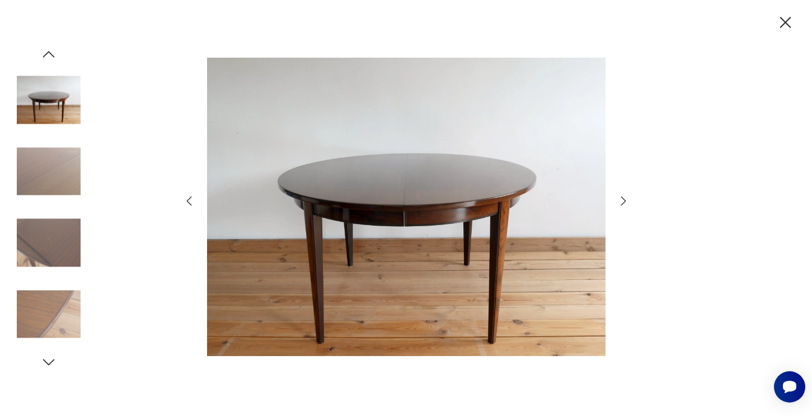
click at [623, 200] on icon "button" at bounding box center [622, 200] width 13 height 13
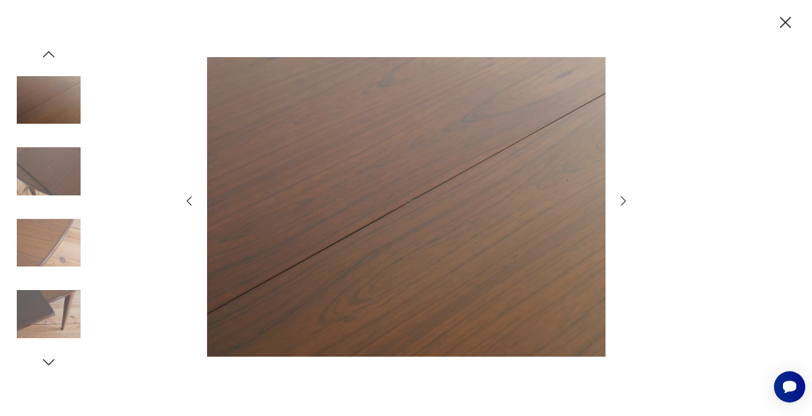
click at [623, 200] on icon "button" at bounding box center [622, 200] width 13 height 13
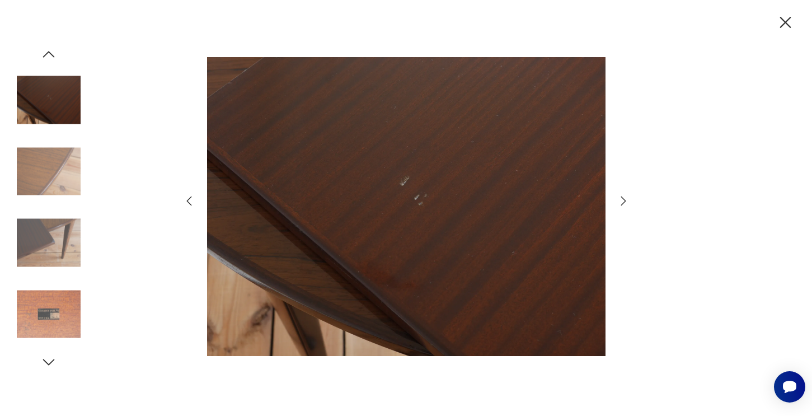
click at [623, 200] on icon "button" at bounding box center [622, 200] width 13 height 13
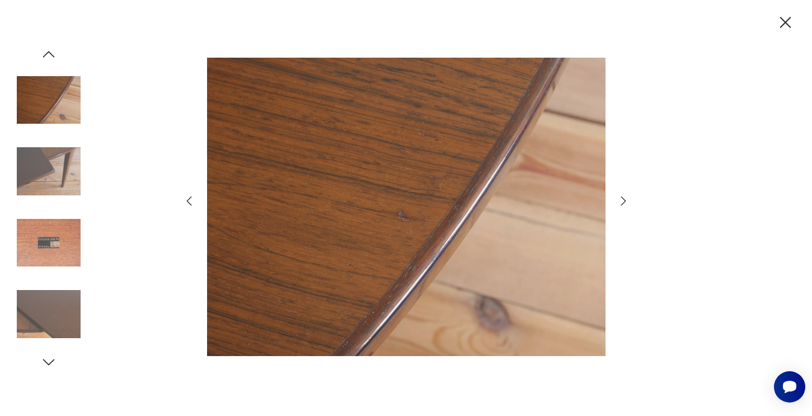
click at [623, 200] on icon "button" at bounding box center [622, 200] width 13 height 13
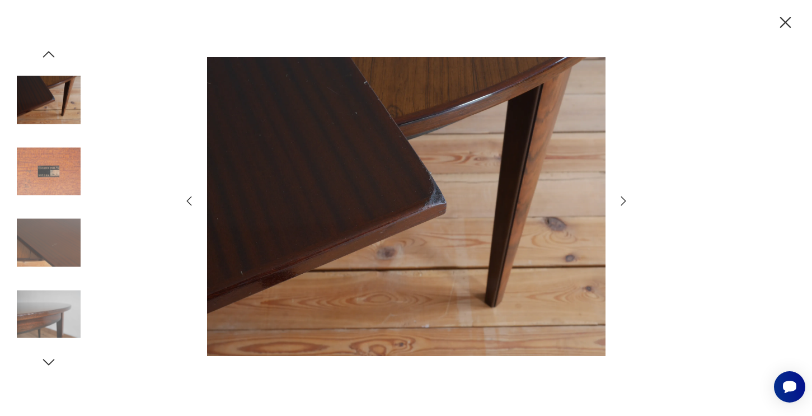
click at [182, 205] on icon "button" at bounding box center [188, 200] width 13 height 13
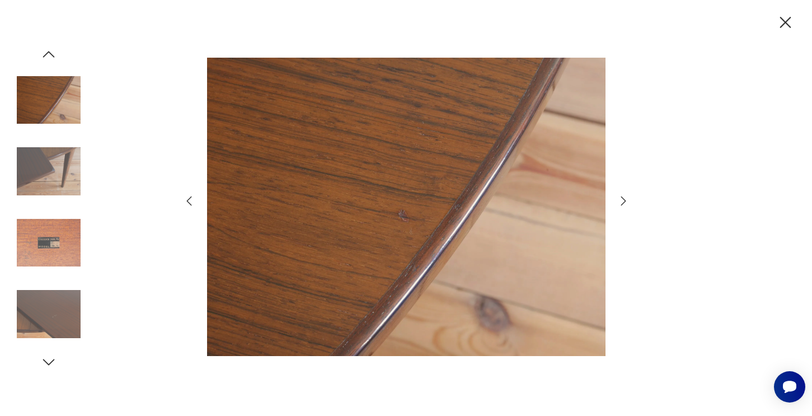
click at [623, 204] on icon "button" at bounding box center [622, 200] width 5 height 9
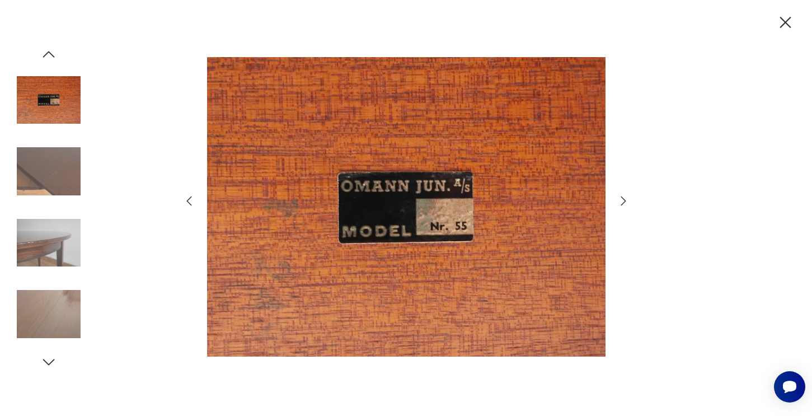
click at [623, 204] on icon "button" at bounding box center [622, 200] width 5 height 9
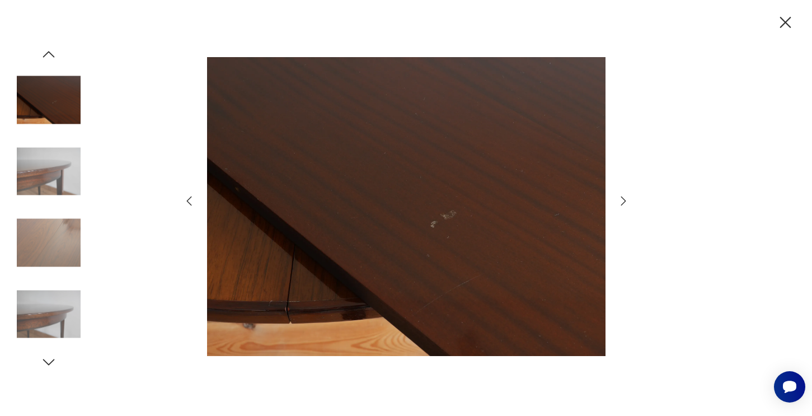
click at [780, 30] on icon "button" at bounding box center [785, 23] width 20 height 20
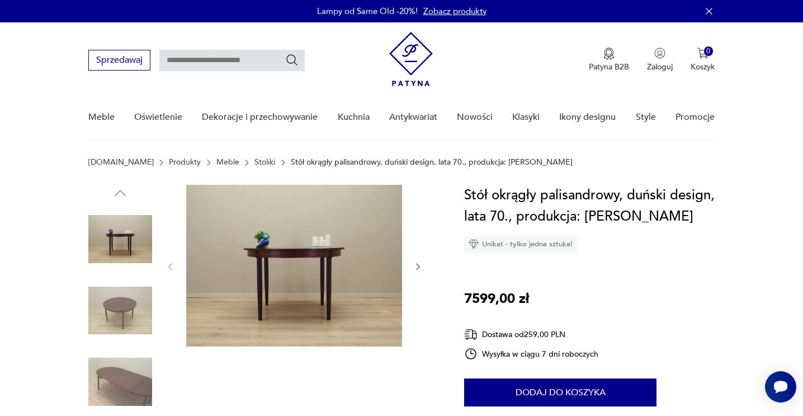
click at [248, 224] on img at bounding box center [294, 266] width 216 height 162
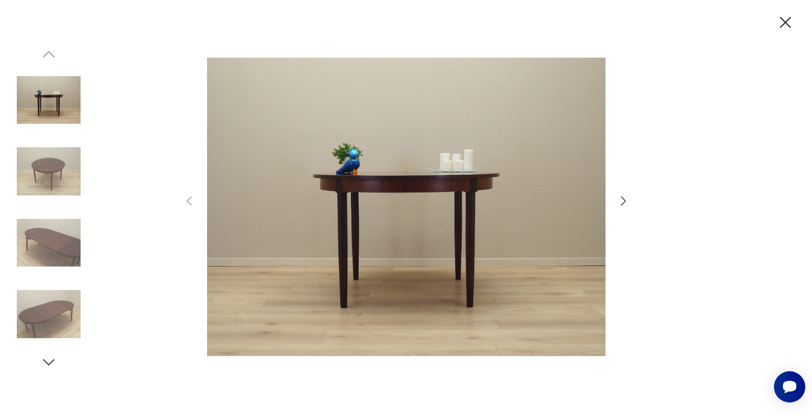
click at [419, 214] on img at bounding box center [406, 206] width 398 height 332
click at [619, 196] on icon "button" at bounding box center [622, 200] width 13 height 13
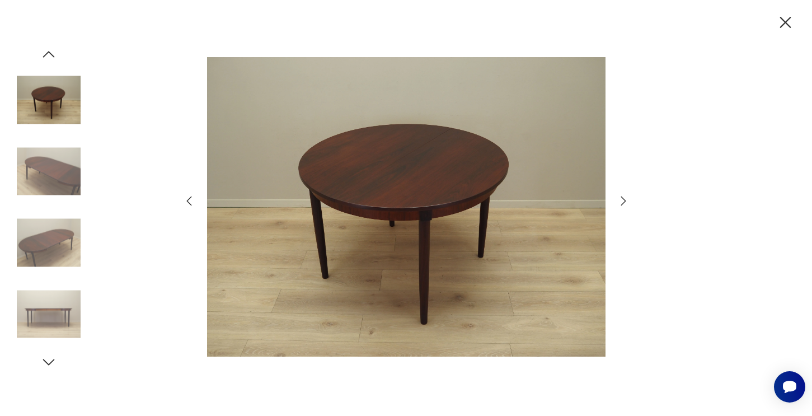
click at [619, 196] on icon "button" at bounding box center [622, 200] width 13 height 13
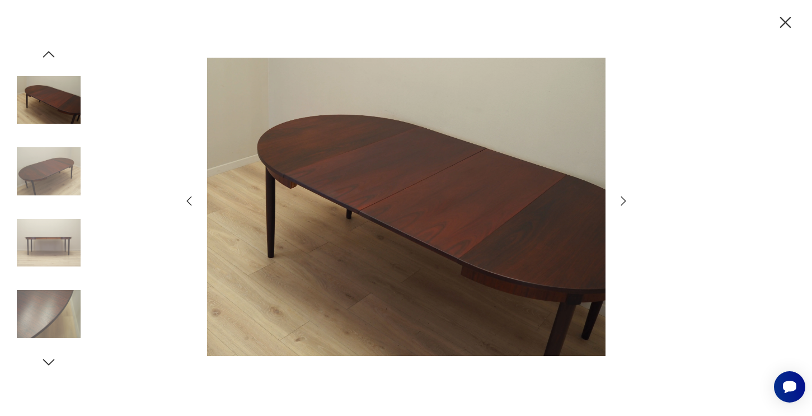
click at [619, 196] on icon "button" at bounding box center [622, 200] width 13 height 13
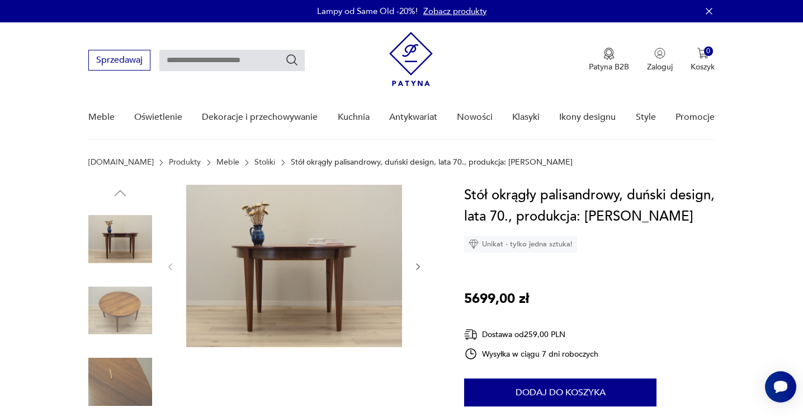
click at [266, 288] on img at bounding box center [294, 266] width 216 height 162
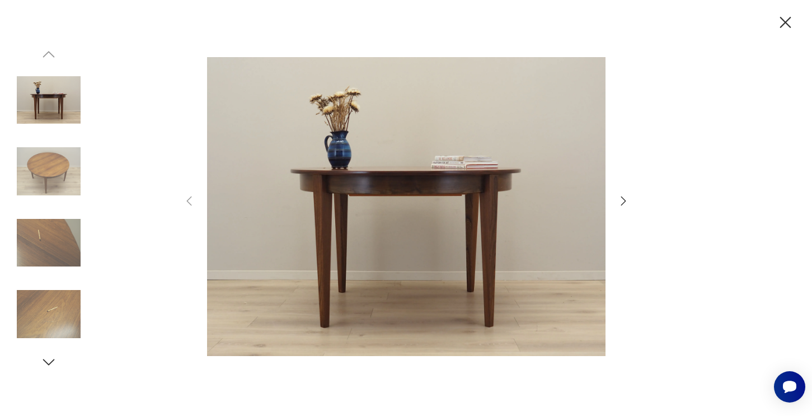
click at [619, 201] on icon "button" at bounding box center [622, 200] width 13 height 13
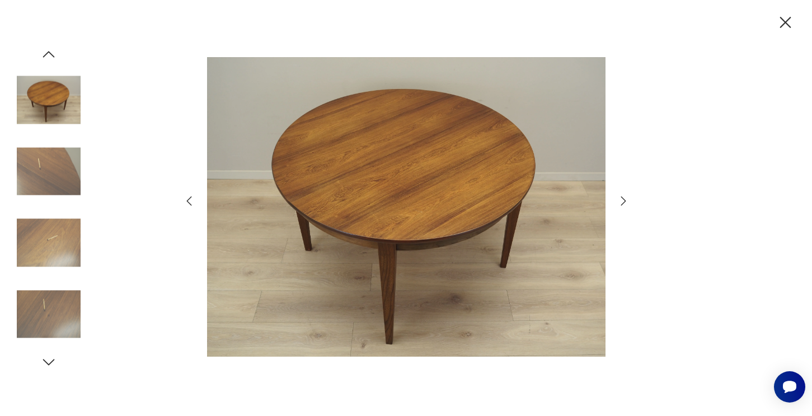
click at [619, 201] on icon "button" at bounding box center [622, 200] width 13 height 13
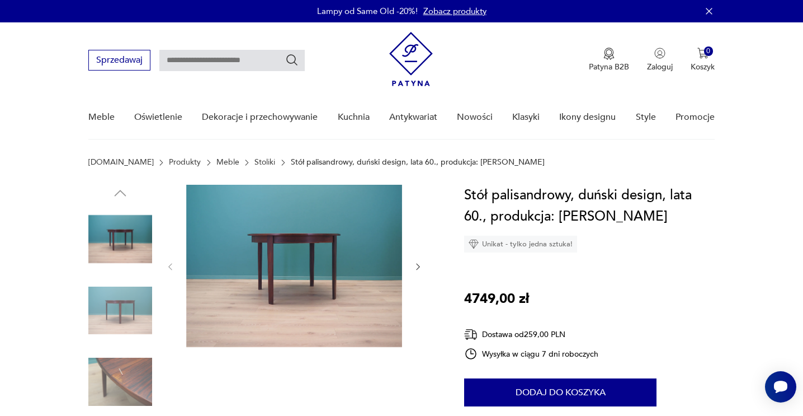
click at [272, 275] on img at bounding box center [294, 266] width 216 height 162
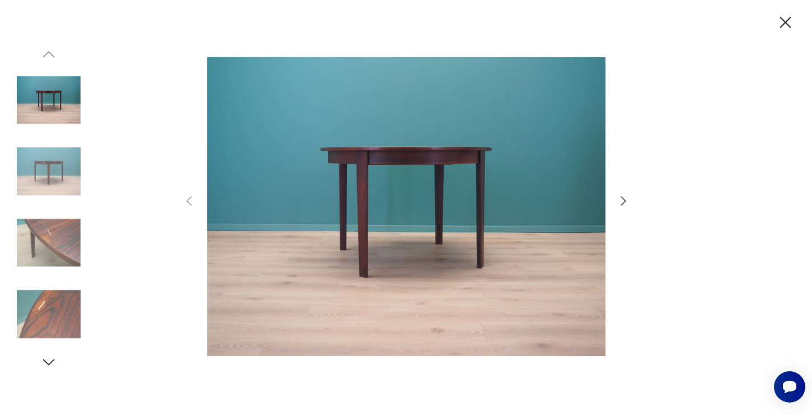
click at [620, 201] on icon "button" at bounding box center [622, 200] width 13 height 13
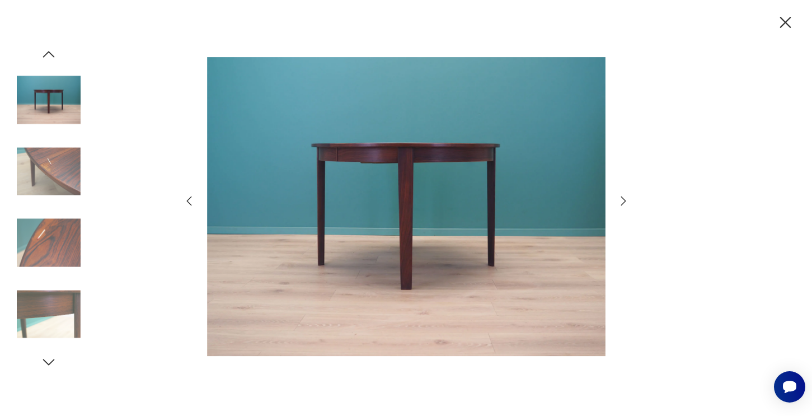
click at [620, 201] on icon "button" at bounding box center [622, 200] width 13 height 13
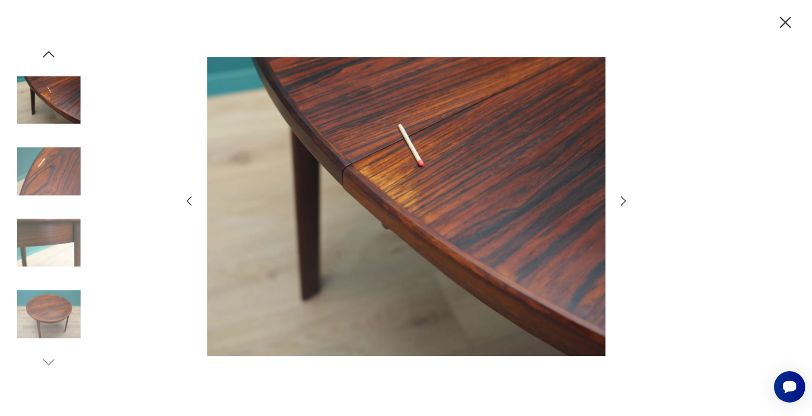
click at [620, 201] on icon "button" at bounding box center [622, 200] width 13 height 13
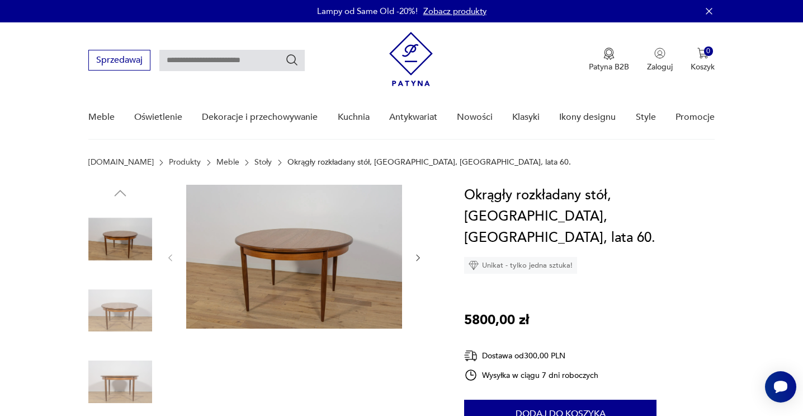
click at [251, 245] on img at bounding box center [294, 257] width 216 height 144
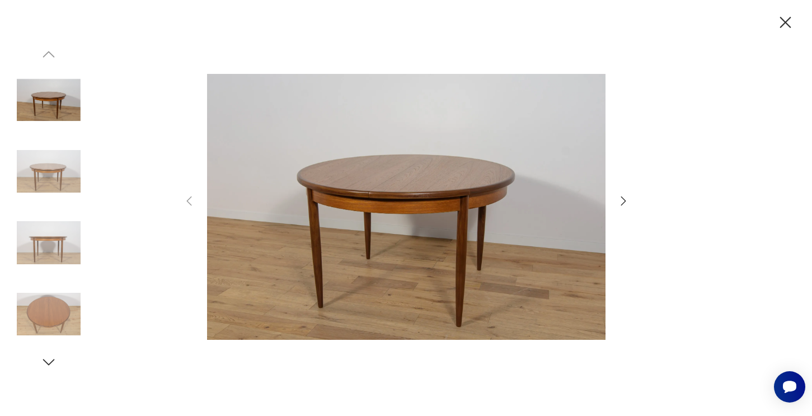
click at [614, 207] on div at bounding box center [406, 207] width 448 height 335
click at [627, 199] on icon "button" at bounding box center [622, 200] width 13 height 13
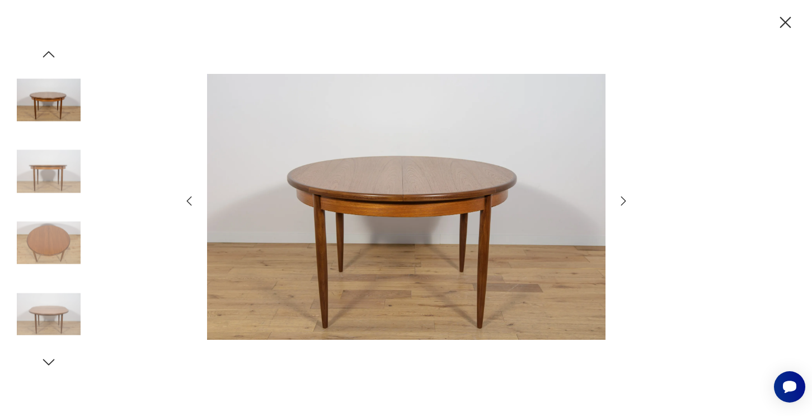
click at [627, 199] on icon "button" at bounding box center [622, 200] width 13 height 13
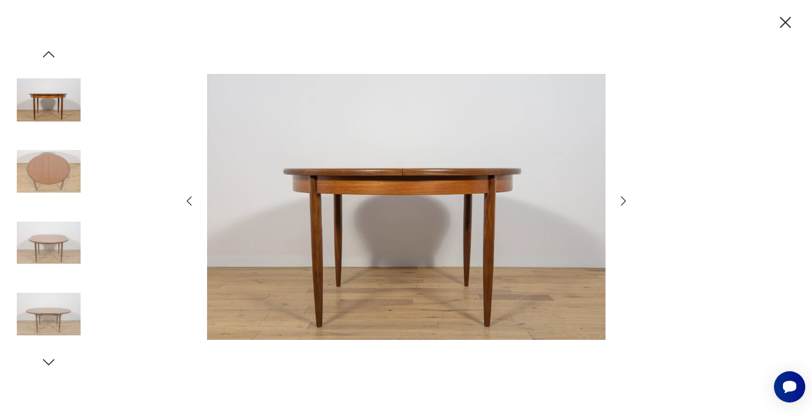
click at [627, 199] on icon "button" at bounding box center [622, 200] width 13 height 13
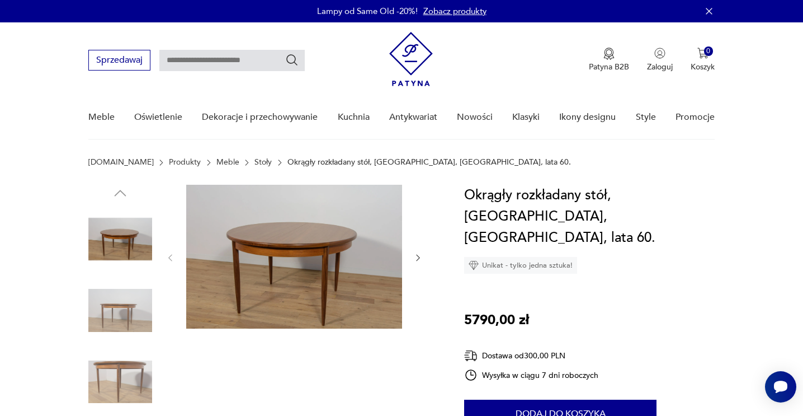
click at [276, 262] on img at bounding box center [294, 257] width 216 height 144
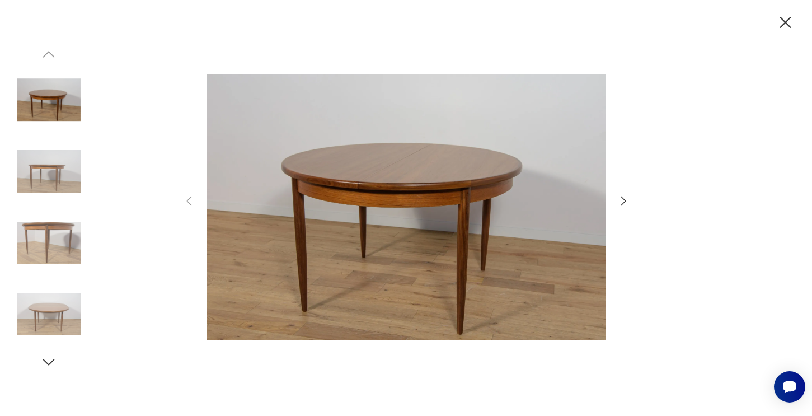
click at [634, 201] on div at bounding box center [406, 208] width 812 height 416
click at [625, 203] on icon "button" at bounding box center [622, 200] width 13 height 13
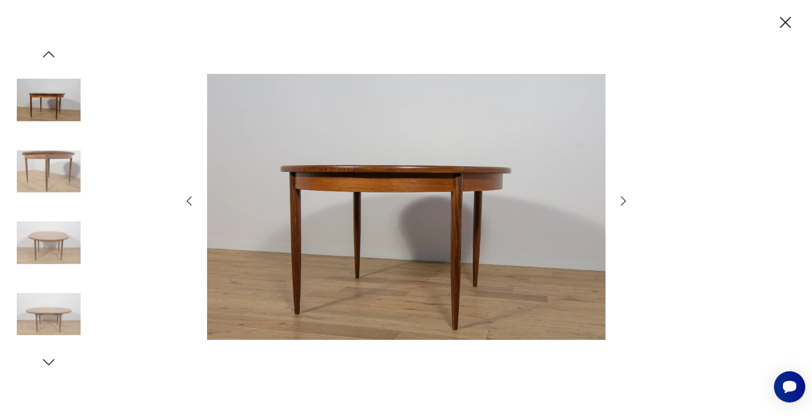
click at [625, 203] on icon "button" at bounding box center [622, 200] width 13 height 13
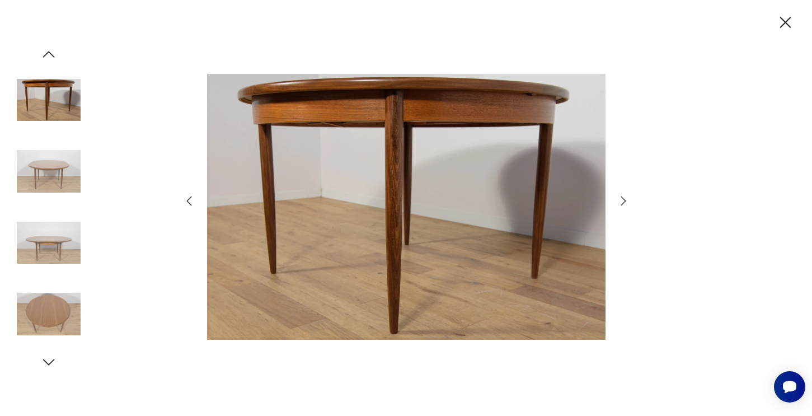
click at [625, 203] on icon "button" at bounding box center [622, 200] width 13 height 13
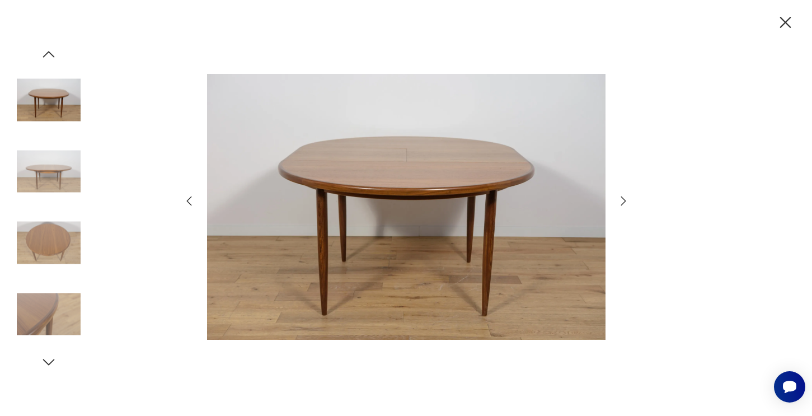
click at [625, 203] on icon "button" at bounding box center [622, 200] width 13 height 13
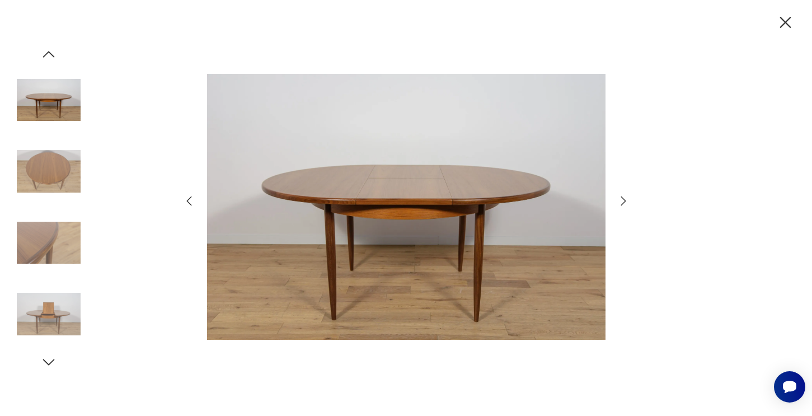
click at [625, 203] on icon "button" at bounding box center [622, 200] width 13 height 13
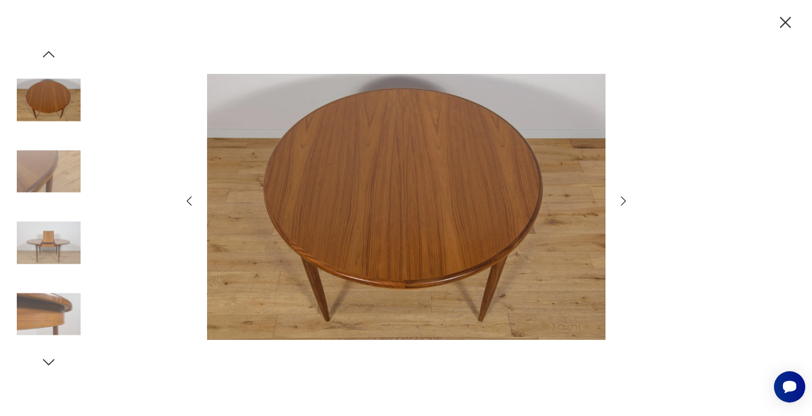
click at [625, 203] on icon "button" at bounding box center [622, 200] width 13 height 13
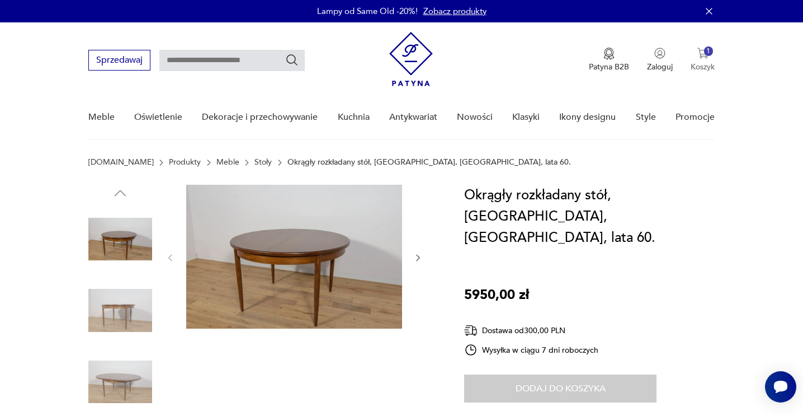
click at [712, 55] on button "1 Koszyk" at bounding box center [703, 60] width 24 height 25
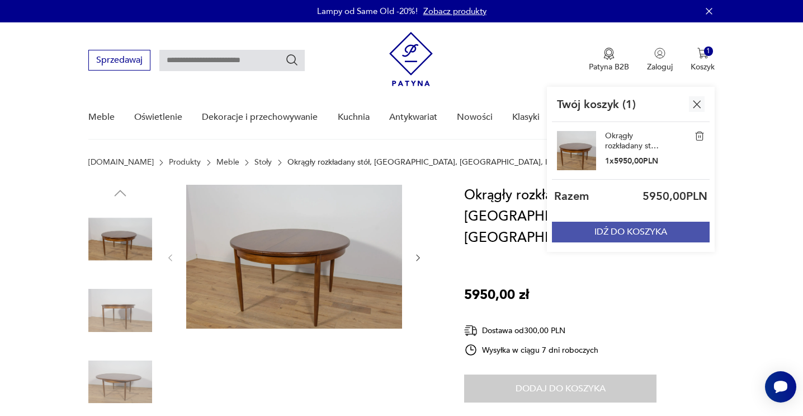
click at [638, 230] on button "IDŹ DO KOSZYKA" at bounding box center [631, 232] width 158 height 21
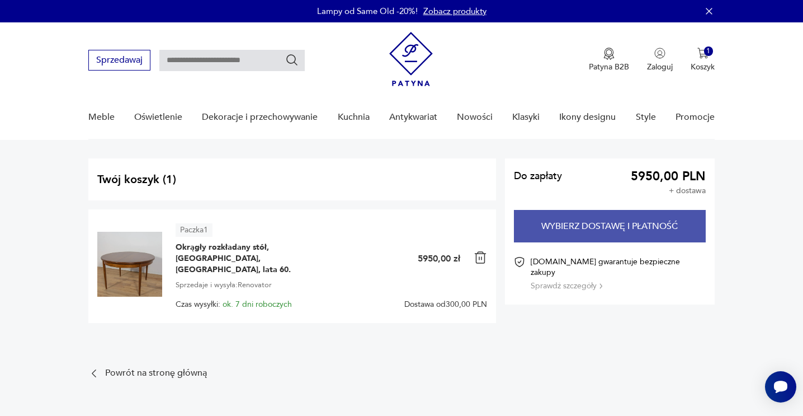
click at [641, 230] on button "Wybierz dostawę i płatność" at bounding box center [610, 226] width 192 height 32
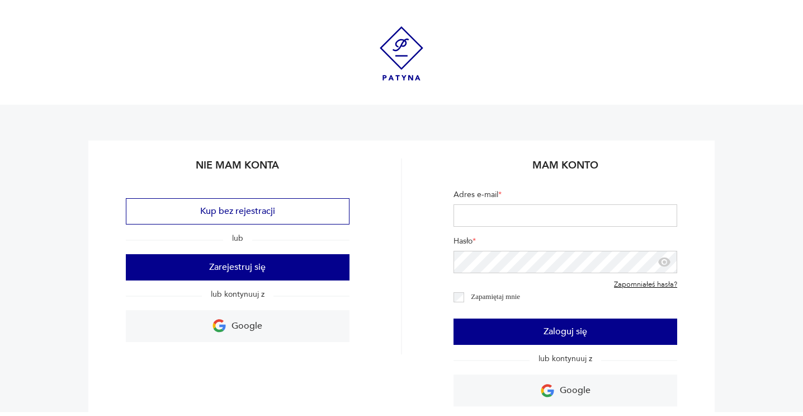
scroll to position [54, 0]
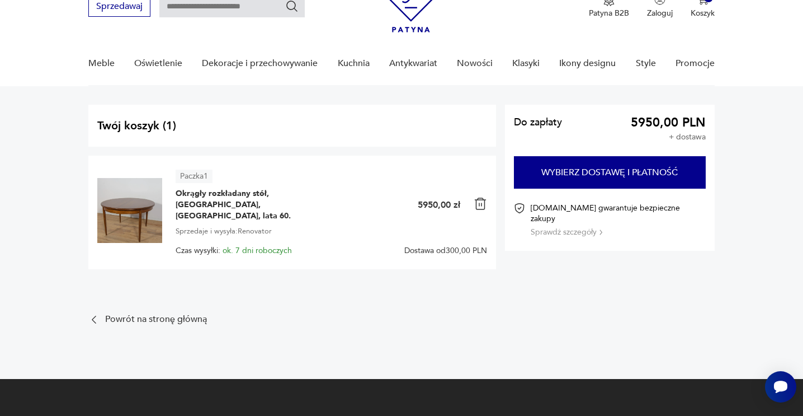
click at [119, 205] on img at bounding box center [129, 210] width 65 height 65
click at [190, 202] on span "Okrągły rozkładany stół, [GEOGRAPHIC_DATA], [GEOGRAPHIC_DATA], lata 60." at bounding box center [246, 205] width 140 height 34
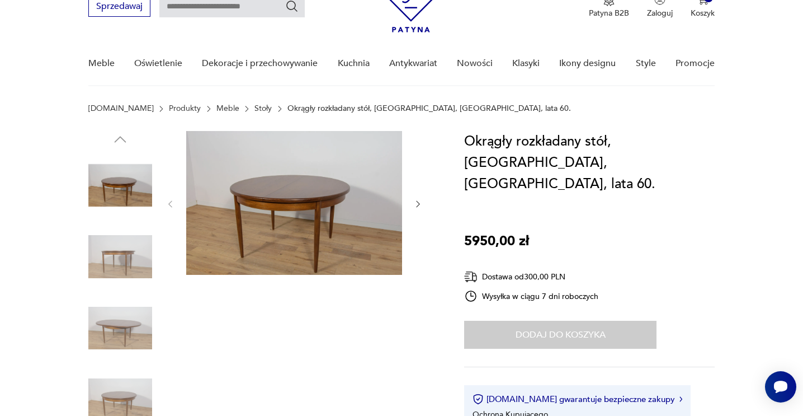
click at [278, 206] on img at bounding box center [294, 203] width 216 height 144
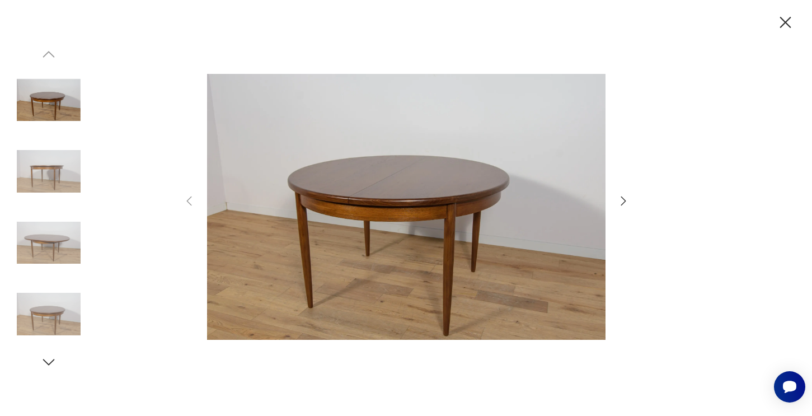
click at [302, 177] on img at bounding box center [406, 206] width 398 height 332
click at [61, 177] on img at bounding box center [49, 171] width 64 height 64
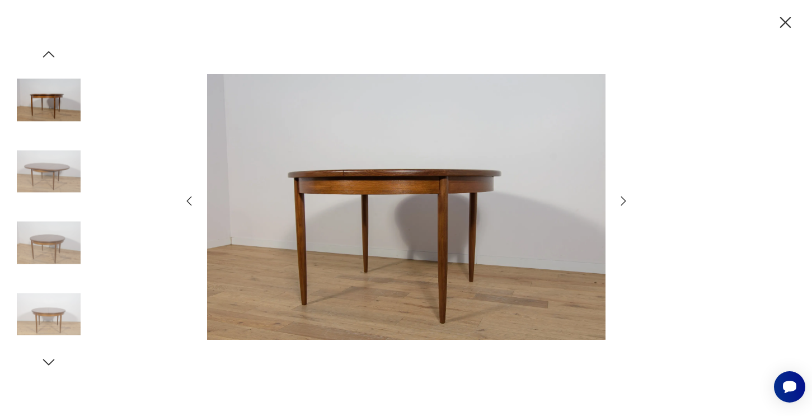
click at [61, 181] on img at bounding box center [49, 171] width 64 height 64
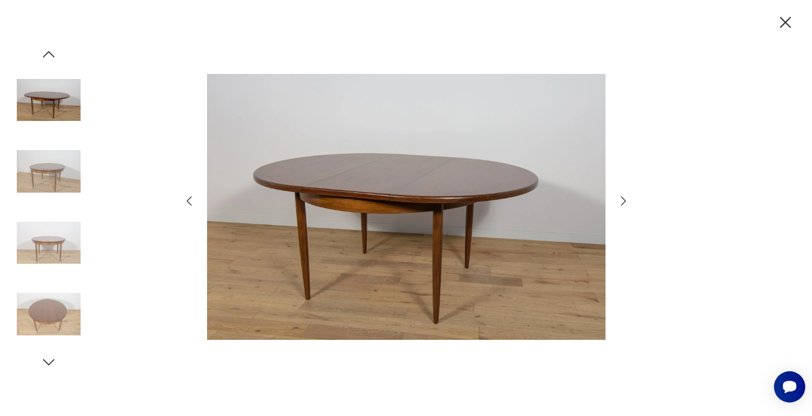
click at [66, 180] on img at bounding box center [49, 171] width 64 height 64
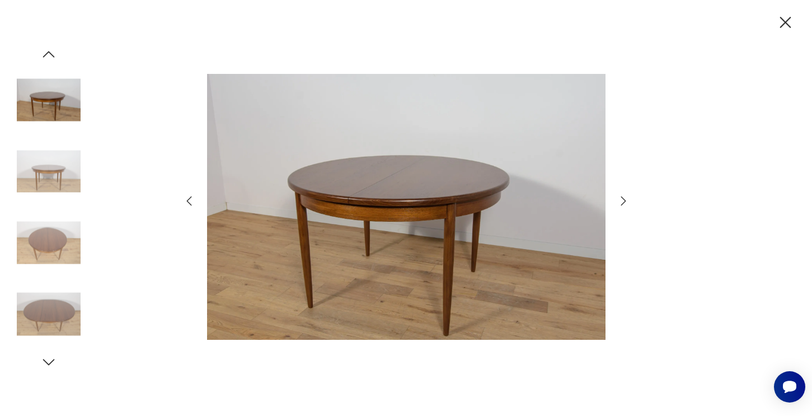
click at [55, 283] on img at bounding box center [49, 314] width 64 height 64
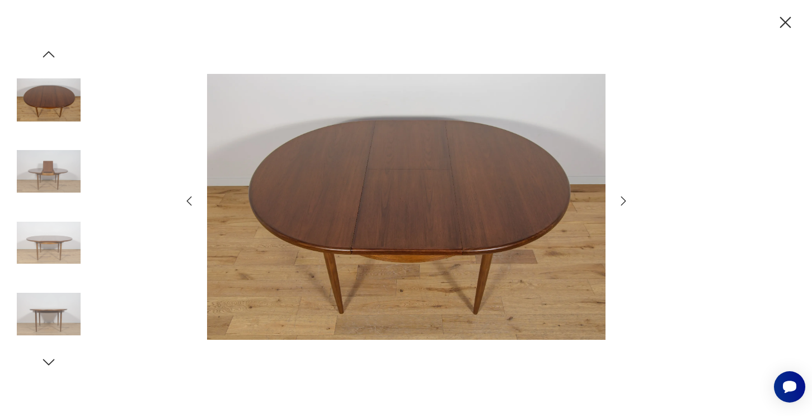
click at [54, 172] on img at bounding box center [49, 171] width 64 height 64
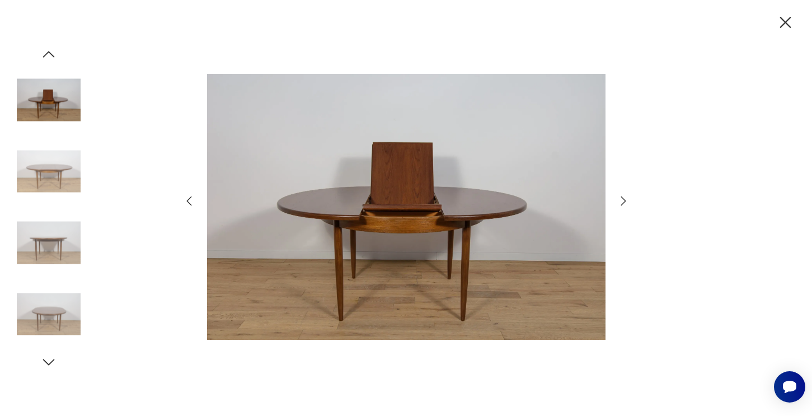
click at [51, 195] on img at bounding box center [49, 171] width 64 height 64
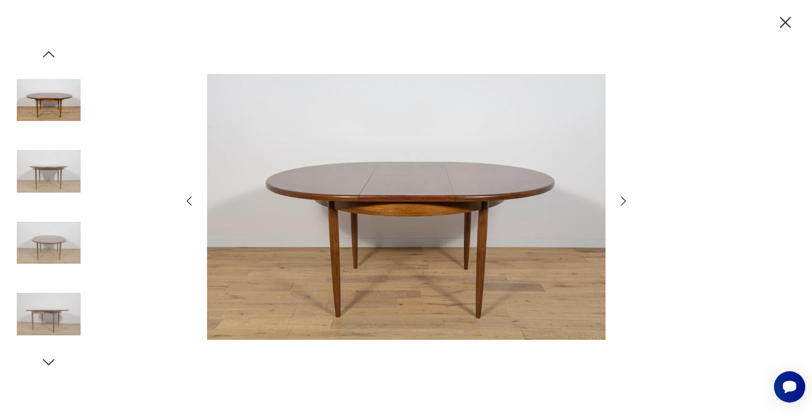
click at [789, 17] on icon "button" at bounding box center [785, 22] width 11 height 11
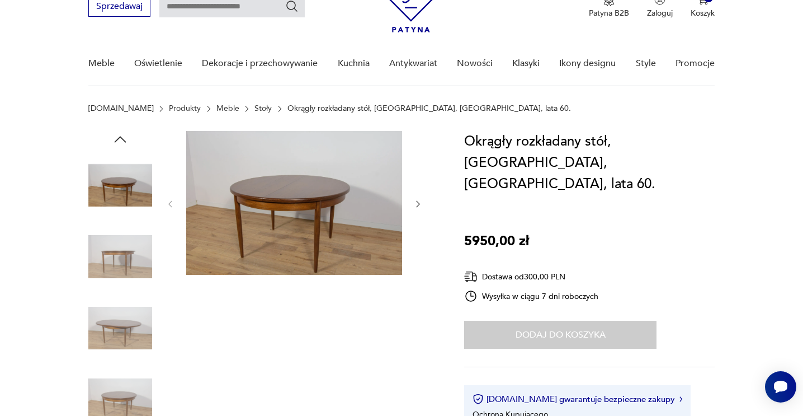
click at [704, 196] on div "Okrągły rozkładany stół, G-Plan, [GEOGRAPHIC_DATA], lata 60. 5950,00 zł Dostawa…" at bounding box center [589, 293] width 251 height 324
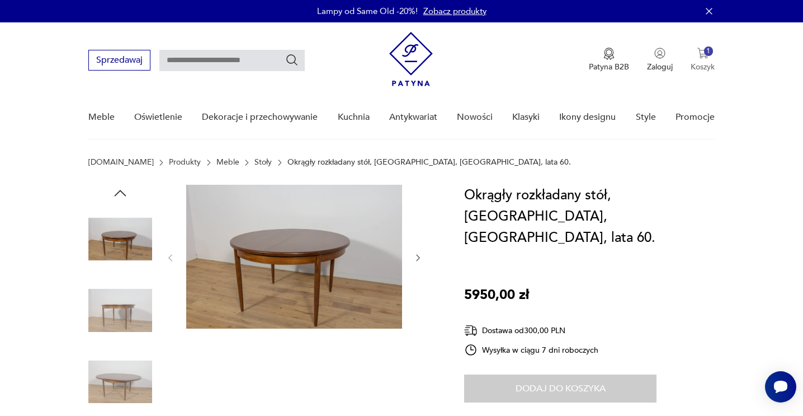
click at [701, 62] on p "Koszyk" at bounding box center [703, 67] width 24 height 11
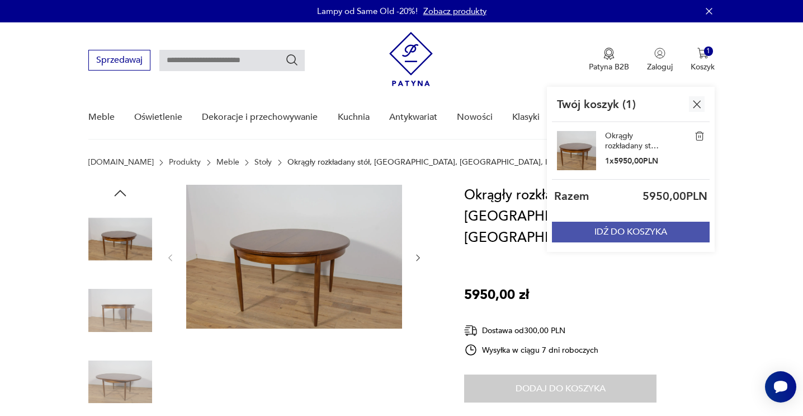
click at [630, 231] on button "IDŹ DO KOSZYKA" at bounding box center [631, 232] width 158 height 21
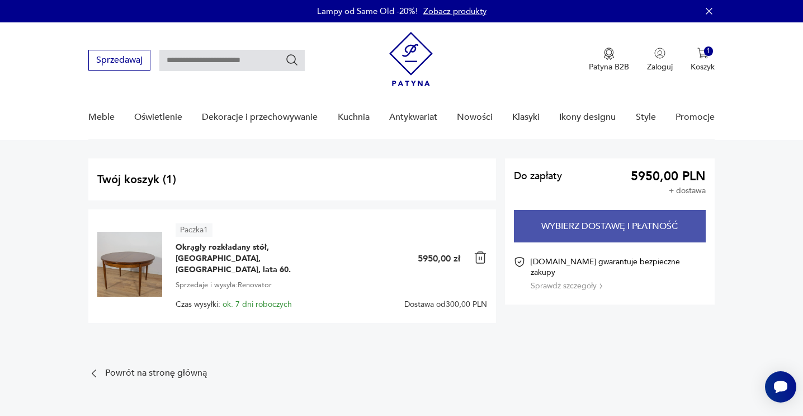
click at [535, 227] on button "Wybierz dostawę i płatność" at bounding box center [610, 226] width 192 height 32
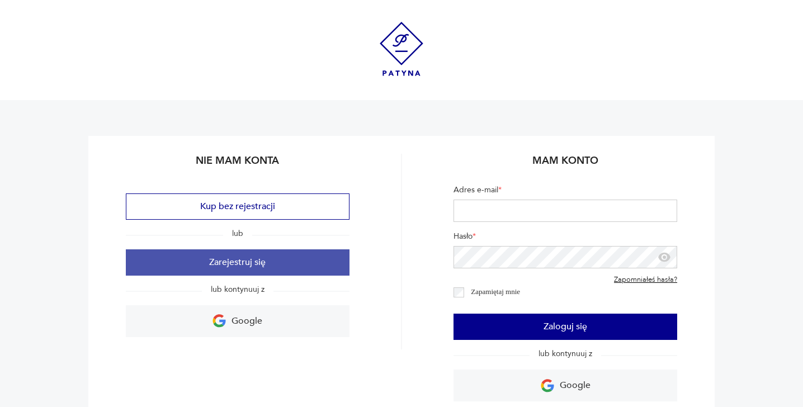
click at [310, 256] on button "Zarejestruj się" at bounding box center [238, 262] width 224 height 26
click at [303, 265] on button "Zarejestruj się" at bounding box center [238, 262] width 224 height 26
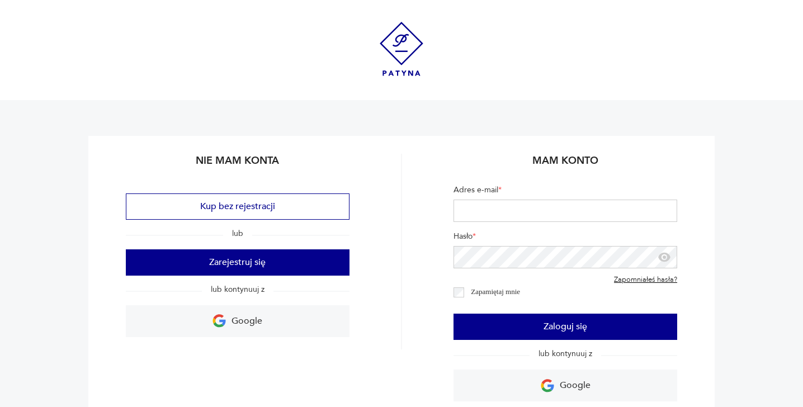
click at [459, 217] on input "Adres e-mail *" at bounding box center [566, 211] width 224 height 22
click at [498, 216] on input "Adres e-mail *" at bounding box center [566, 211] width 224 height 22
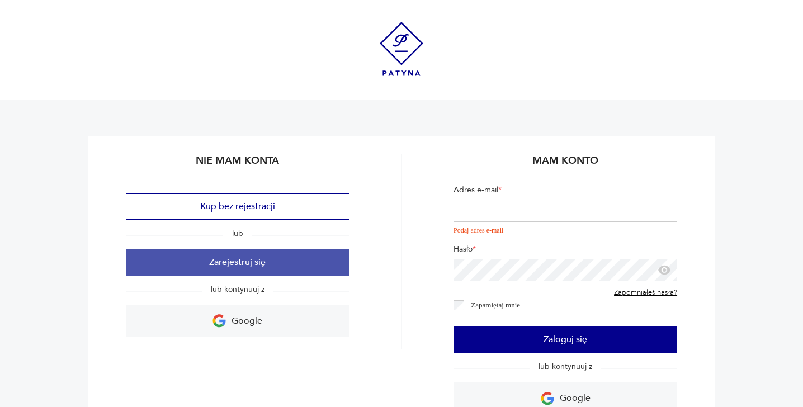
click at [313, 255] on button "Zarejestruj się" at bounding box center [238, 262] width 224 height 26
click at [312, 254] on button "Zarejestruj się" at bounding box center [238, 262] width 224 height 26
click at [310, 251] on button "Zarejestruj się" at bounding box center [238, 262] width 224 height 26
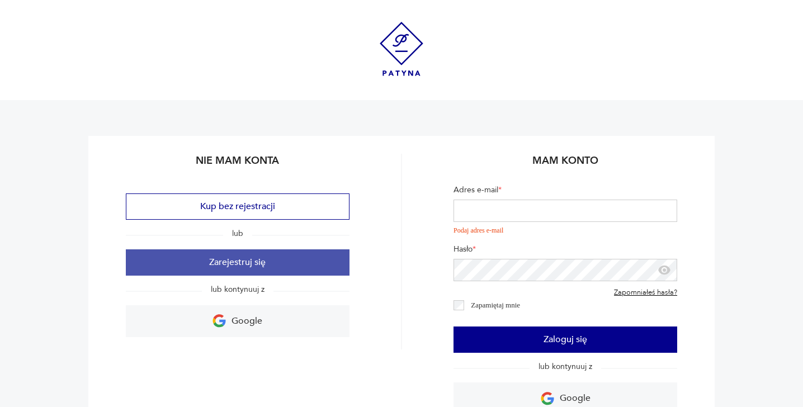
click at [296, 263] on button "Zarejestruj się" at bounding box center [238, 262] width 224 height 26
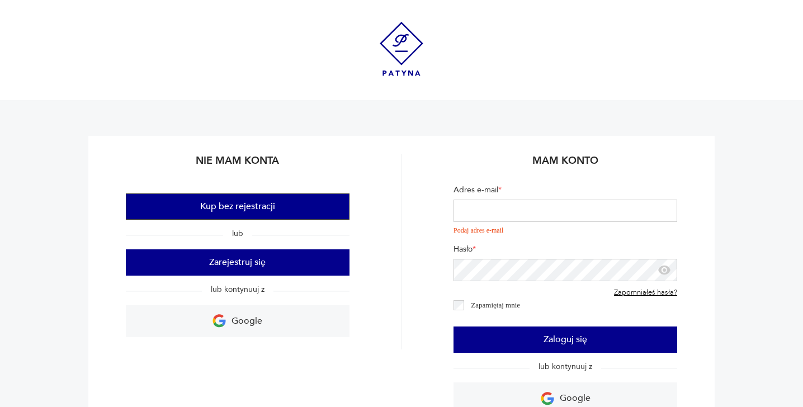
click at [315, 200] on button "Kup bez rejestracji" at bounding box center [238, 207] width 224 height 26
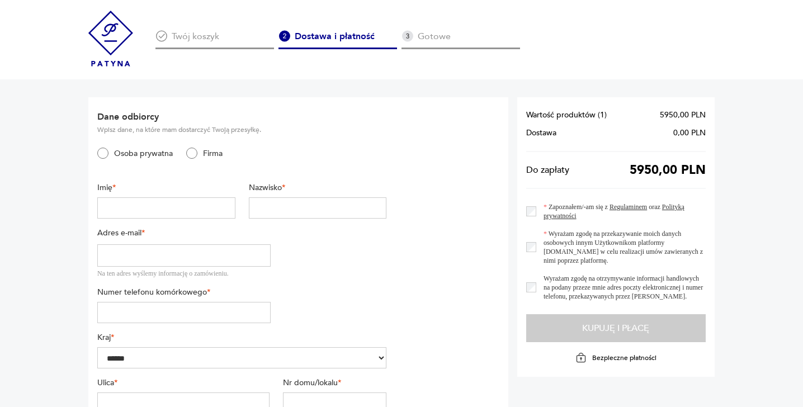
click at [215, 204] on input "text" at bounding box center [166, 207] width 138 height 21
type input "**********"
type input "********"
click at [166, 255] on input "email" at bounding box center [184, 255] width 174 height 22
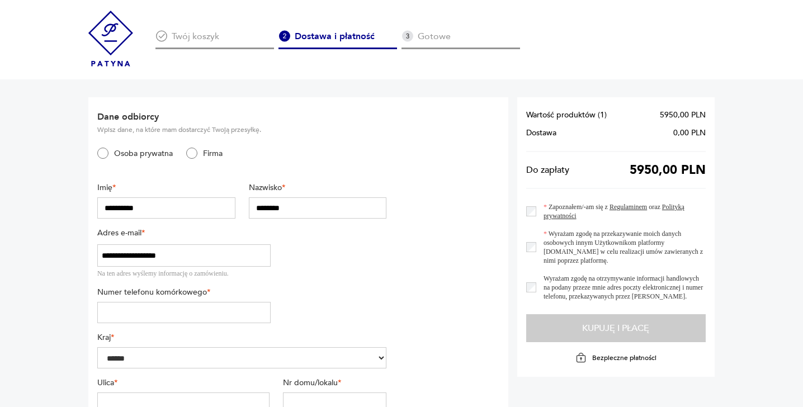
type input "**********"
click at [158, 302] on input "tel" at bounding box center [184, 312] width 174 height 21
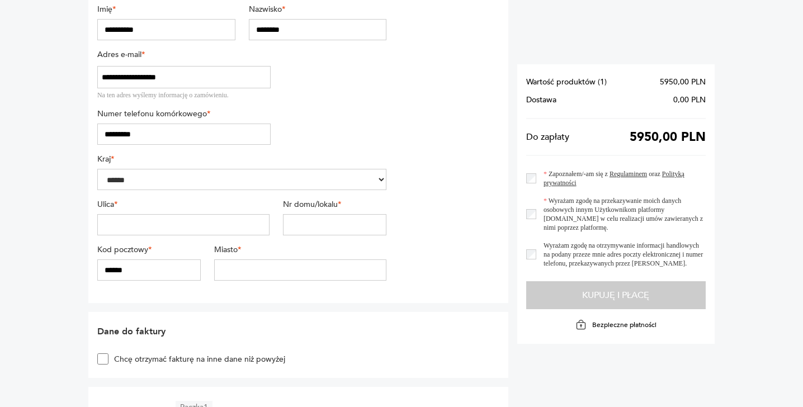
scroll to position [182, 0]
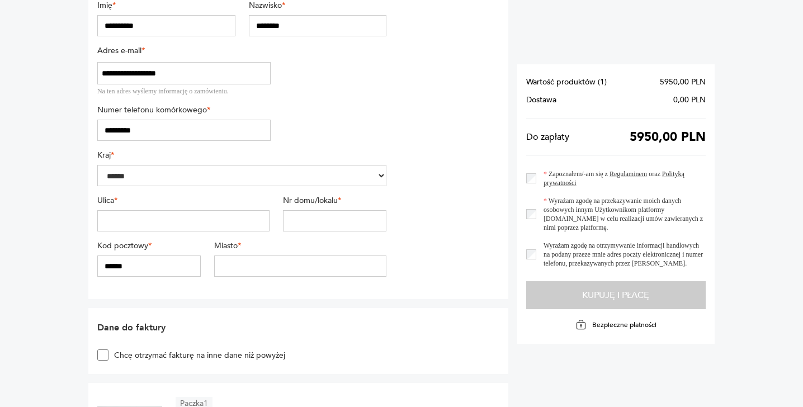
type input "*********"
click at [175, 224] on input "text" at bounding box center [183, 220] width 172 height 21
click at [175, 223] on input "**********" at bounding box center [183, 220] width 172 height 21
type input "**********"
type input "*****"
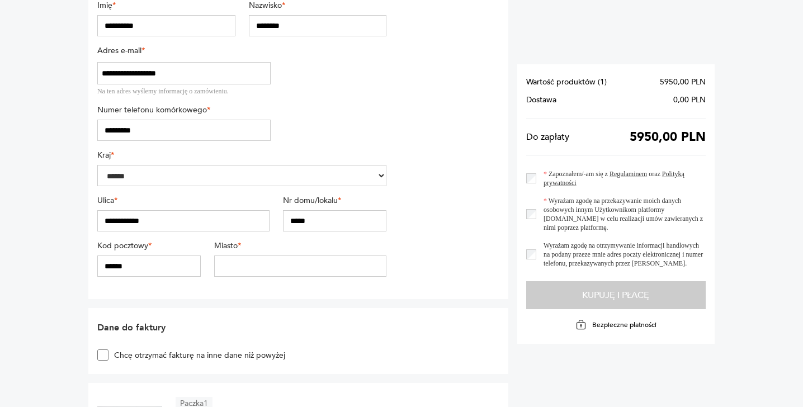
click at [104, 254] on div "Kod pocztowy * ******" at bounding box center [148, 259] width 103 height 36
click at [104, 262] on input "******" at bounding box center [148, 266] width 103 height 21
type input "******"
click at [233, 264] on input "text" at bounding box center [300, 266] width 172 height 21
type input "****"
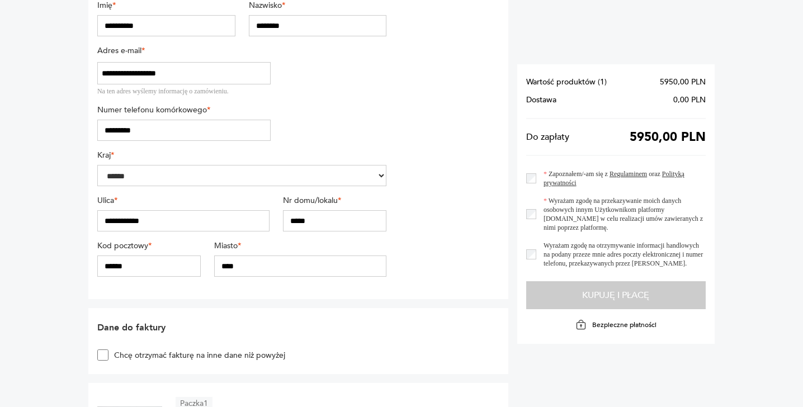
click at [415, 268] on section "**********" at bounding box center [298, 107] width 420 height 384
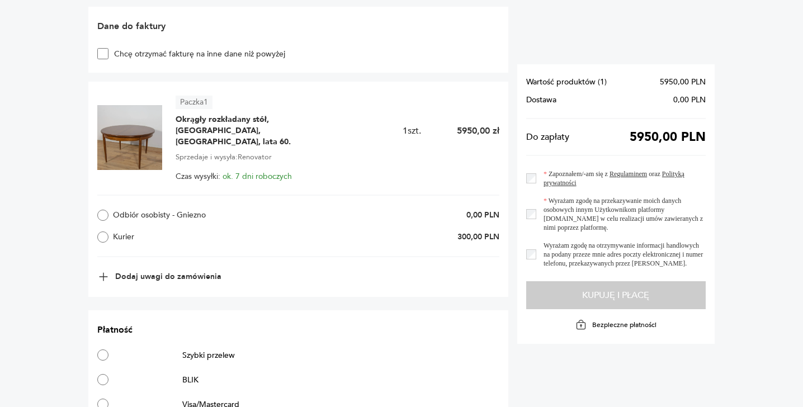
scroll to position [488, 0]
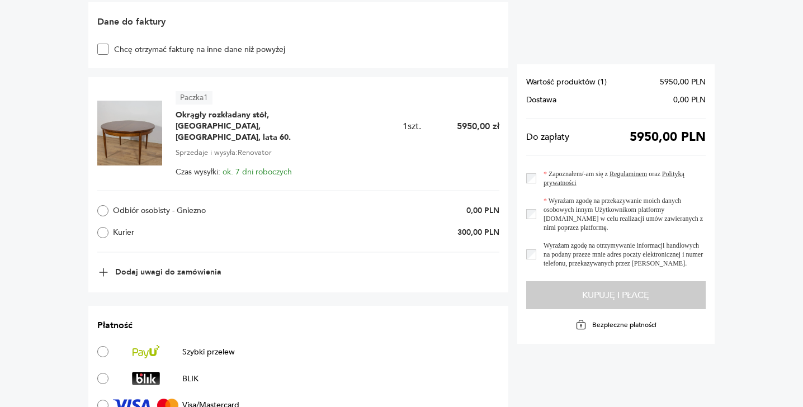
click at [103, 228] on div "Odbiór osobisty - Gniezno 0,00 PLN Kurier 300,00 PLN" at bounding box center [298, 221] width 402 height 63
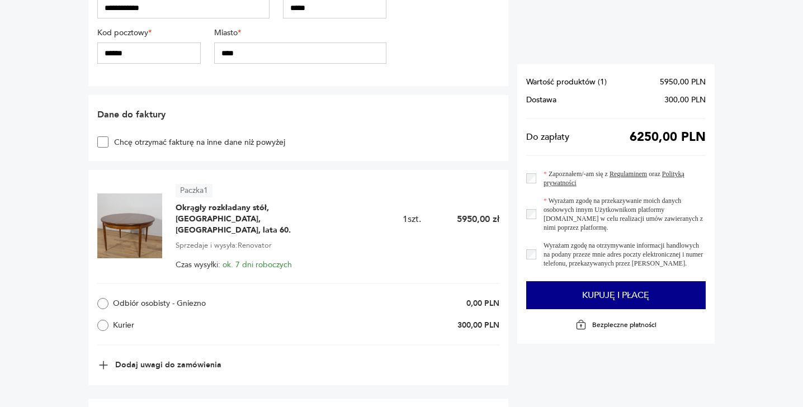
scroll to position [394, 0]
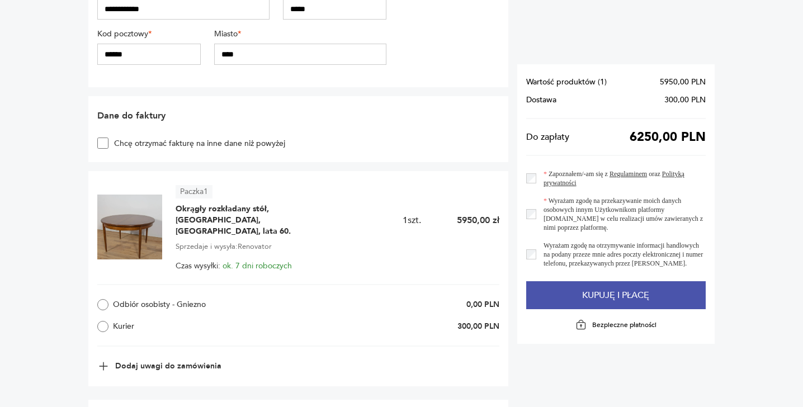
click at [608, 305] on button "Kupuję i płacę" at bounding box center [616, 295] width 180 height 28
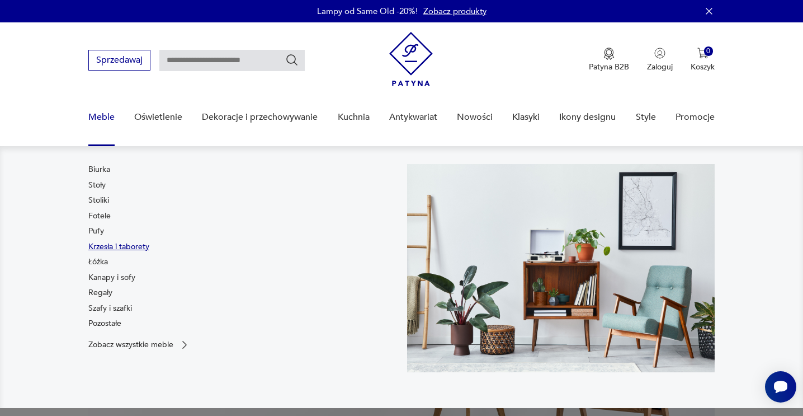
click at [103, 248] on link "Krzesła i taborety" at bounding box center [118, 246] width 61 height 11
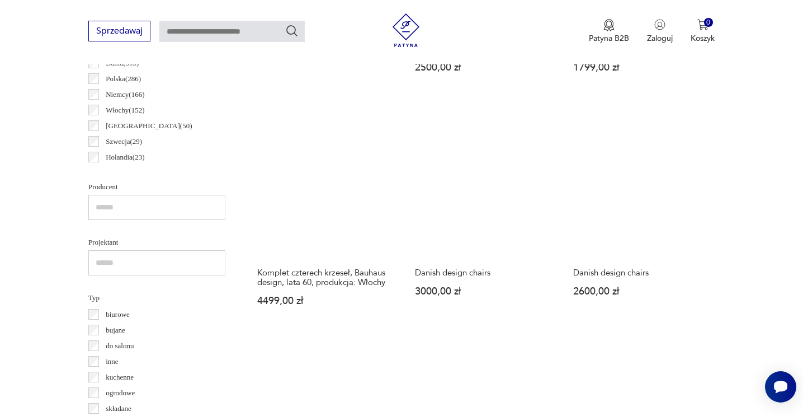
scroll to position [633, 0]
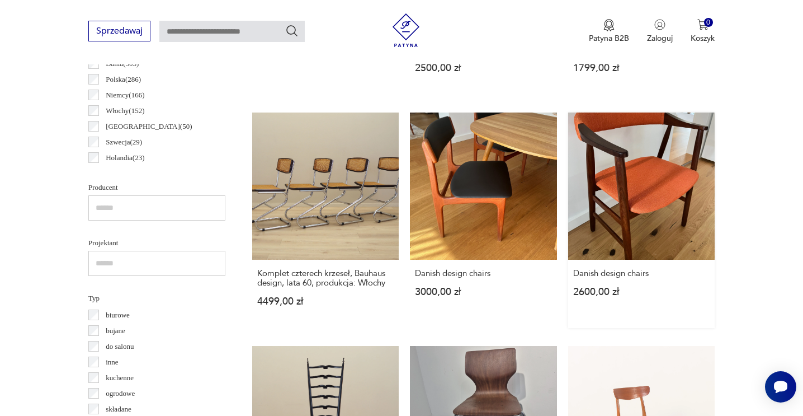
click at [619, 216] on link "Danish design chairs 2600,00 zł" at bounding box center [641, 219] width 147 height 215
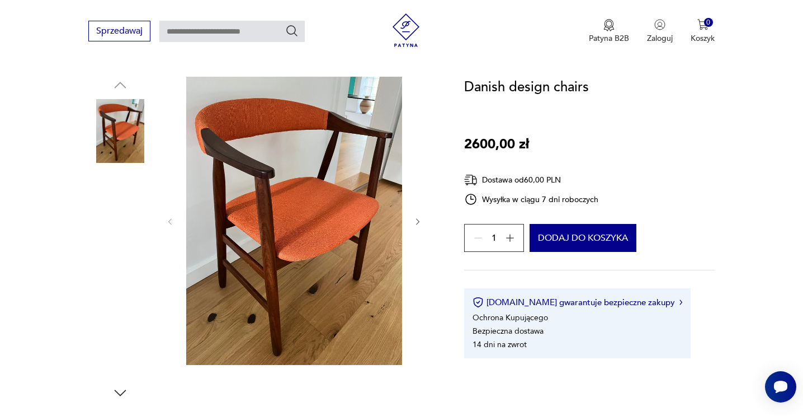
scroll to position [103, 0]
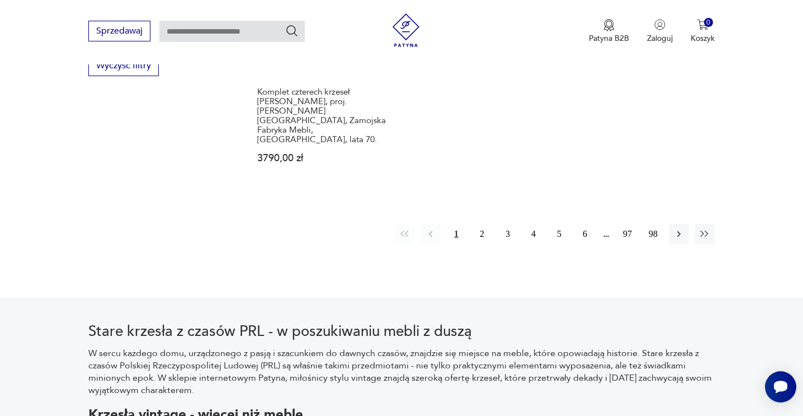
scroll to position [1806, 0]
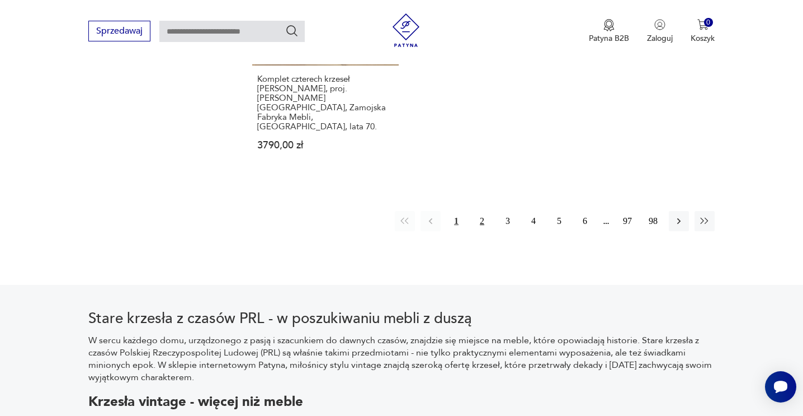
click at [484, 211] on button "2" at bounding box center [482, 221] width 20 height 20
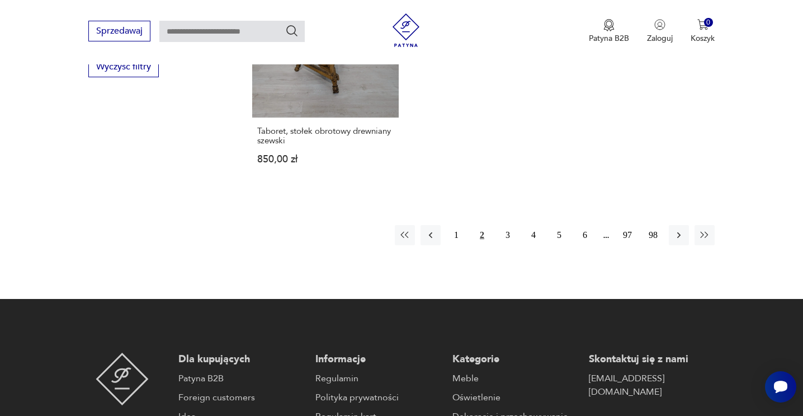
scroll to position [1801, 0]
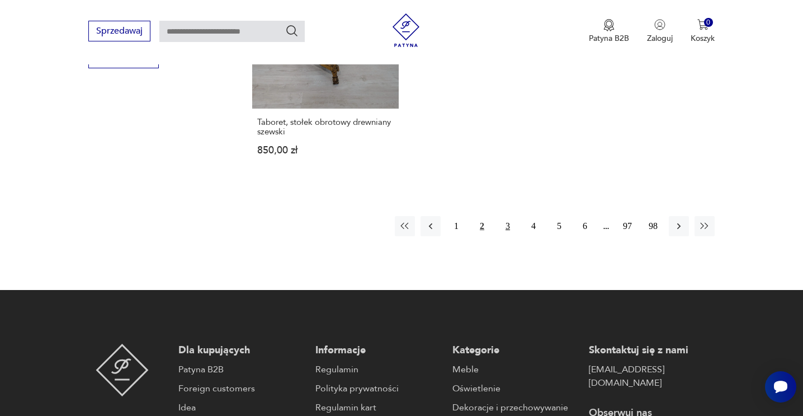
click at [504, 216] on button "3" at bounding box center [508, 226] width 20 height 20
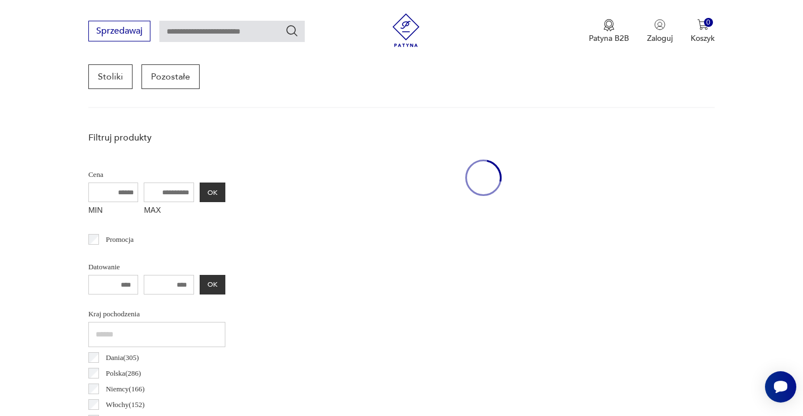
scroll to position [297, 0]
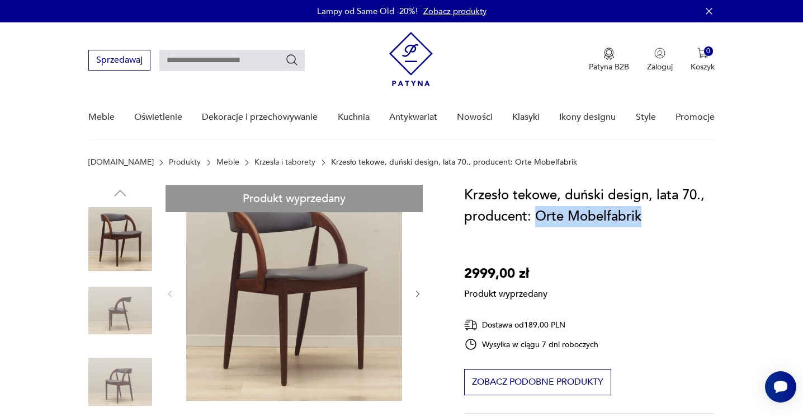
drag, startPoint x: 663, startPoint y: 214, endPoint x: 536, endPoint y: 223, distance: 127.3
click at [536, 223] on h1 "Krzesło tekowe, duński design, lata 70., producent: Orte Mobelfabrik" at bounding box center [589, 206] width 251 height 43
copy h1 "Orte Mobelfabrik"
click at [212, 64] on input "text" at bounding box center [231, 60] width 145 height 21
paste input "**********"
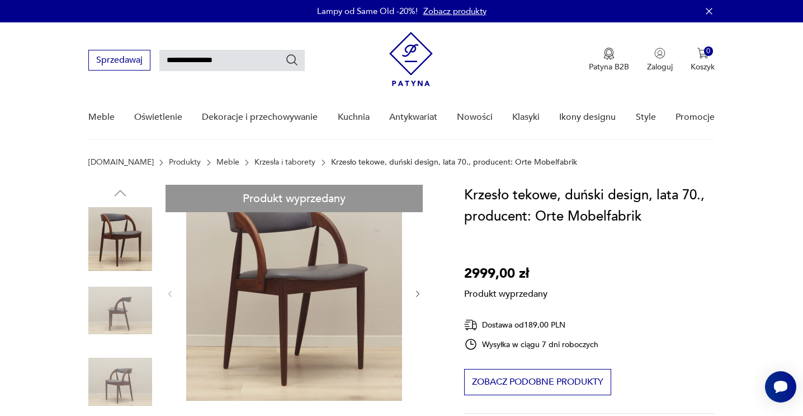
type input "**********"
